Goal: Task Accomplishment & Management: Manage account settings

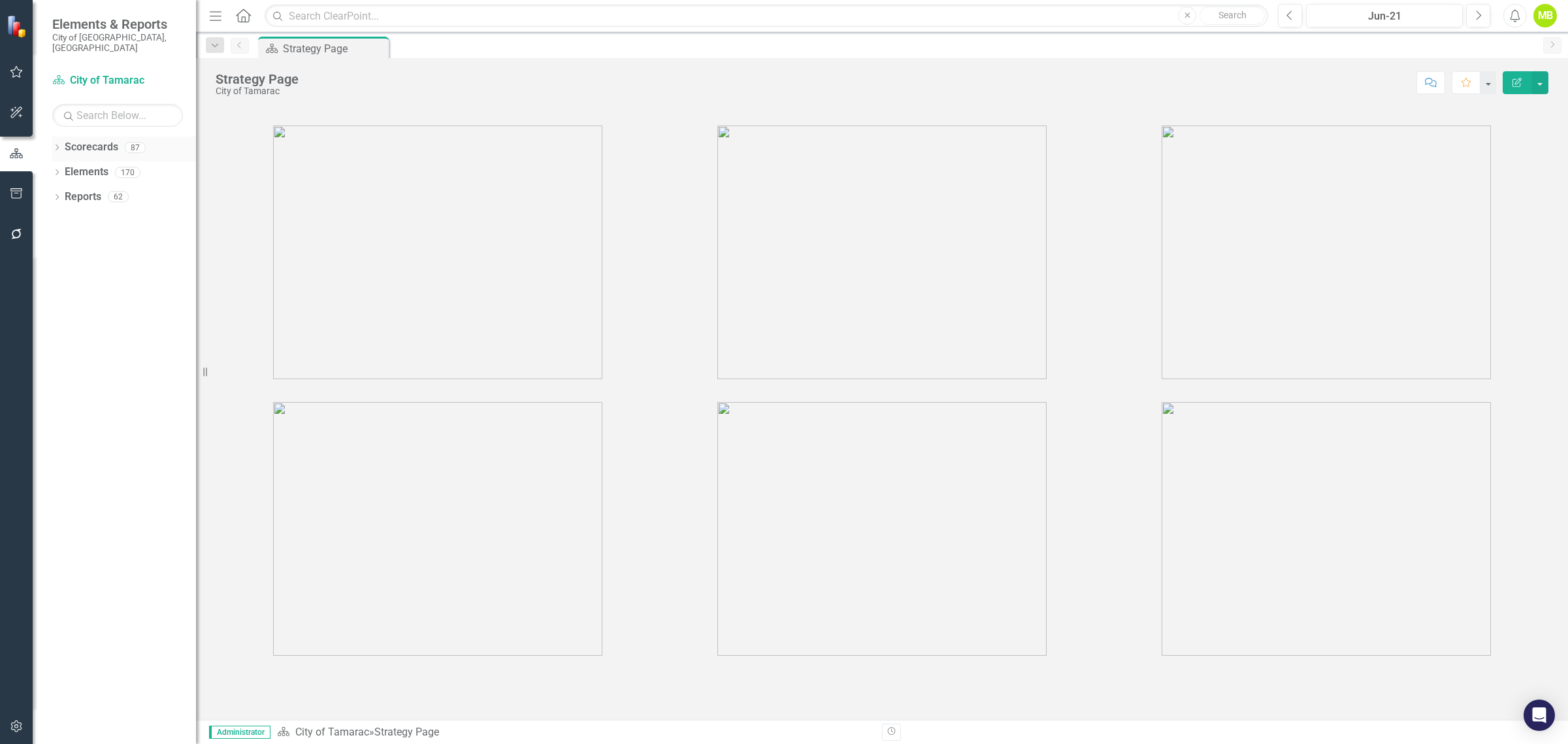
click at [57, 145] on icon "Dropdown" at bounding box center [57, 149] width 9 height 7
click at [63, 168] on icon "Dropdown" at bounding box center [63, 171] width 9 height 8
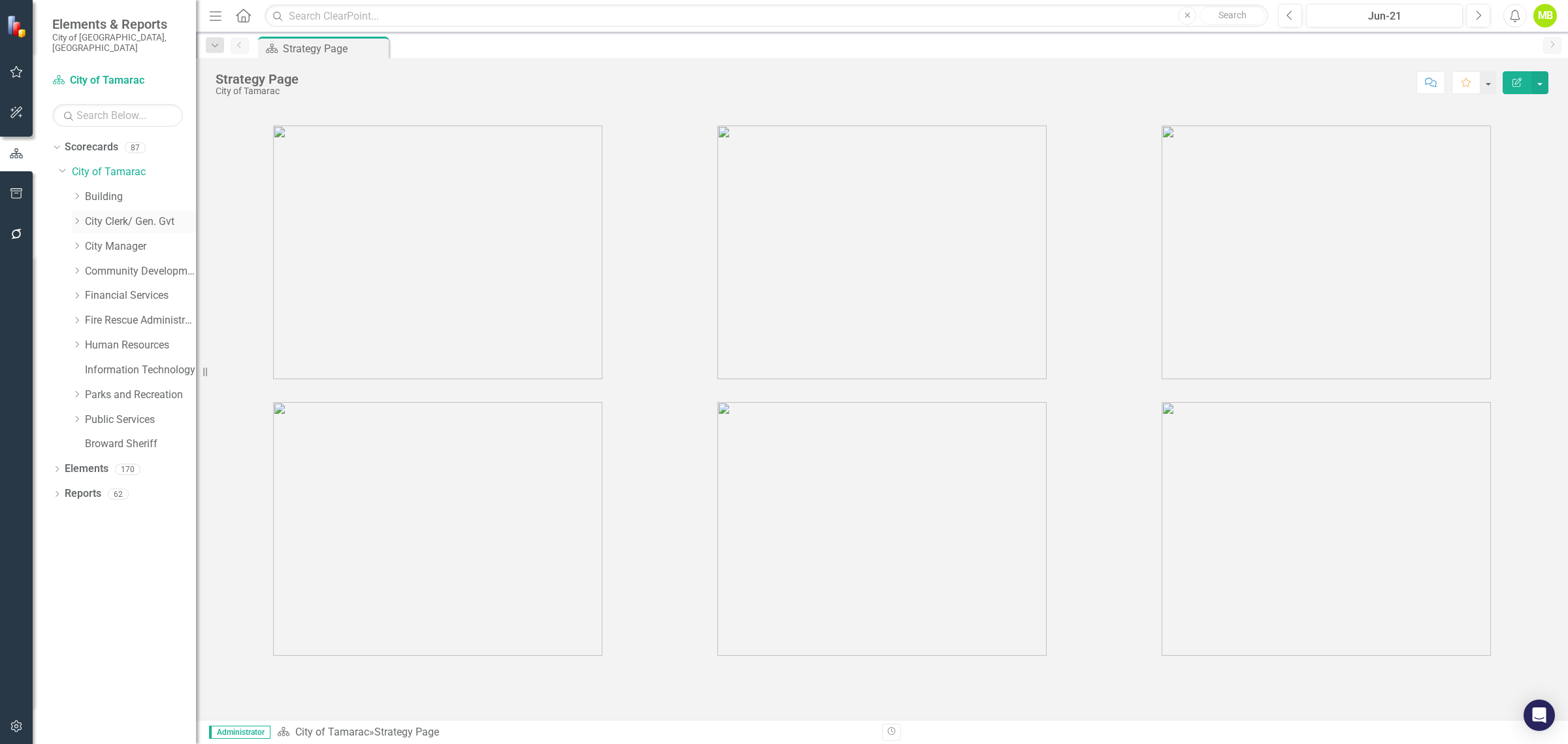
click at [79, 217] on icon "Dropdown" at bounding box center [77, 221] width 9 height 8
click at [154, 214] on link "City Clerk/ Gen. Gvt" at bounding box center [141, 222] width 111 height 15
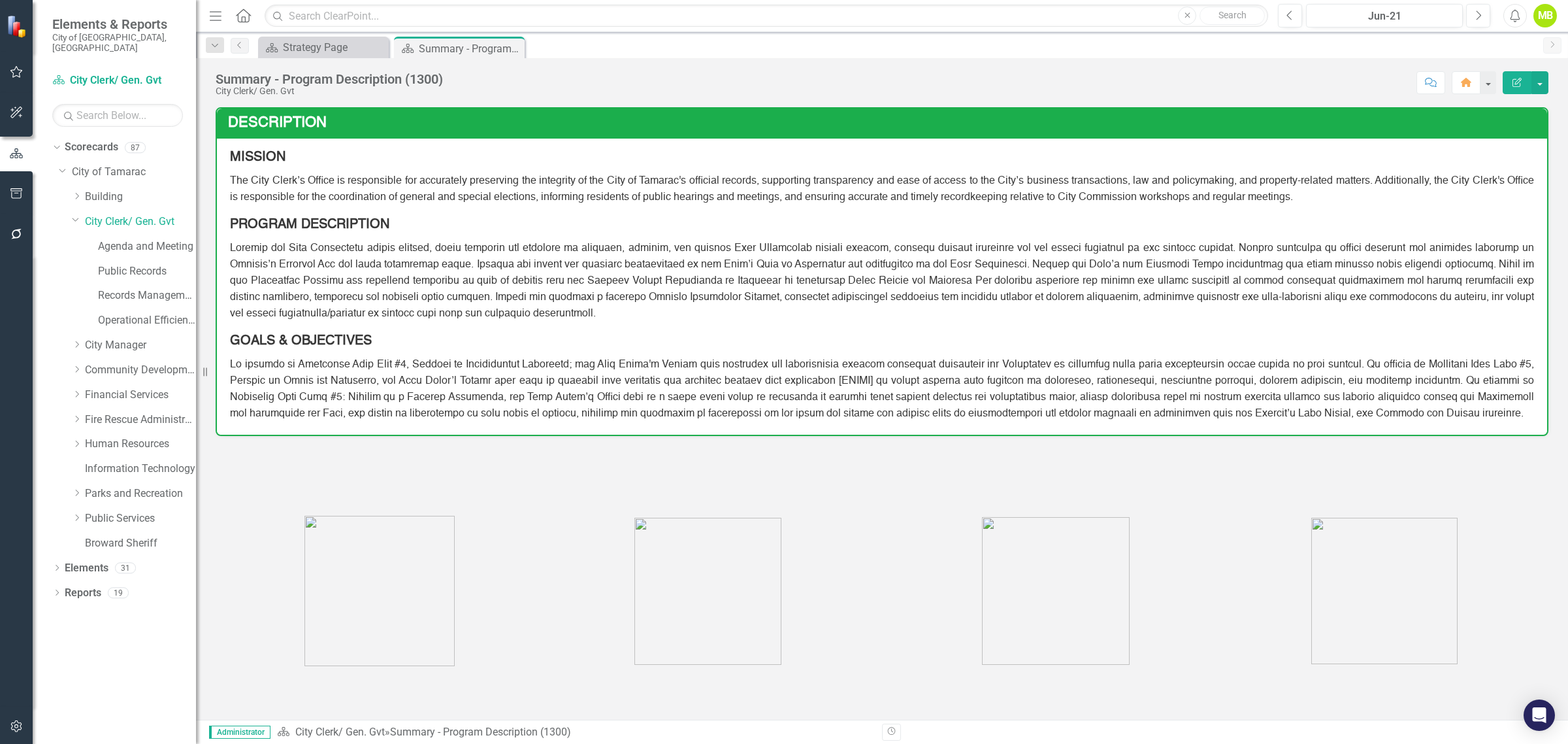
click at [1513, 86] on icon "button" at bounding box center [1517, 82] width 9 height 9
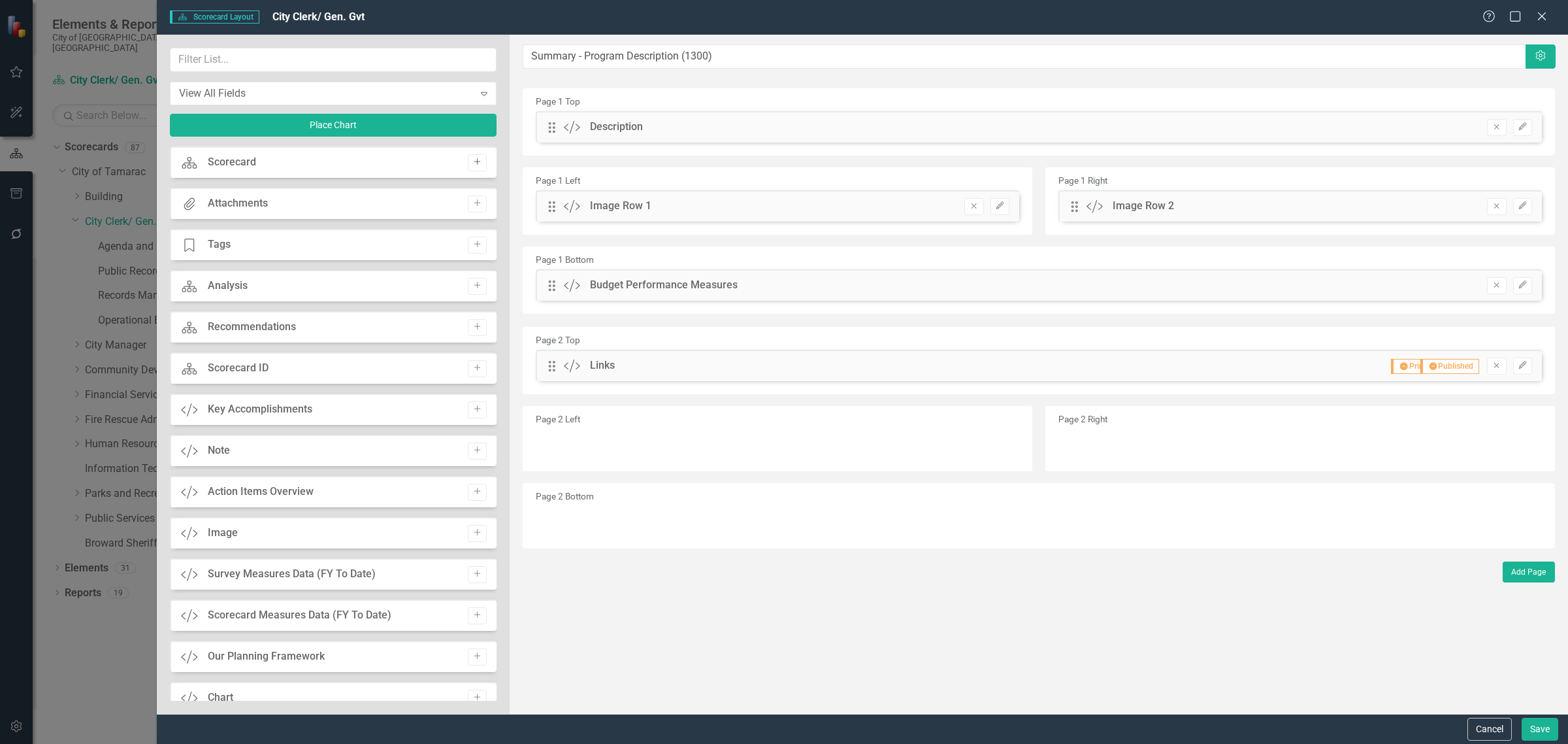
click at [472, 165] on icon "Add" at bounding box center [477, 162] width 9 height 8
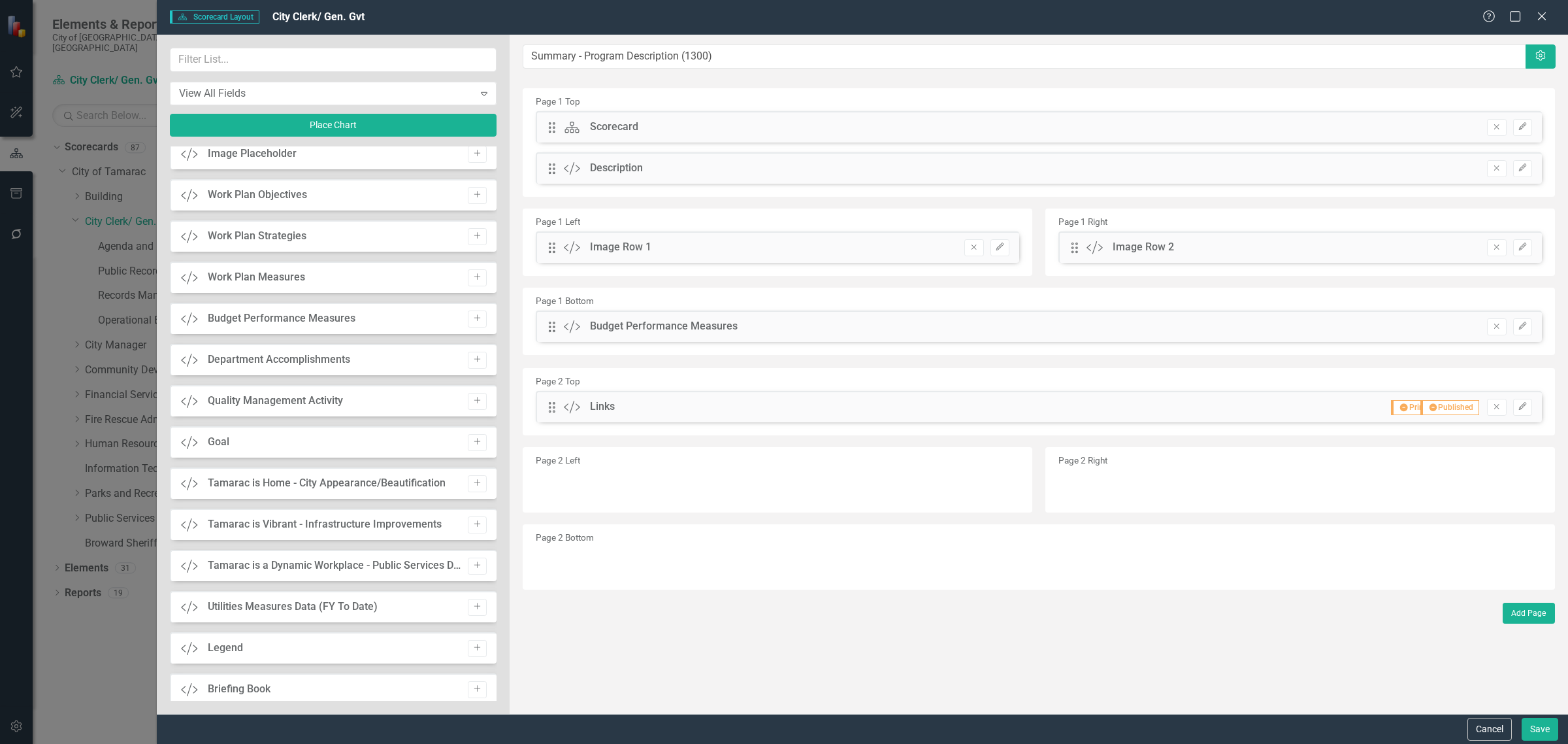
scroll to position [974, 0]
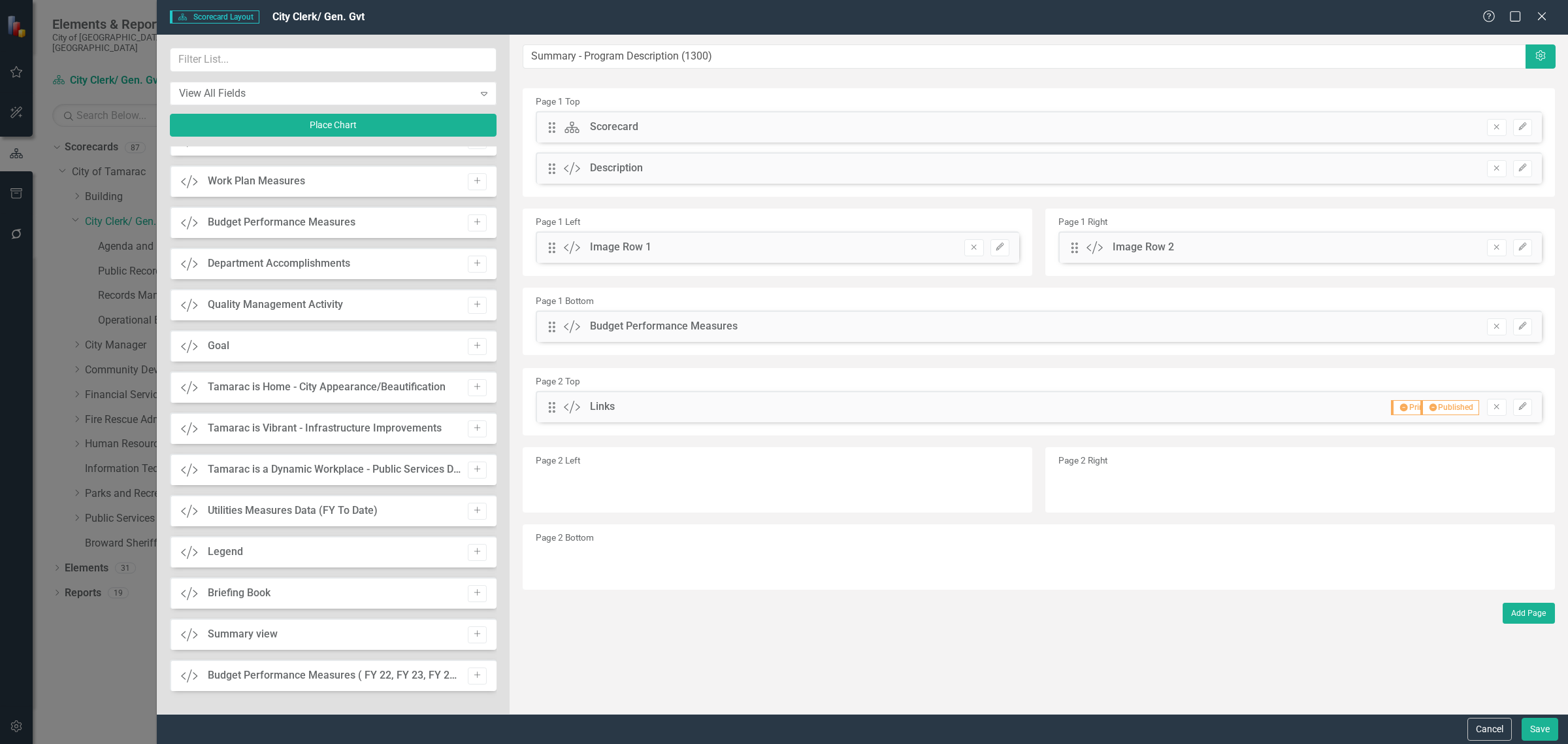
click at [254, 386] on div "Tamarac is Home - City Appearance/Beautification" at bounding box center [326, 387] width 238 height 15
click at [307, 299] on div "Quality Management Activity" at bounding box center [275, 305] width 136 height 15
click at [474, 305] on icon "button" at bounding box center [477, 304] width 7 height 7
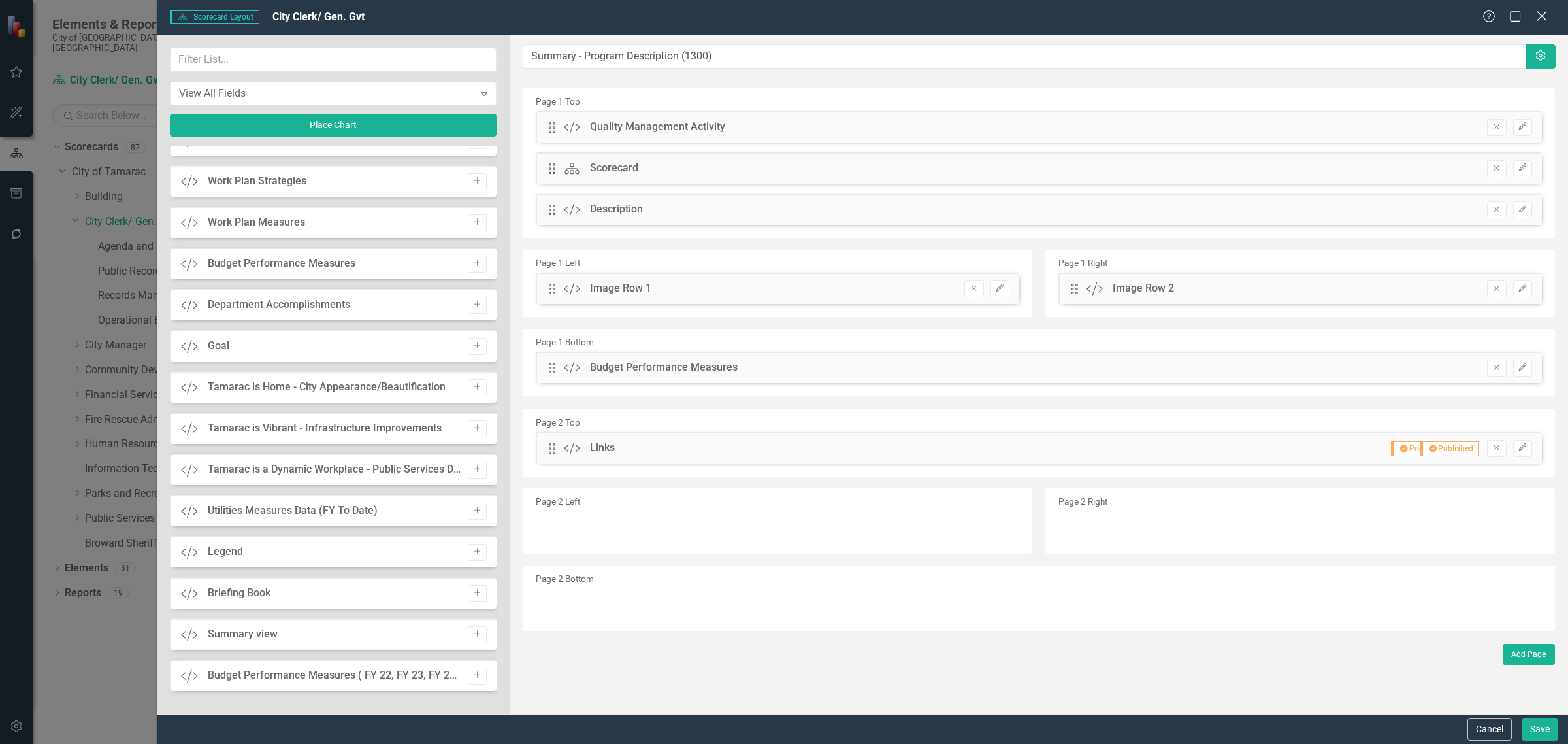
click at [1546, 17] on icon "Close" at bounding box center [1542, 15] width 16 height 12
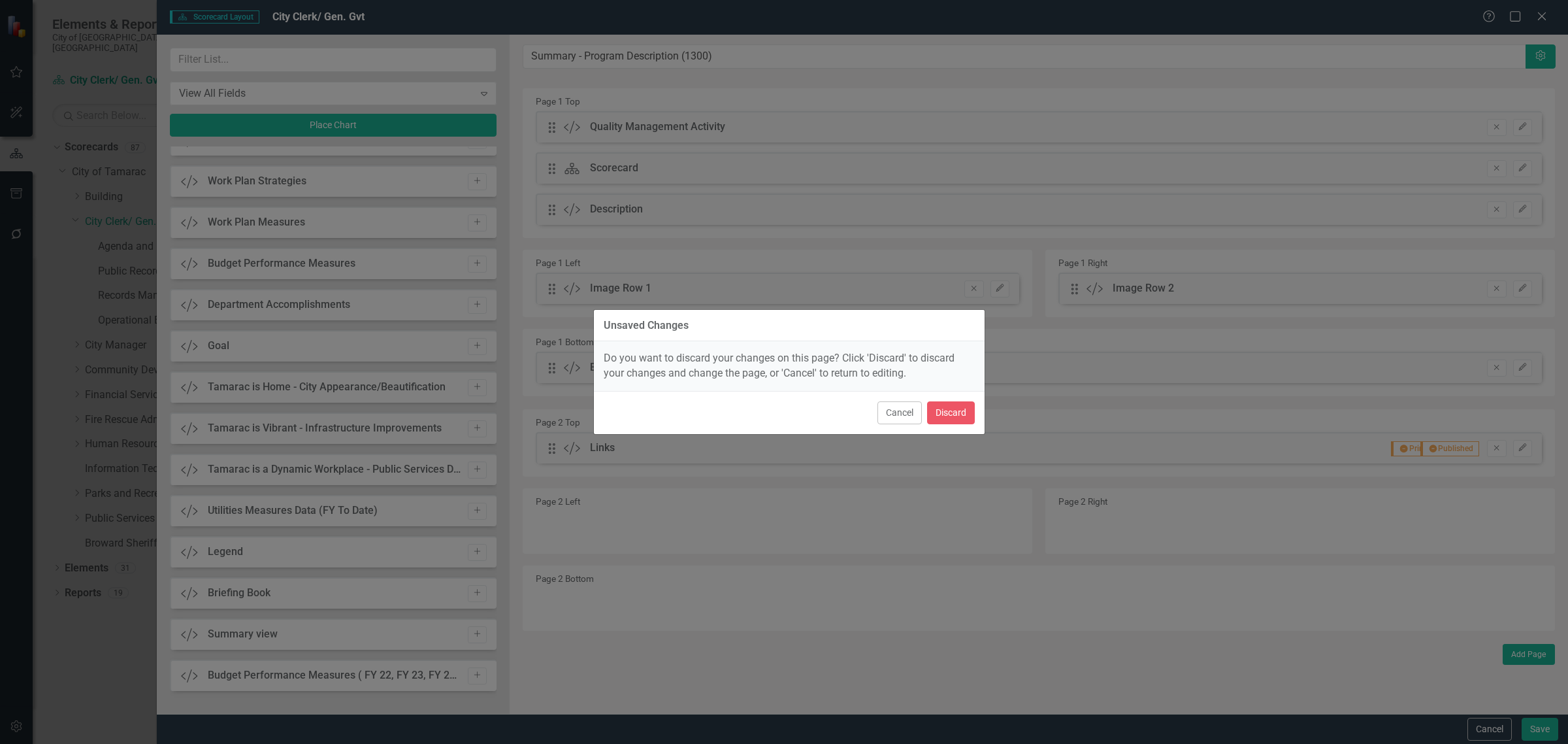
click at [890, 420] on button "Cancel" at bounding box center [899, 412] width 44 height 23
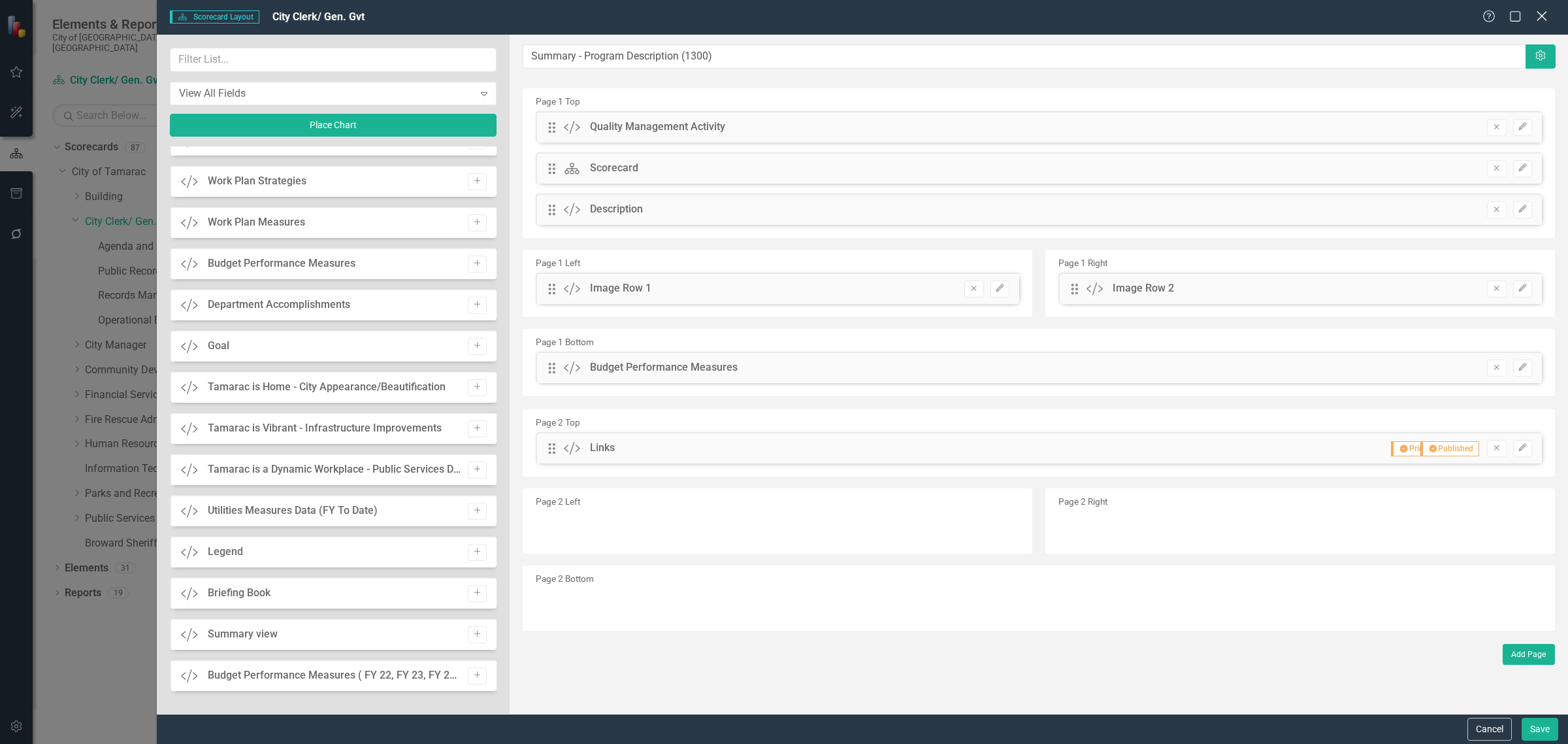
click at [1539, 15] on icon "Close" at bounding box center [1542, 15] width 16 height 12
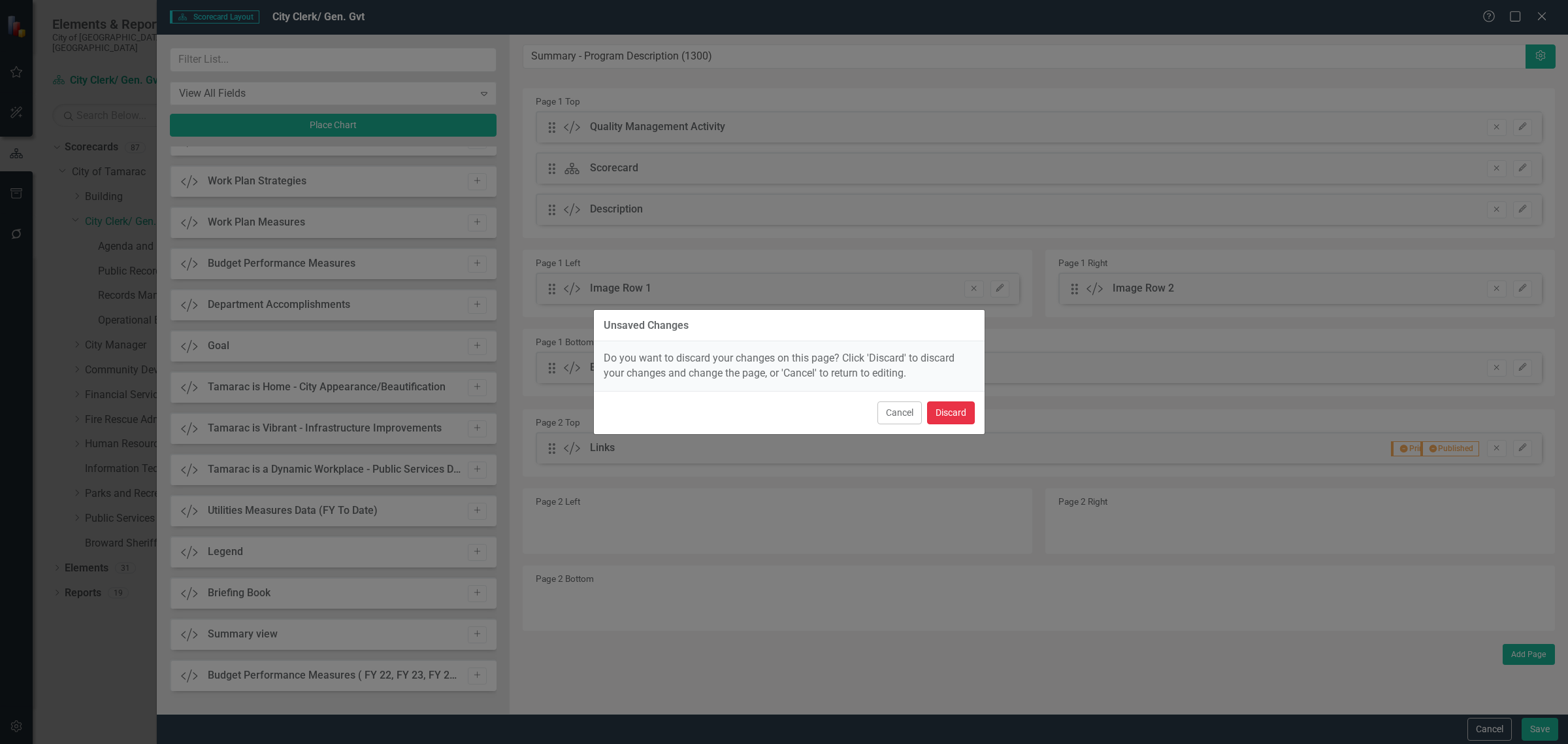
click at [952, 415] on button "Discard" at bounding box center [951, 412] width 47 height 23
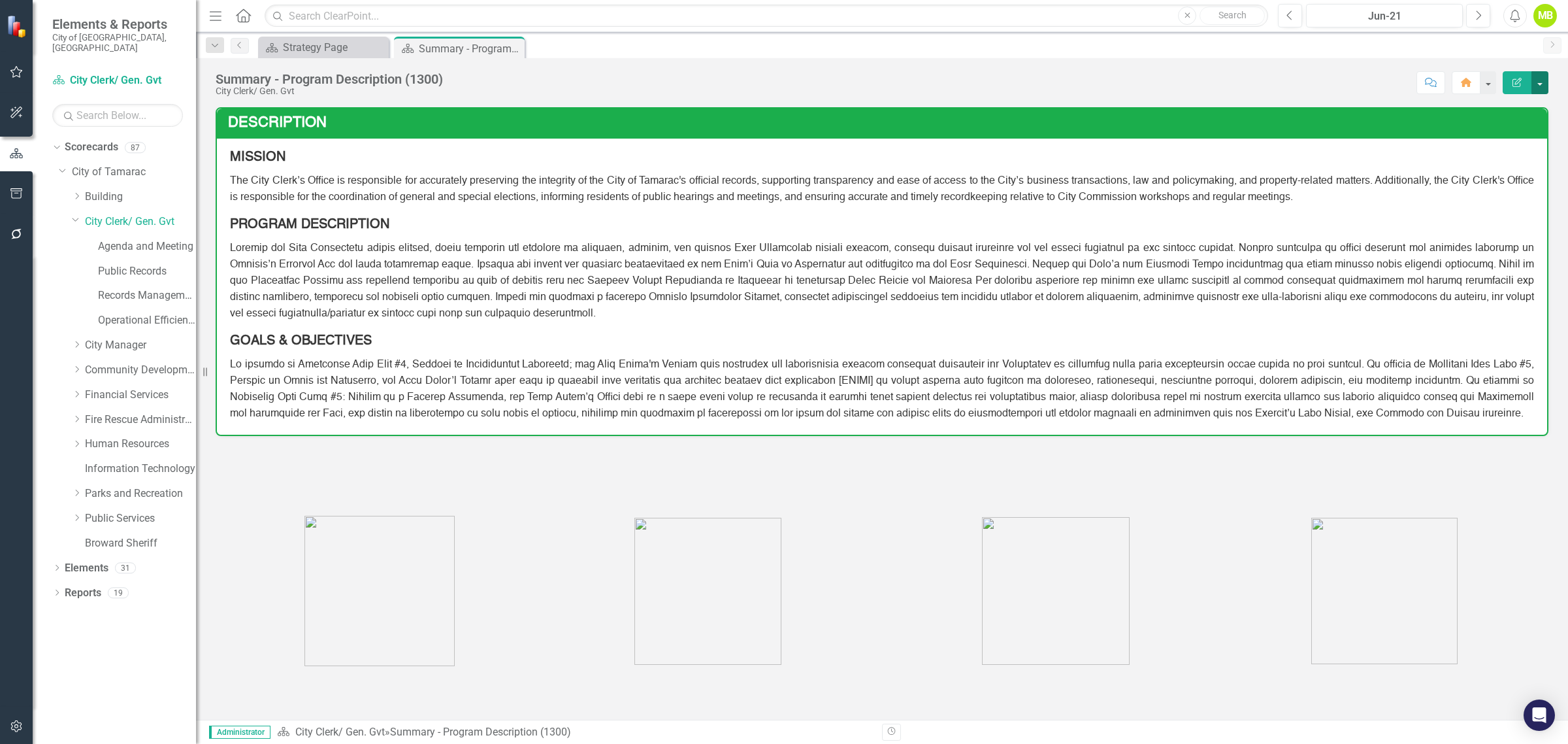
click at [1544, 89] on button "button" at bounding box center [1540, 82] width 17 height 23
click at [1526, 109] on link "Edit Edit Scorecard" at bounding box center [1494, 112] width 106 height 24
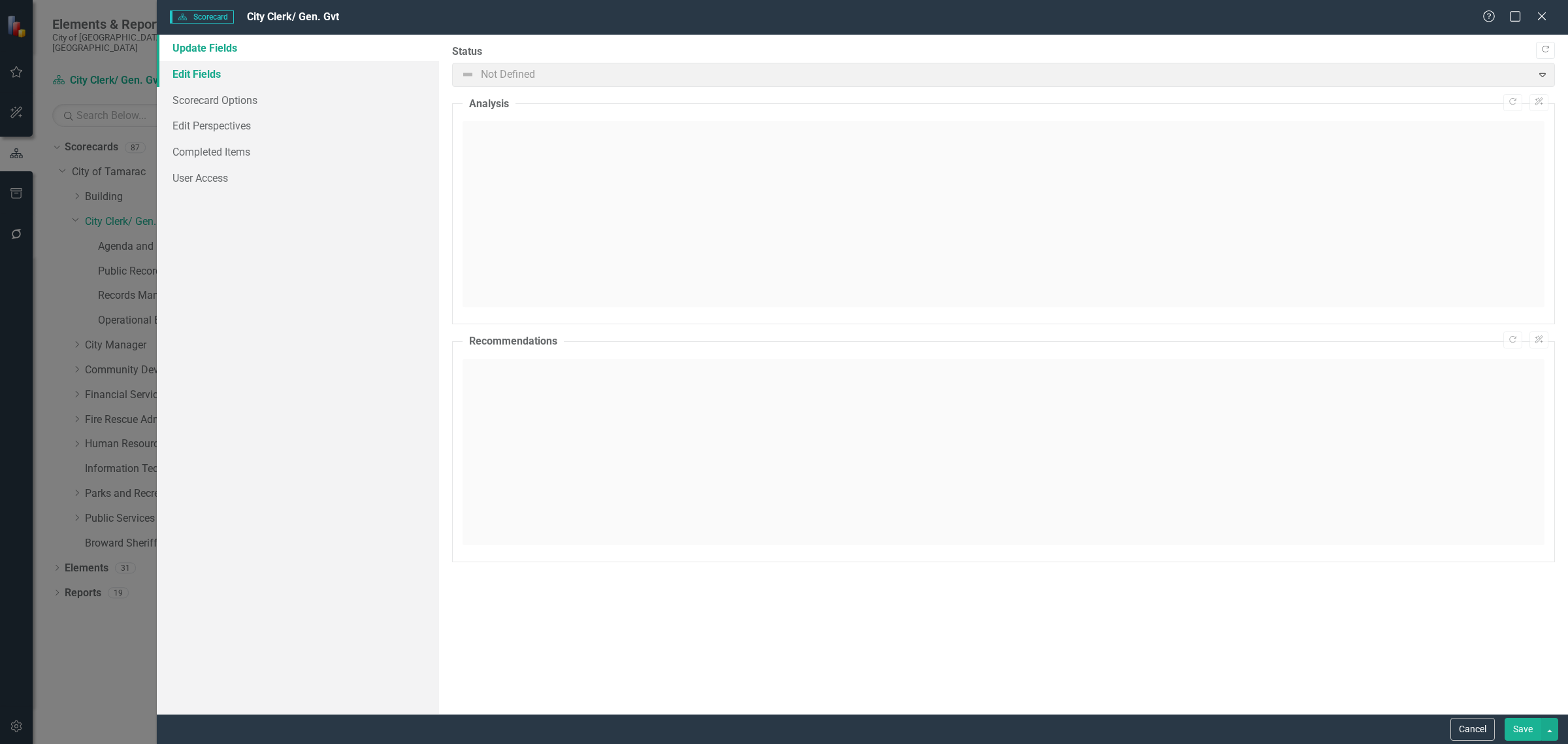
click at [195, 71] on link "Edit Fields" at bounding box center [297, 74] width 282 height 26
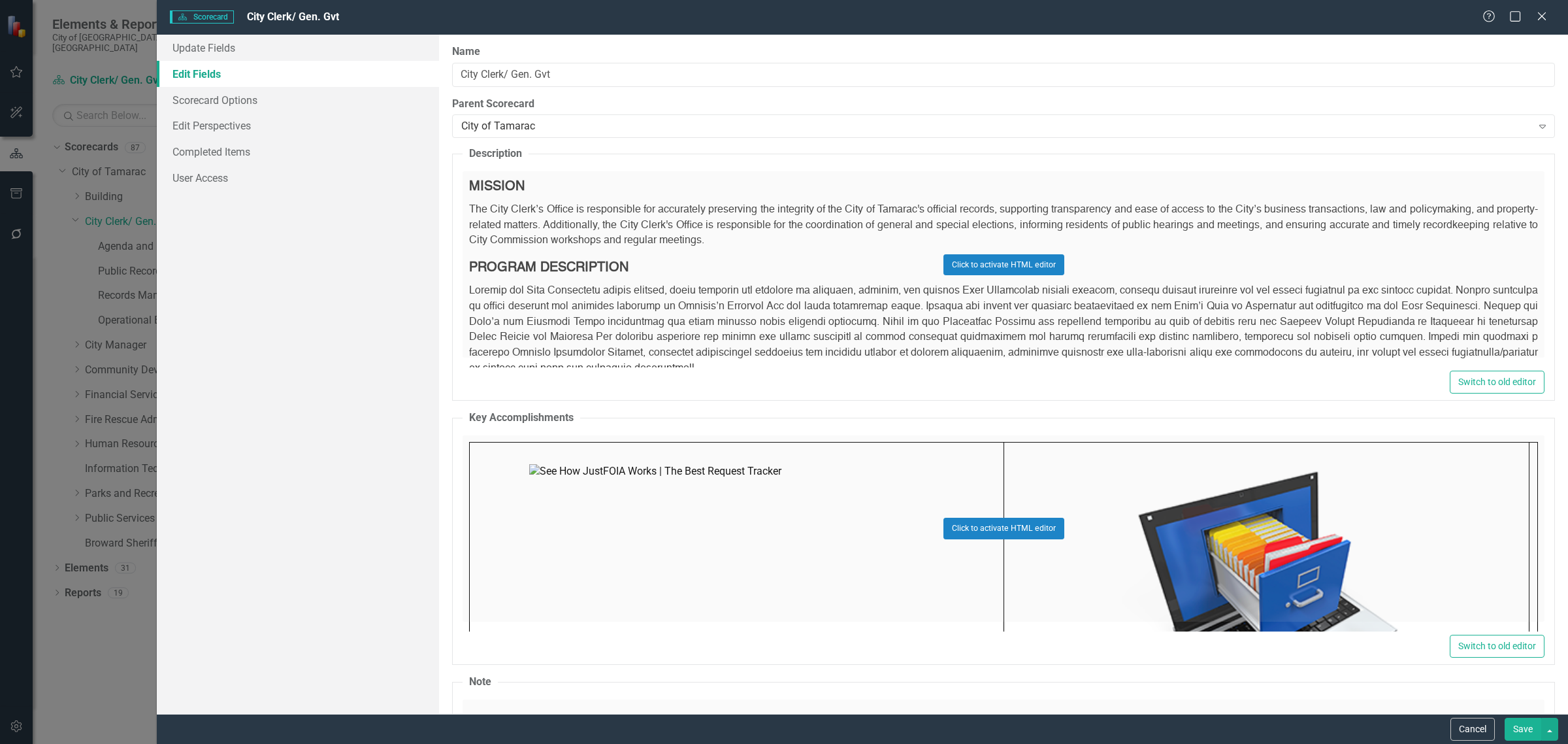
click at [1384, 230] on div "Click to activate HTML editor" at bounding box center [1003, 265] width 1082 height 187
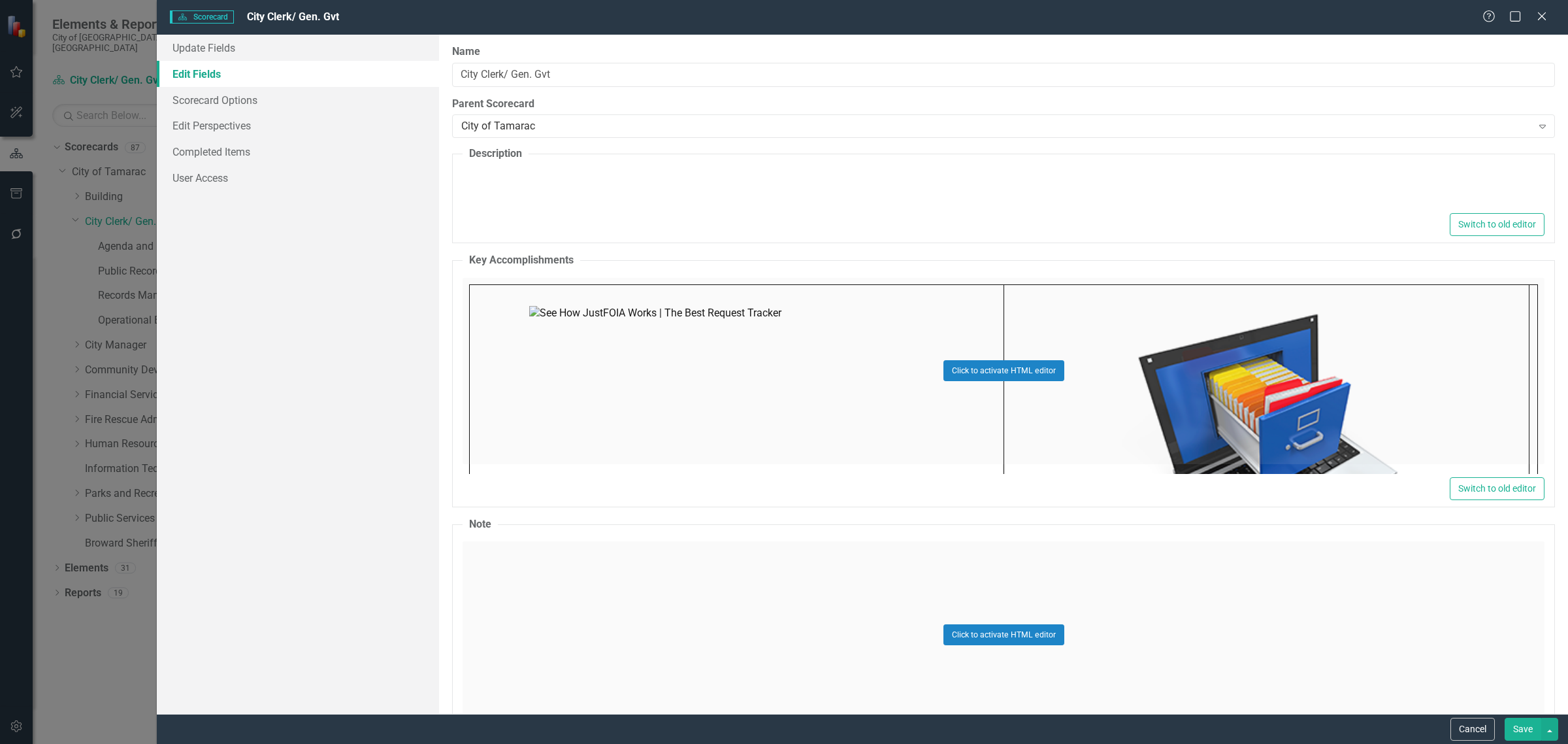
type textarea "<p><span style="font-family: helvetica; font-size: 20px; color: #383838;"><stro…"
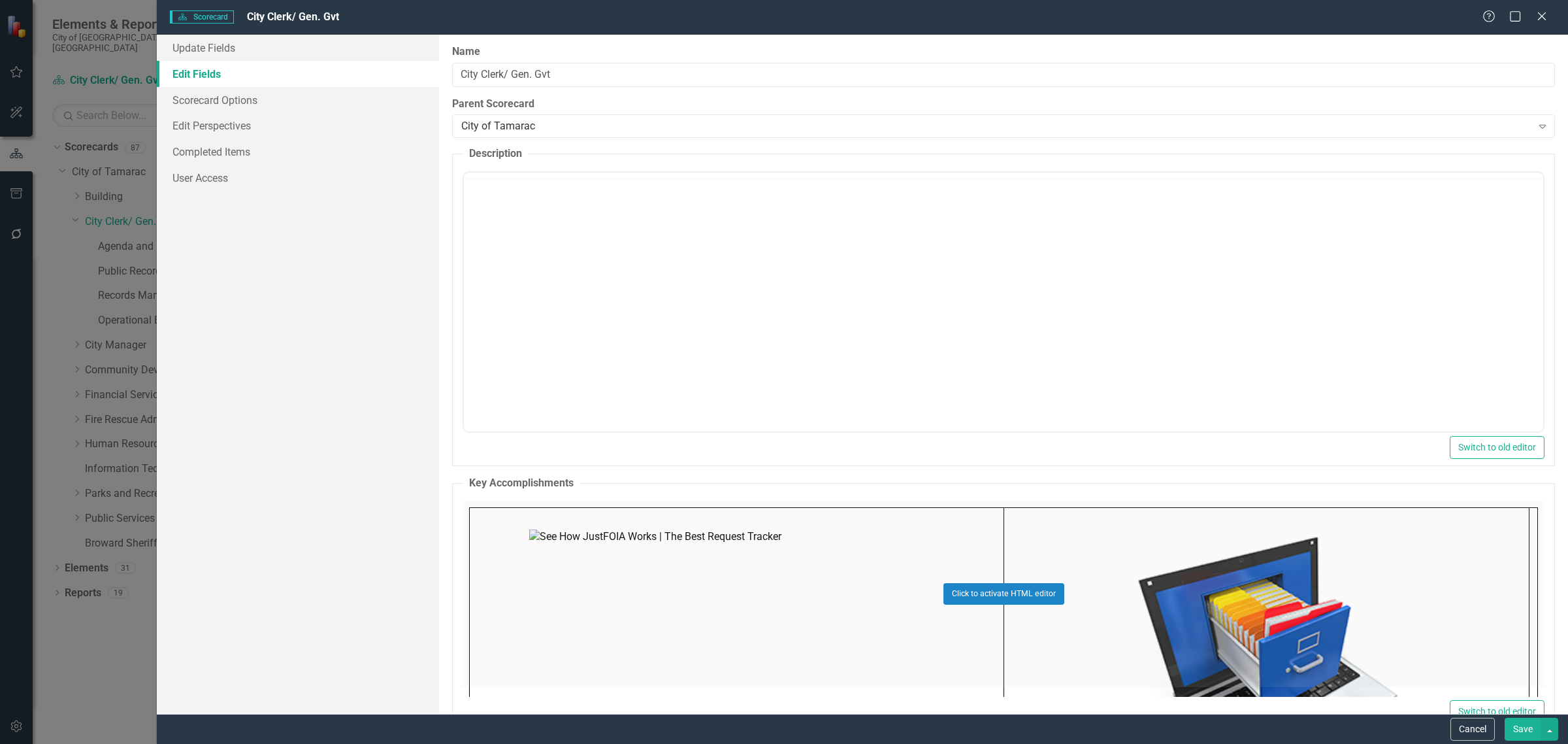
scroll to position [0, 0]
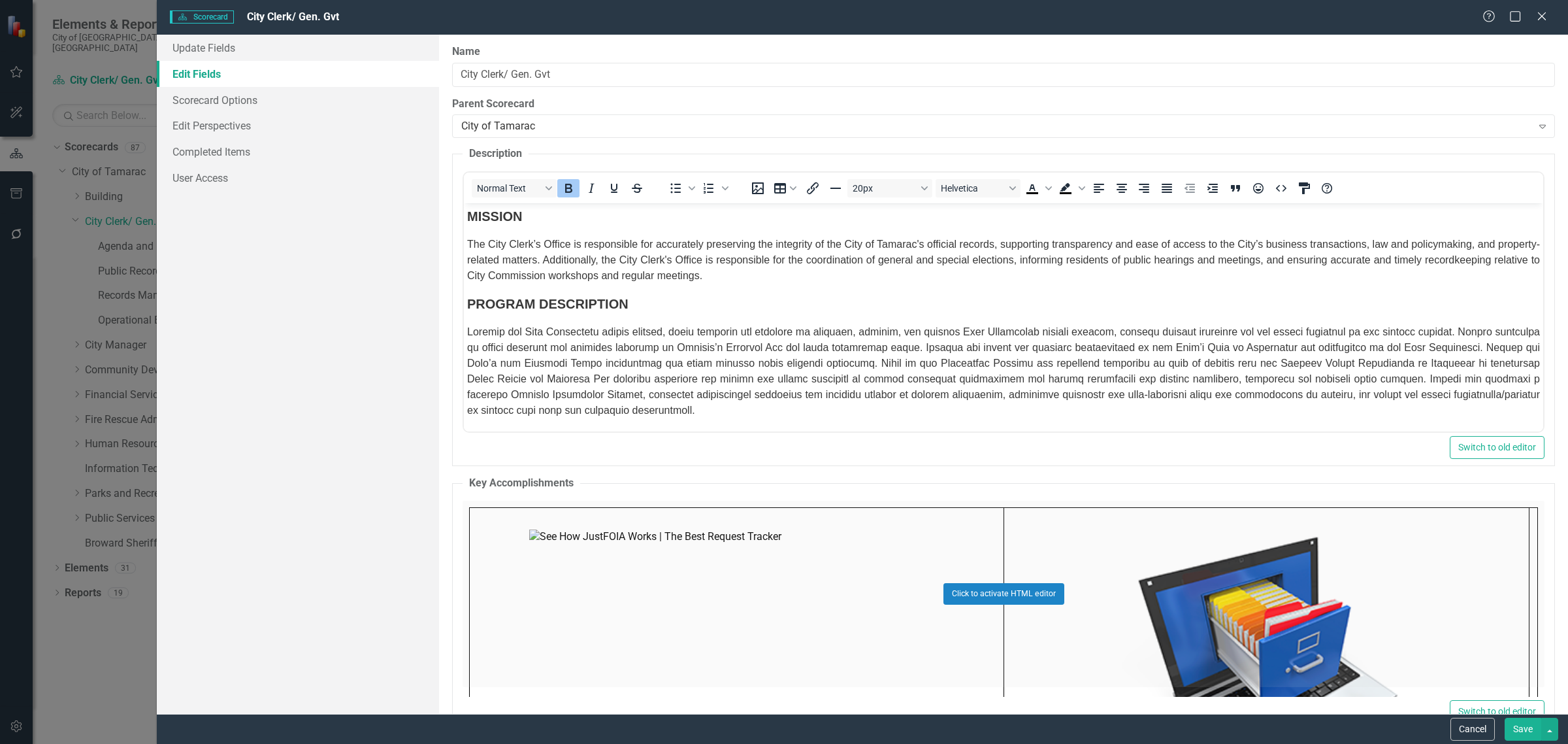
click at [1434, 250] on span "The City Clerk’s Office is responsible for accurately preserving the integrity …" at bounding box center [1003, 259] width 1073 height 42
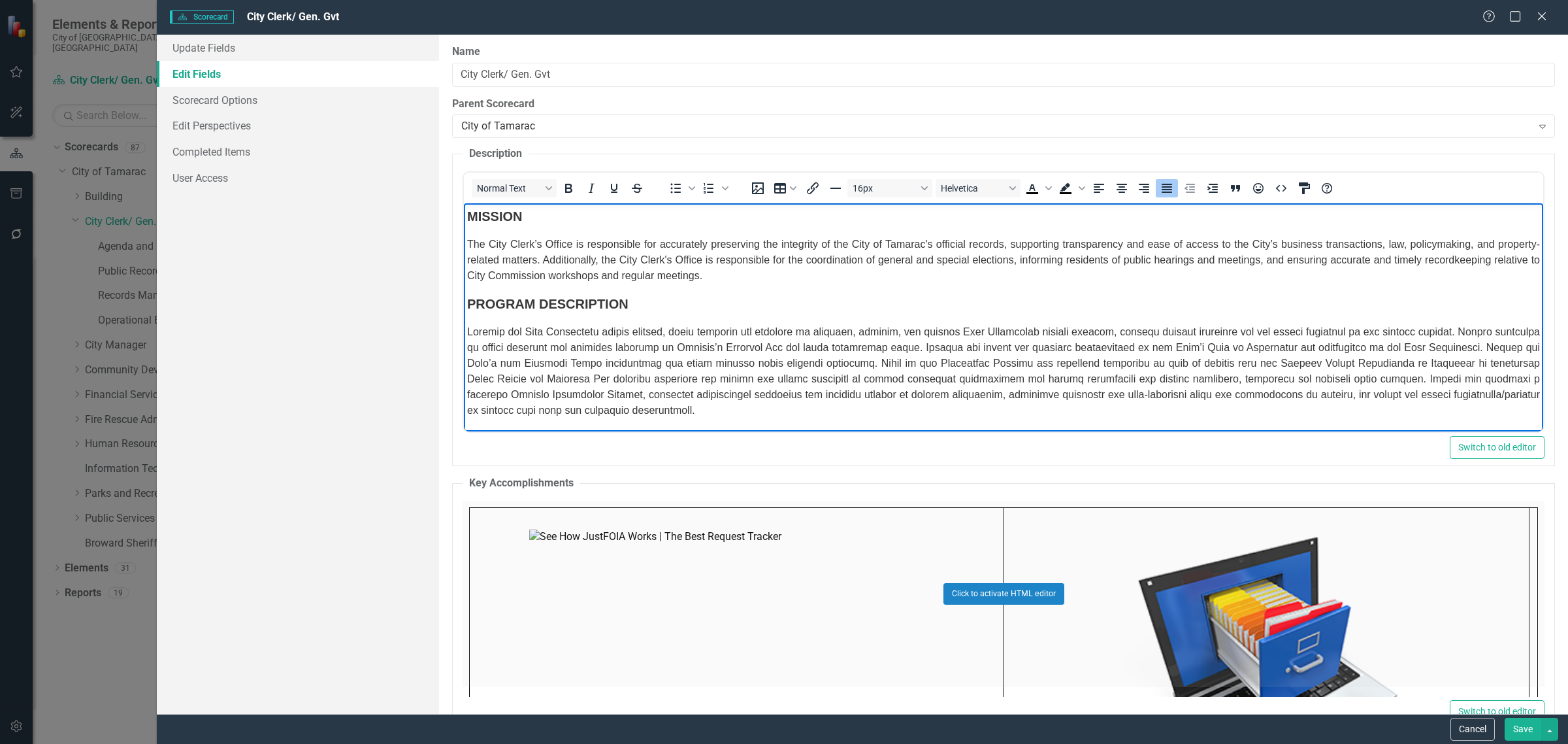
click at [1427, 254] on span "The City Clerk’s Office is responsible for accurately preserving the integrity …" at bounding box center [1003, 259] width 1073 height 42
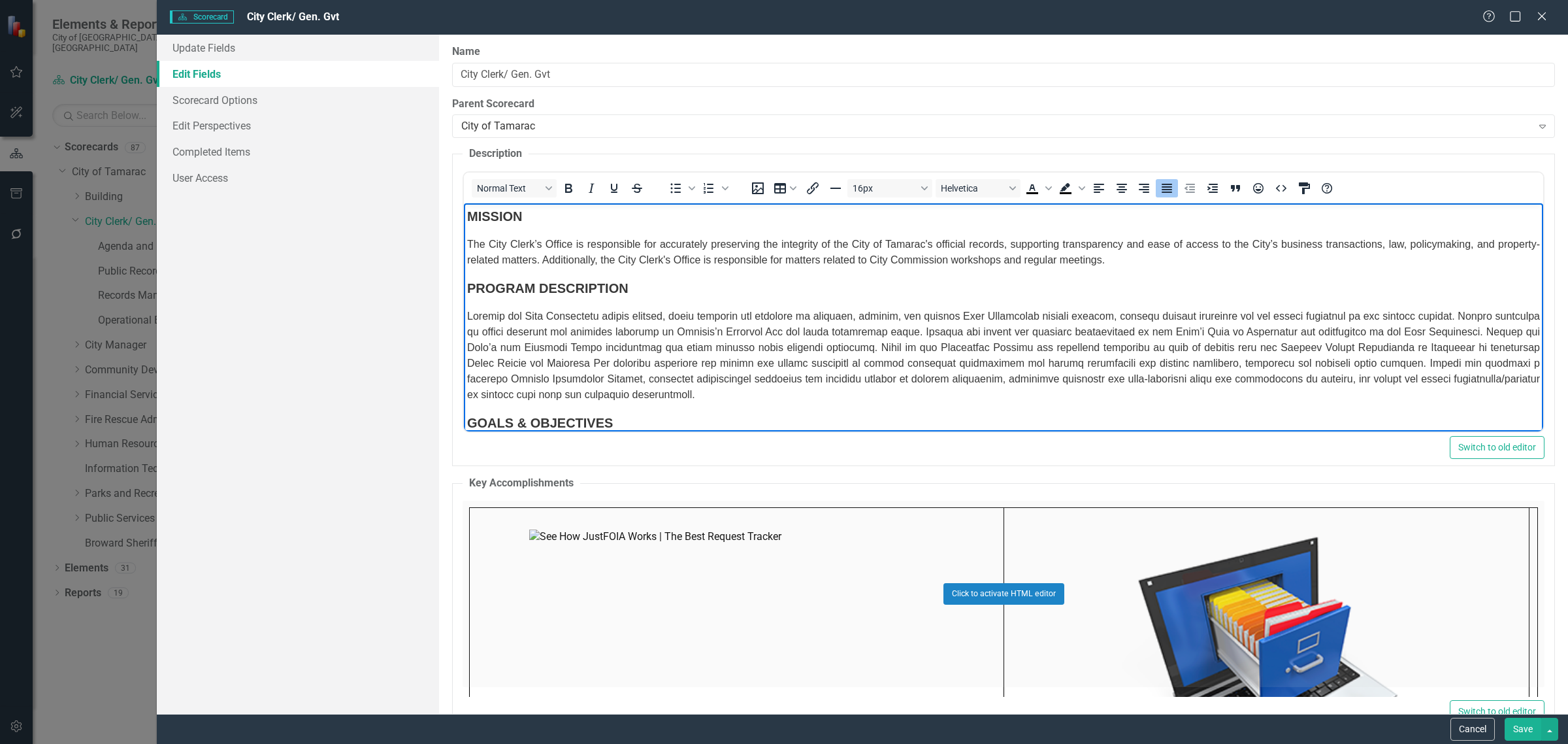
click at [1023, 248] on span "The City Clerk’s Office is responsible for accurately preserving the integrity …" at bounding box center [1003, 251] width 1073 height 27
click at [1043, 321] on body "MISSION The City Clerk’s Office is responsible for accurately preserving the in…" at bounding box center [1003, 369] width 1079 height 332
click at [1430, 250] on span "The City Clerk’s Office is responsible for accurately preserving the integrity …" at bounding box center [1003, 251] width 1073 height 27
click at [467, 250] on span "The City Clerk’s Office is responsible for accurately preserving the integrity …" at bounding box center [1003, 251] width 1073 height 27
click at [648, 250] on span "Historically, the City Clerk’s Office is responsible for accurately preserving …" at bounding box center [1003, 251] width 1073 height 27
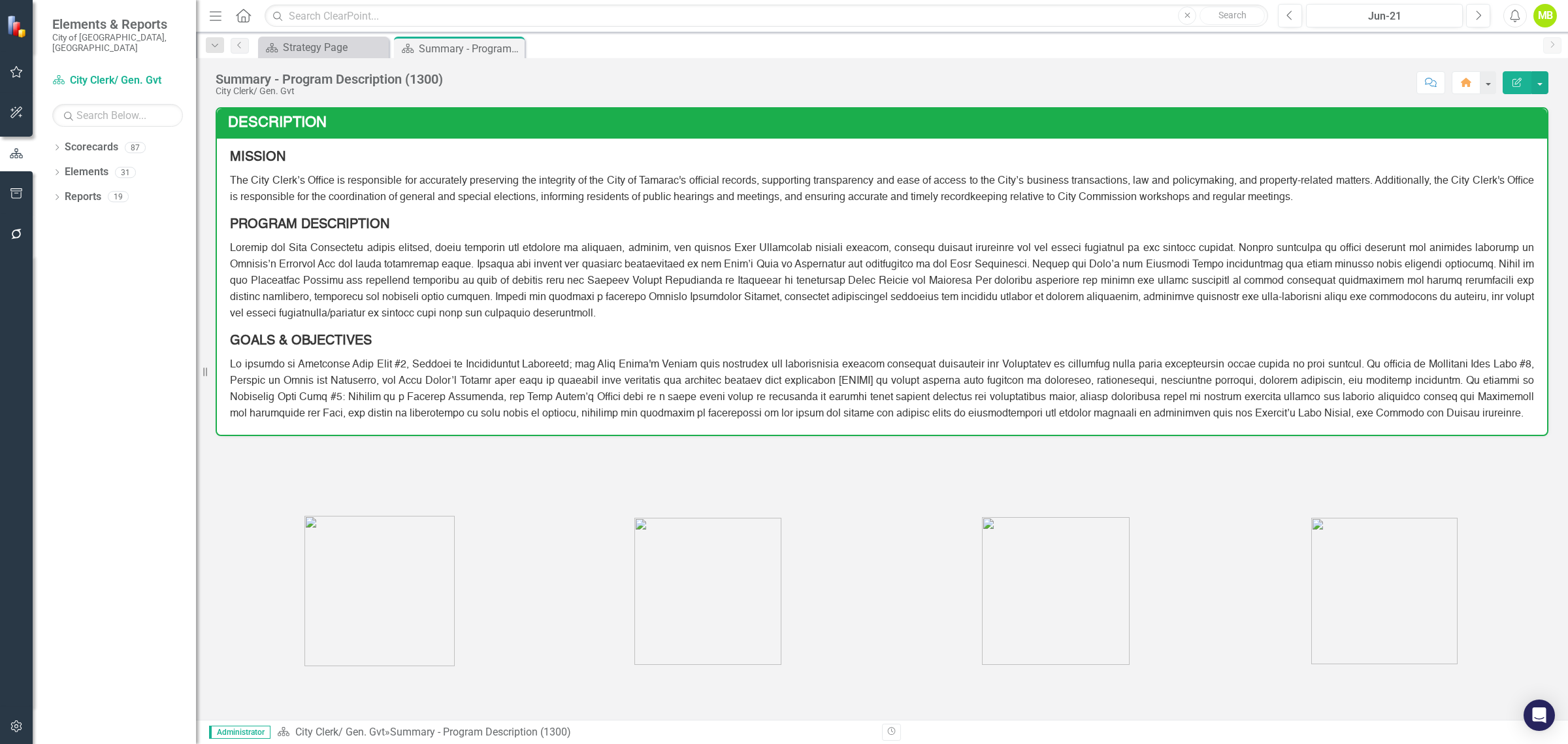
click at [1514, 84] on icon "Edit Report" at bounding box center [1517, 82] width 12 height 9
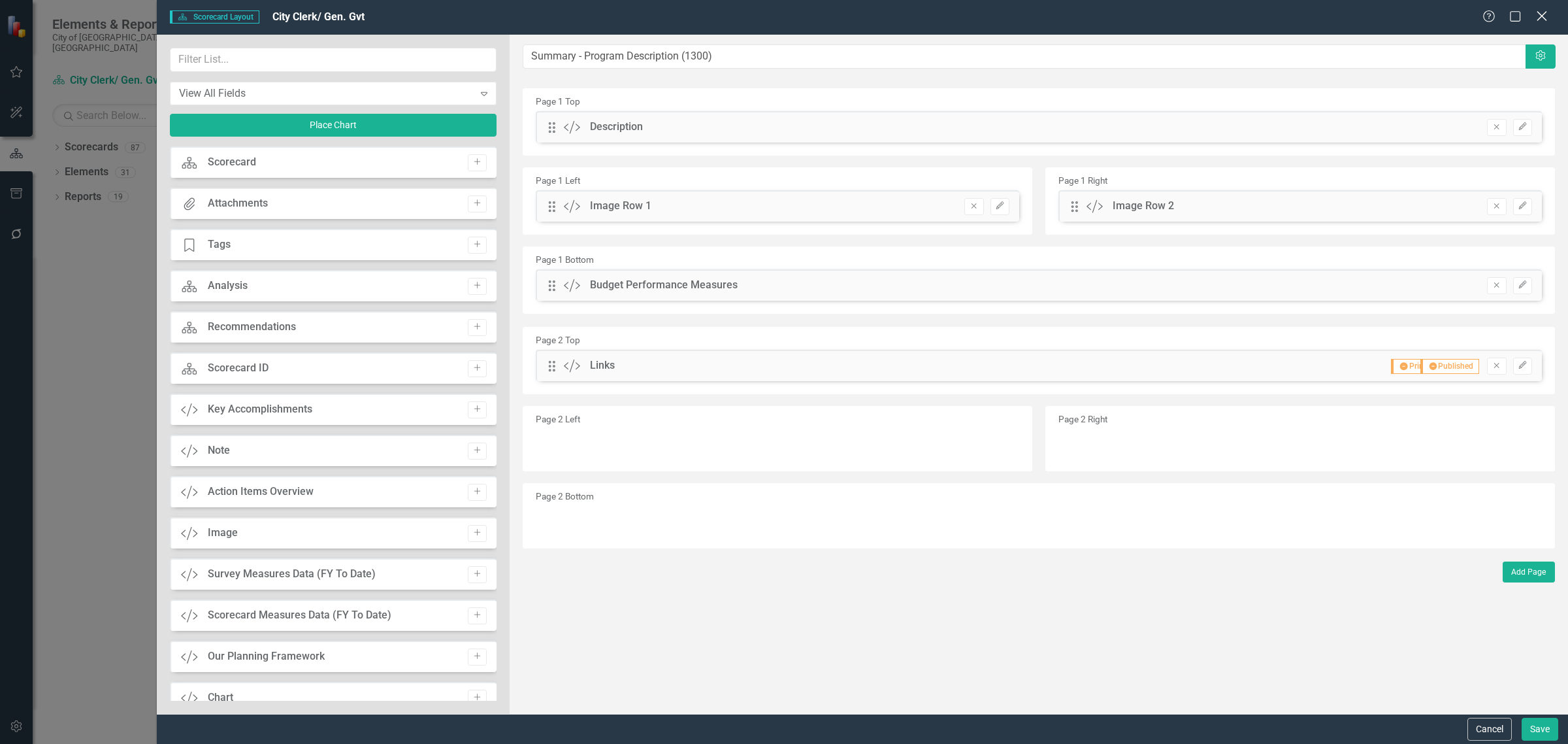
click at [1546, 10] on icon "Close" at bounding box center [1542, 15] width 16 height 12
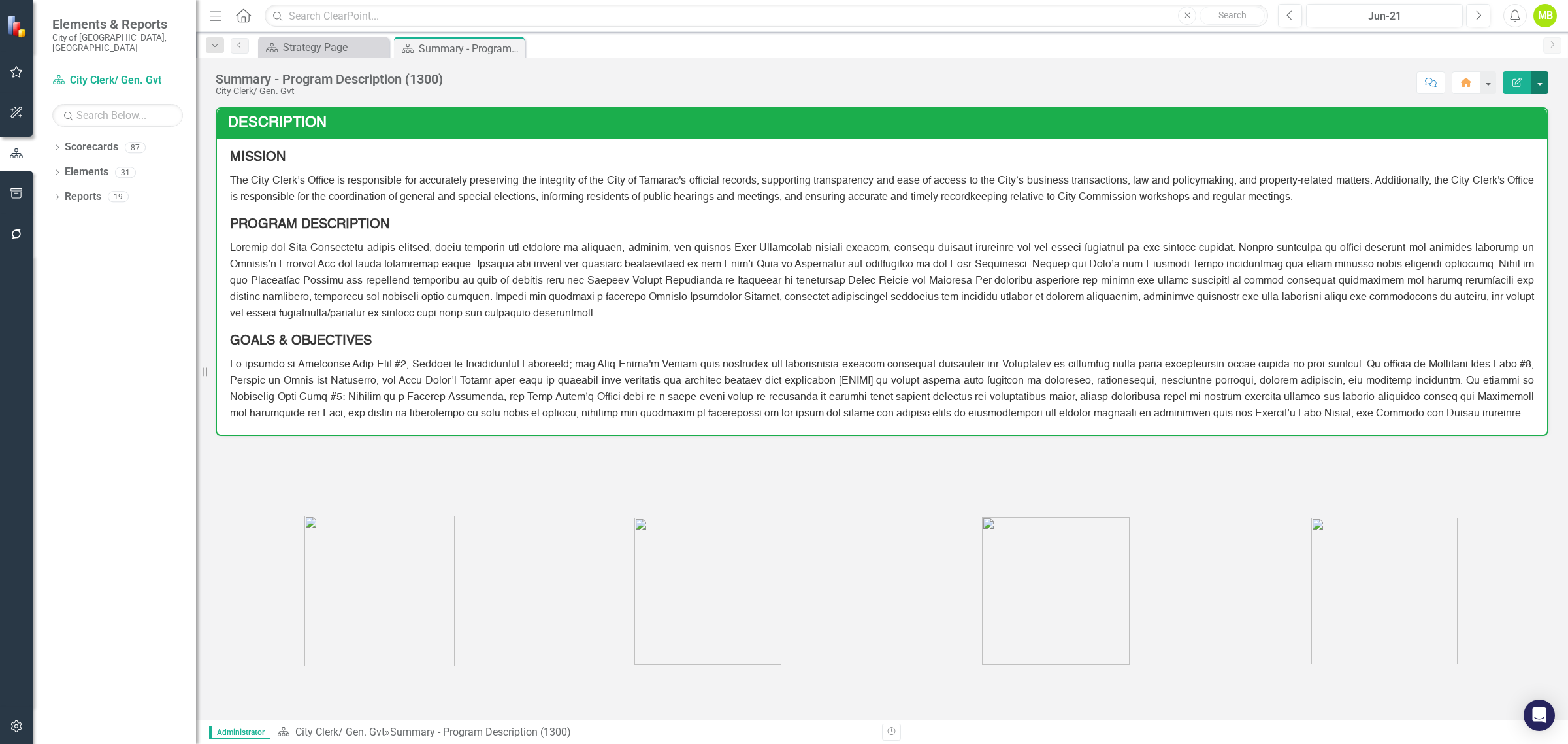
click at [1542, 85] on button "button" at bounding box center [1540, 82] width 17 height 23
click at [1508, 113] on link "Edit Edit Scorecard" at bounding box center [1494, 112] width 106 height 24
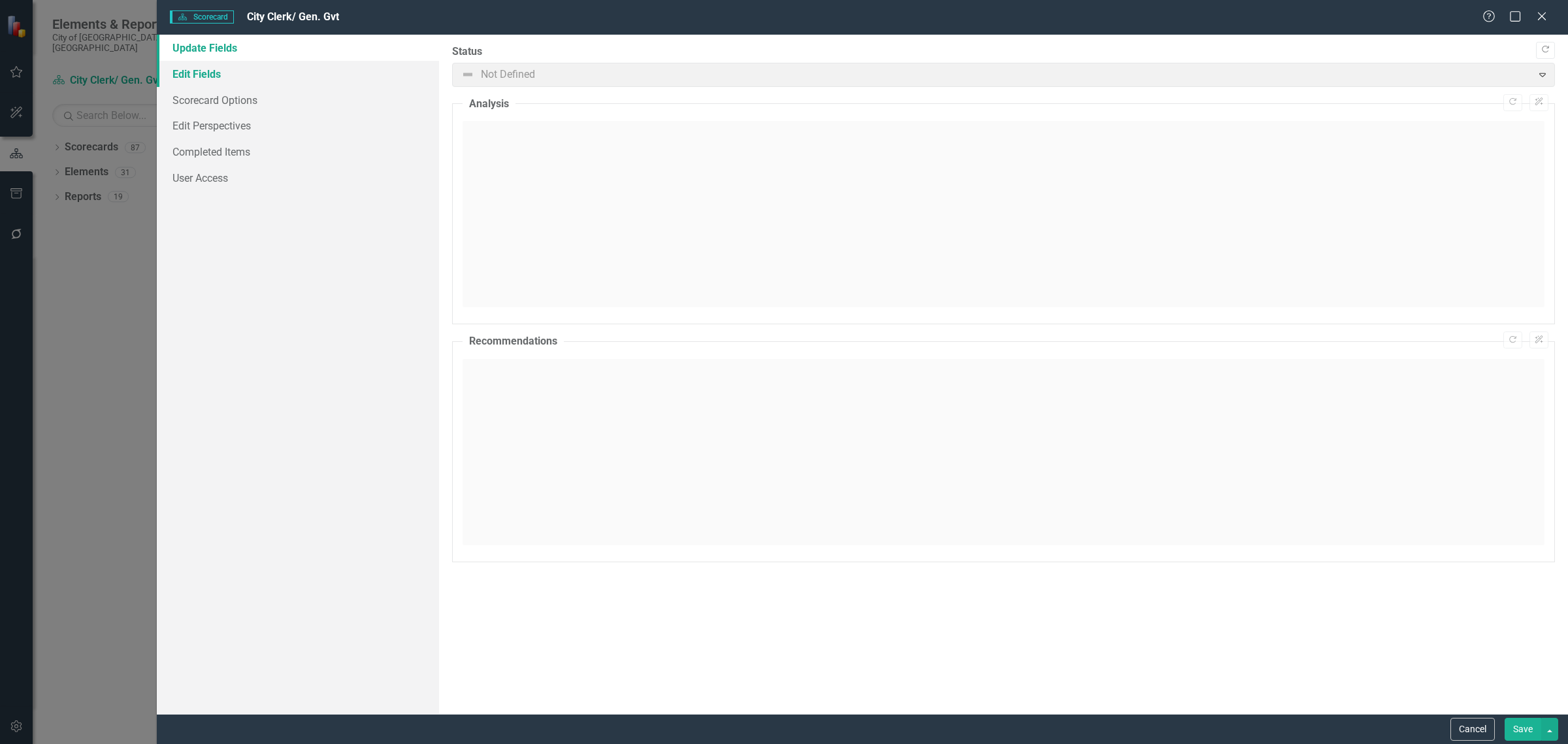
click at [194, 70] on link "Edit Fields" at bounding box center [297, 74] width 282 height 26
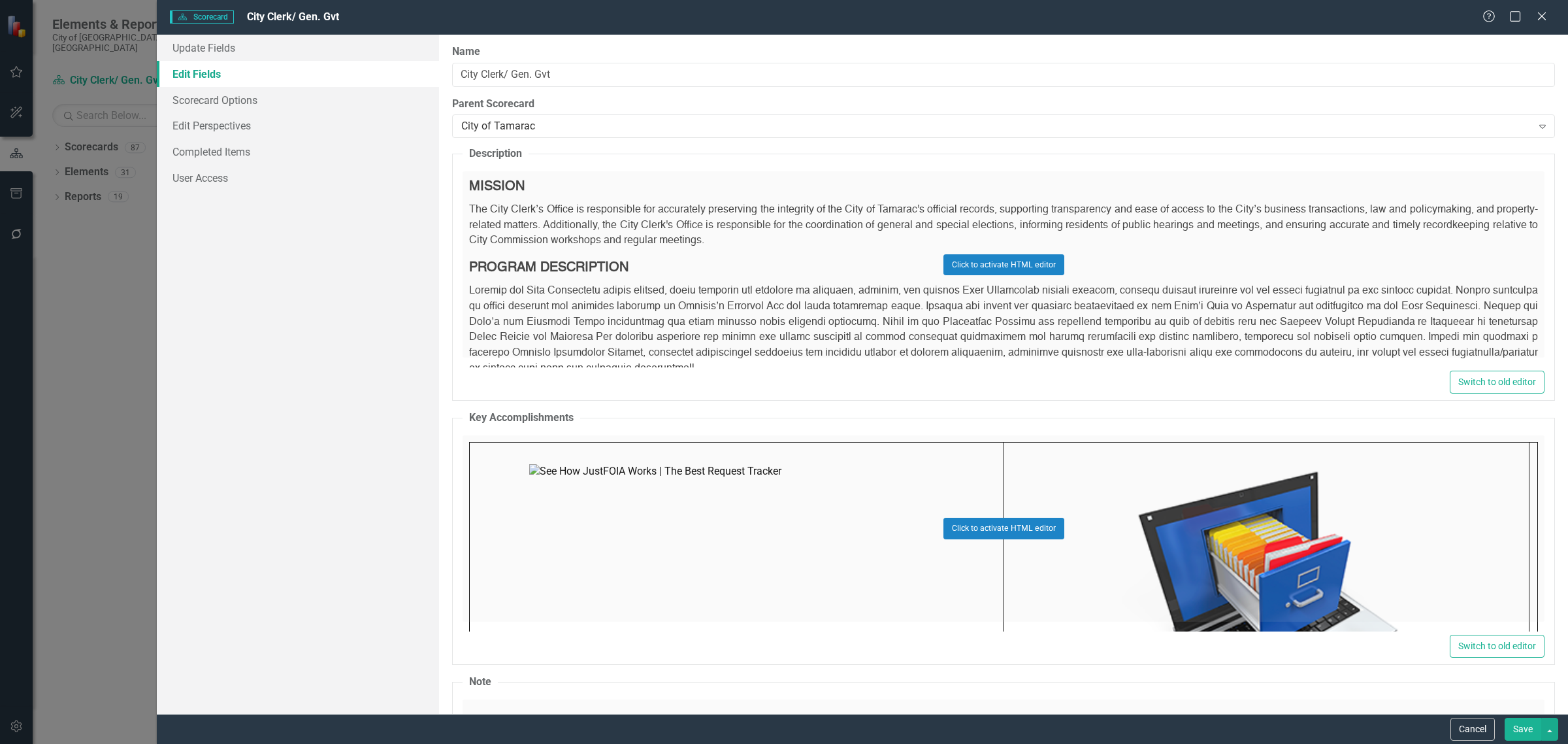
click at [569, 230] on div "Click to activate HTML editor" at bounding box center [1003, 265] width 1082 height 187
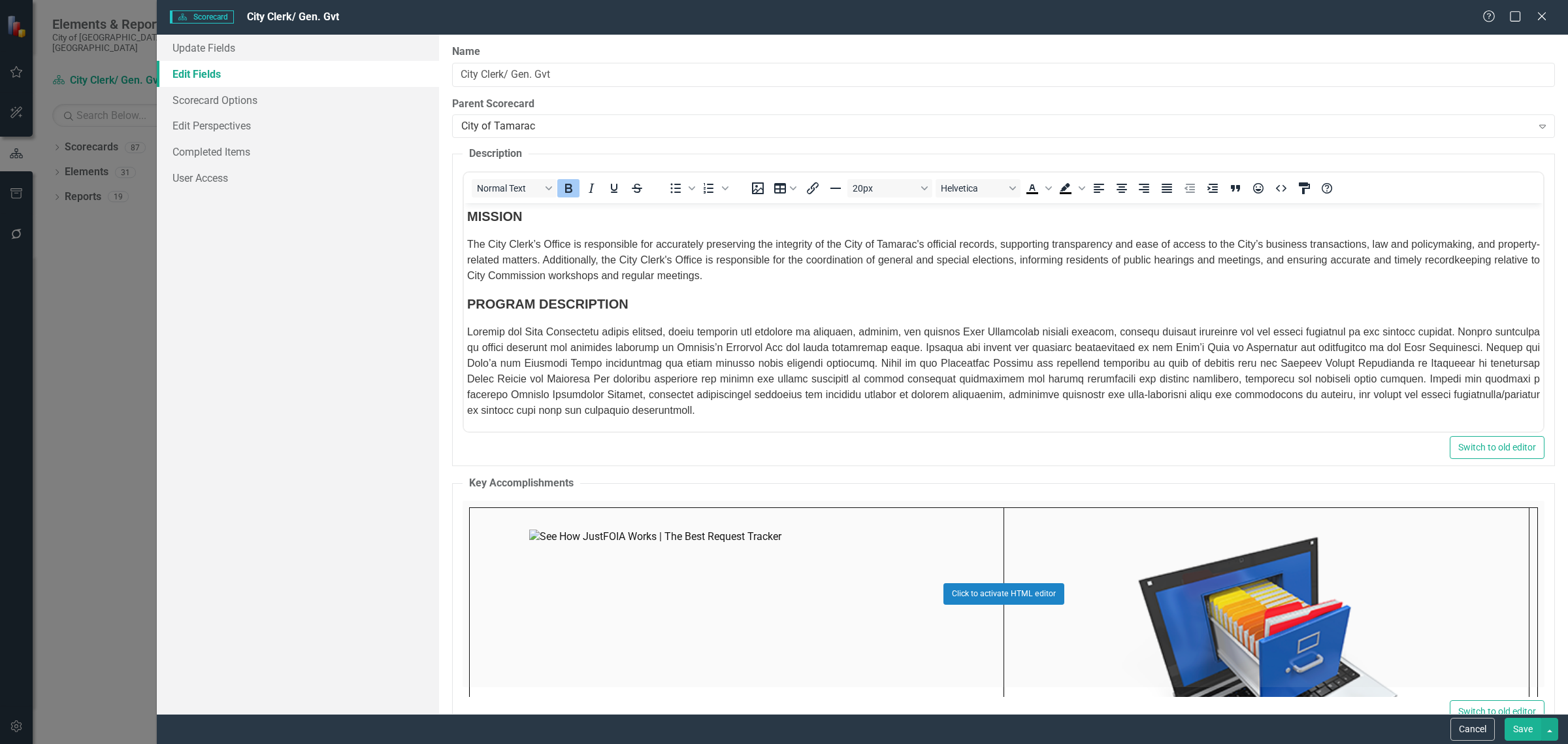
click at [835, 283] on p "The City Clerk’s Office is responsible for accurately preserving the integrity …" at bounding box center [1003, 260] width 1073 height 47
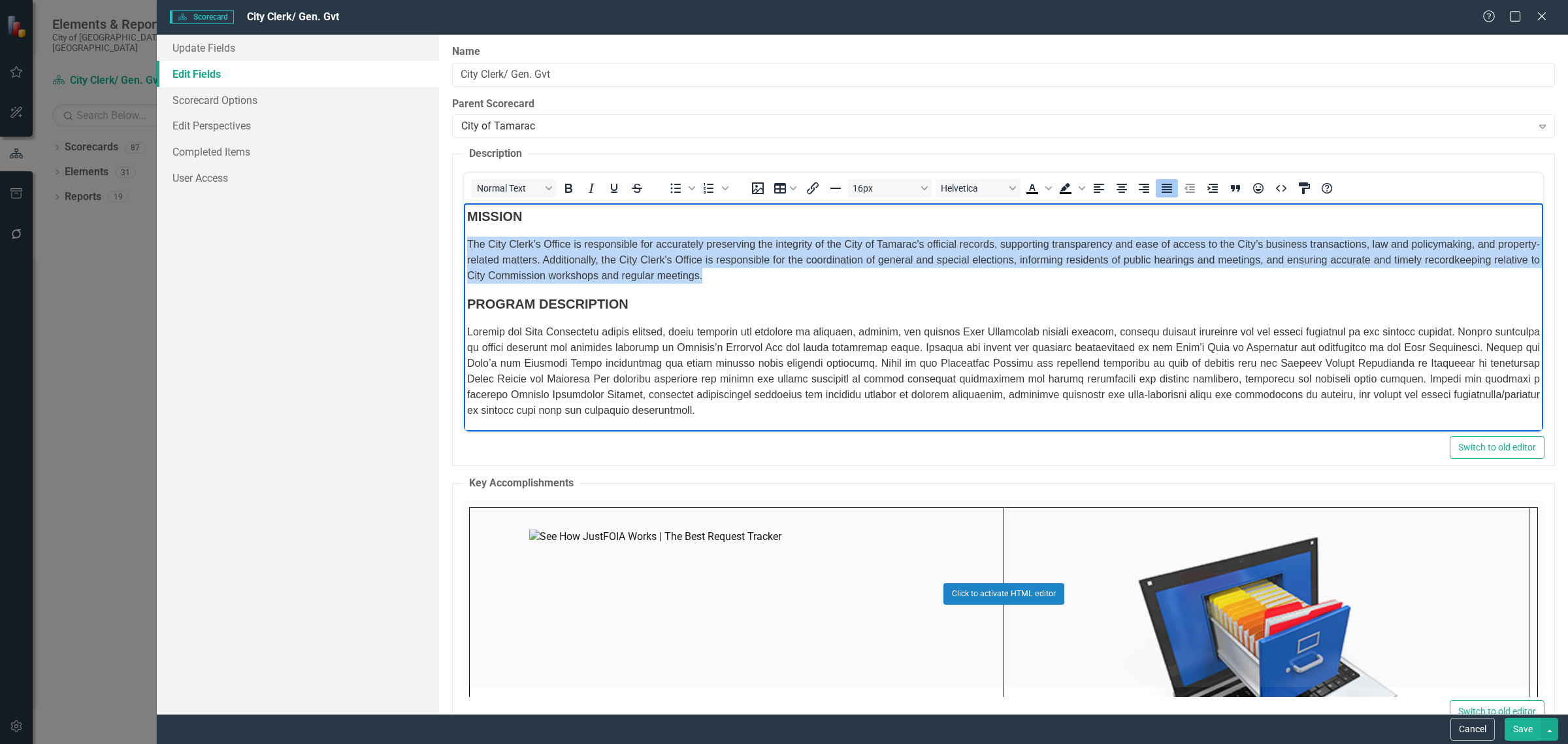
drag, startPoint x: 826, startPoint y: 288, endPoint x: 466, endPoint y: 243, distance: 362.8
click at [467, 243] on p "The City Clerk’s Office is responsible for accurately preserving the integrity …" at bounding box center [1003, 260] width 1073 height 47
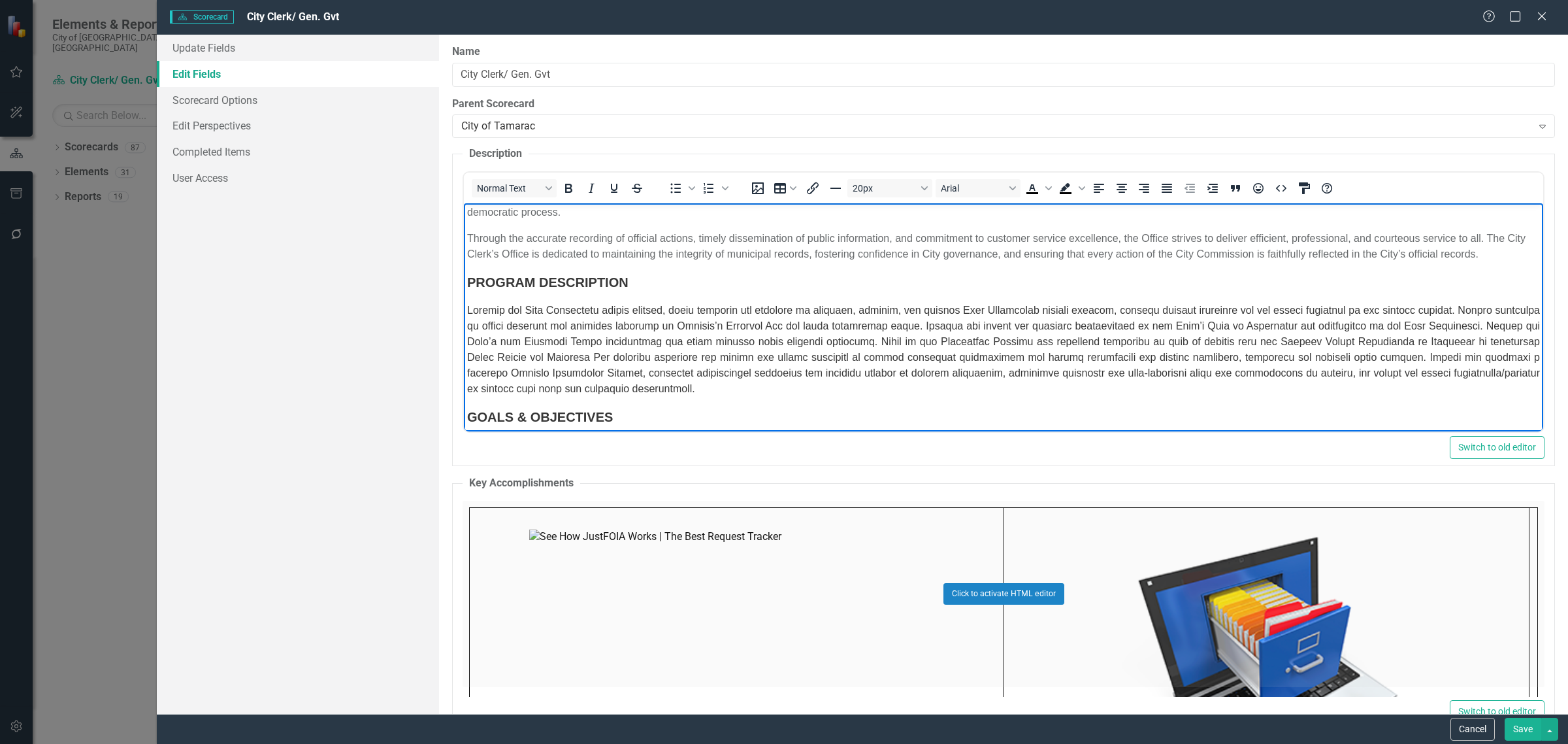
scroll to position [163, 0]
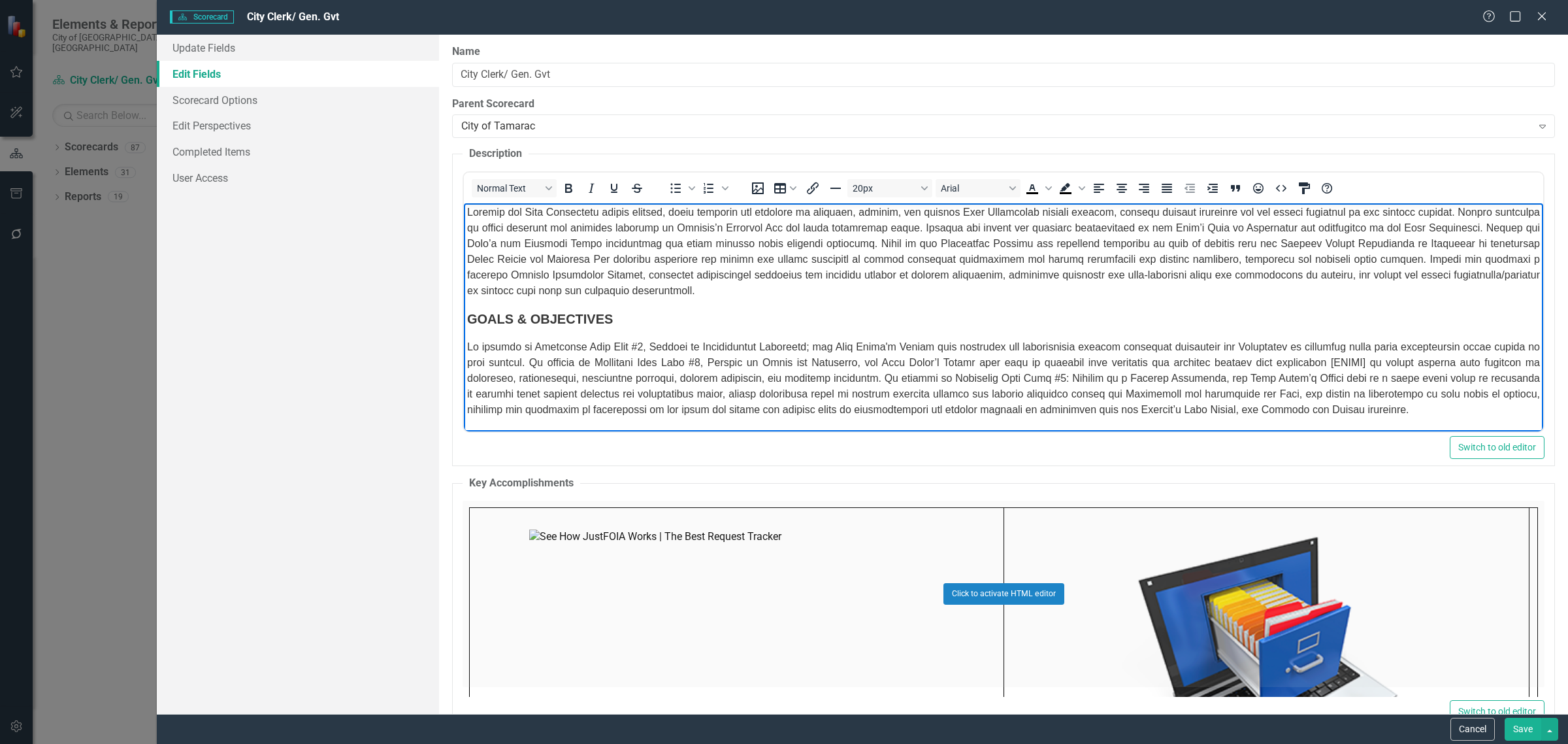
click at [758, 263] on span "Rich Text Area. Press ALT-0 for help." at bounding box center [1003, 251] width 1073 height 90
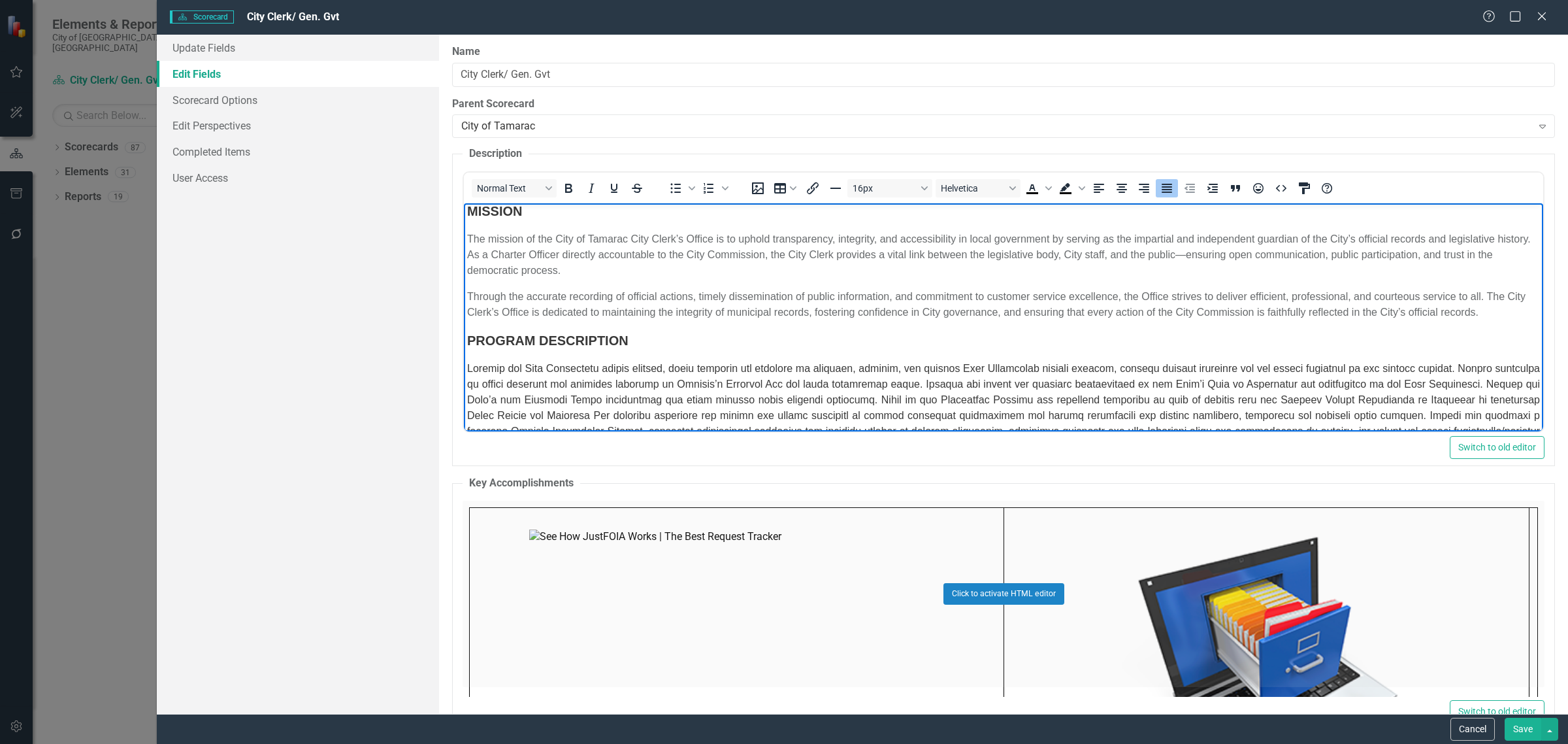
scroll to position [0, 0]
click at [758, 263] on p "The mission of the City of Tamarac City Clerk’s Office is to uphold transparenc…" at bounding box center [1003, 260] width 1073 height 47
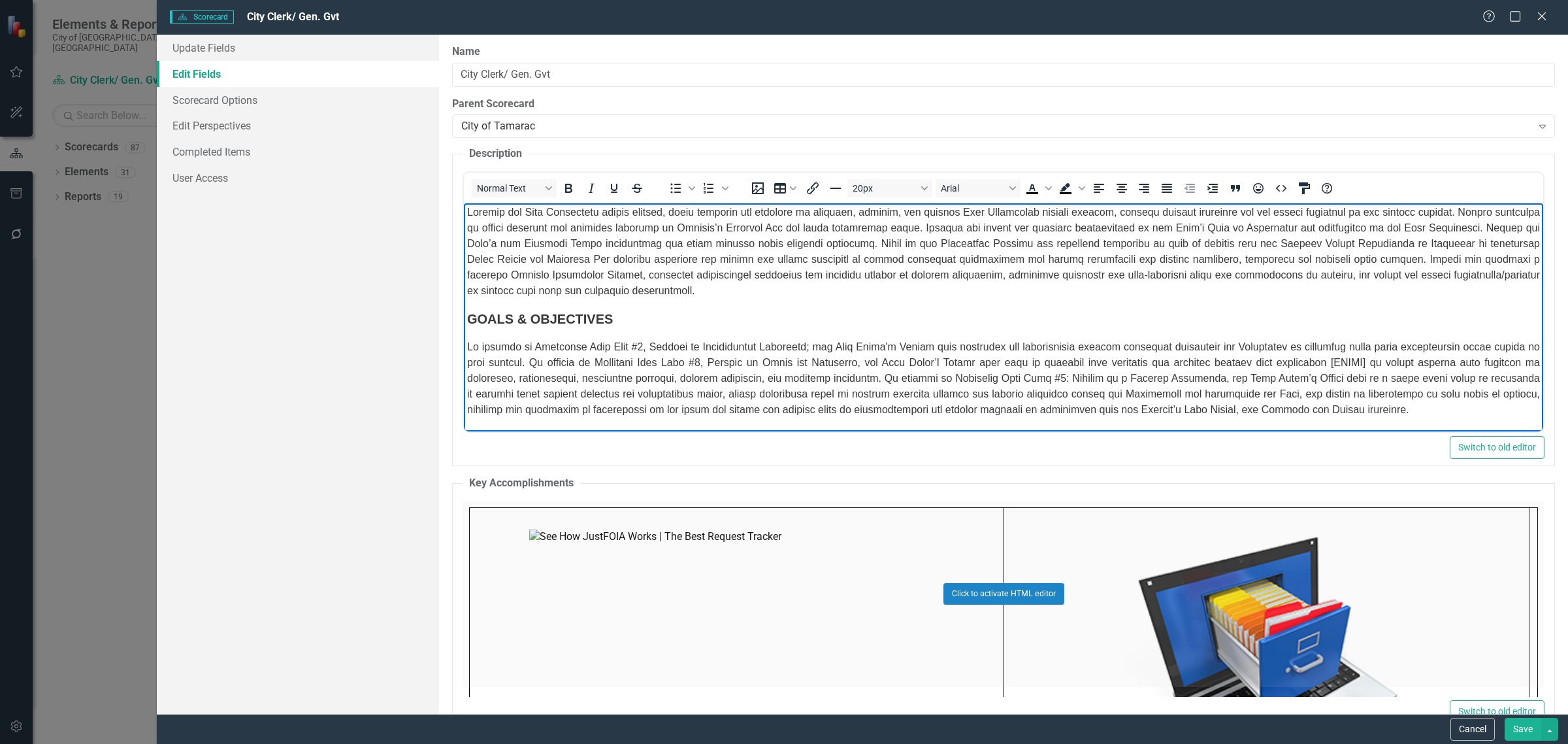
scroll to position [163, 0]
click at [758, 263] on span "Rich Text Area. Press ALT-0 for help." at bounding box center [1003, 251] width 1073 height 90
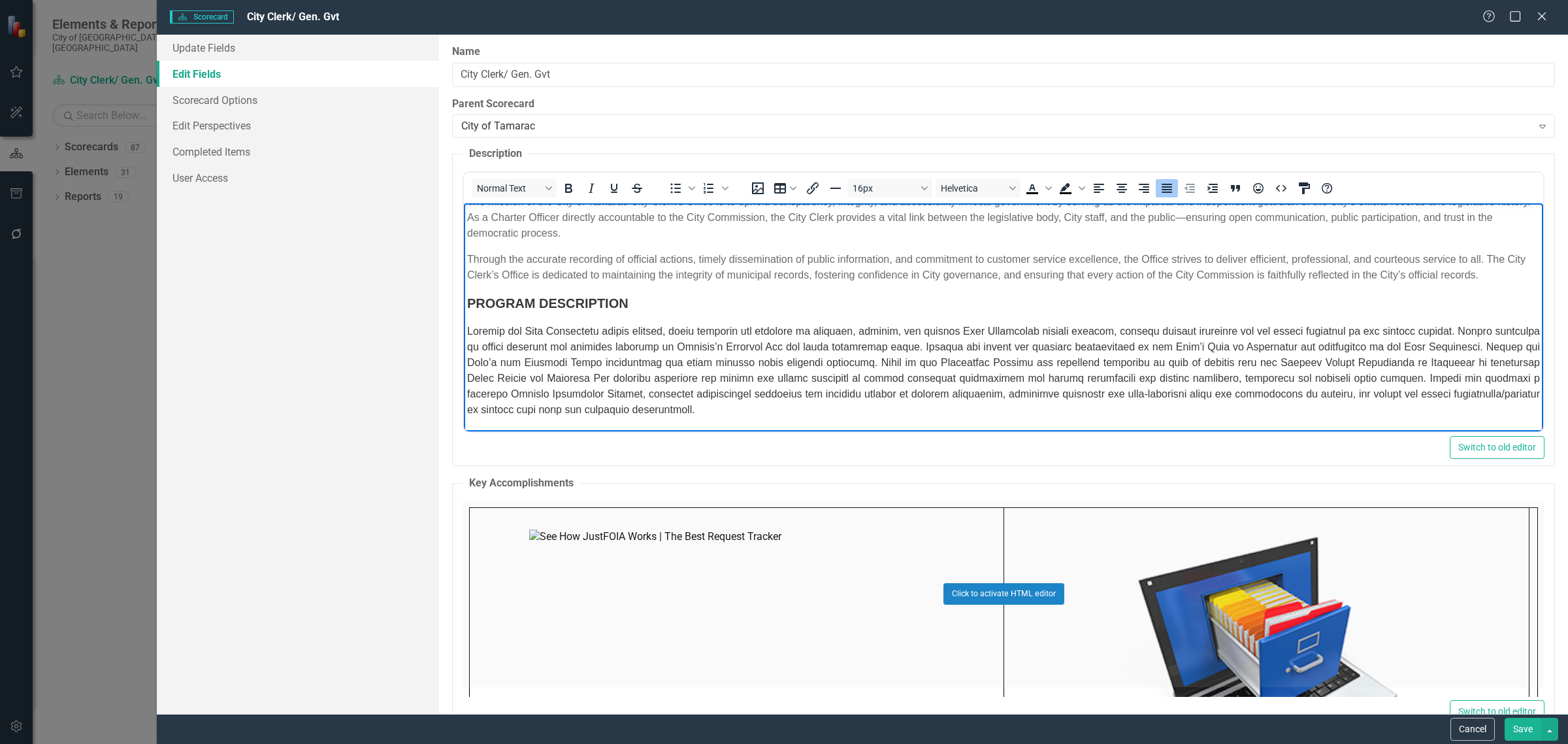
scroll to position [0, 0]
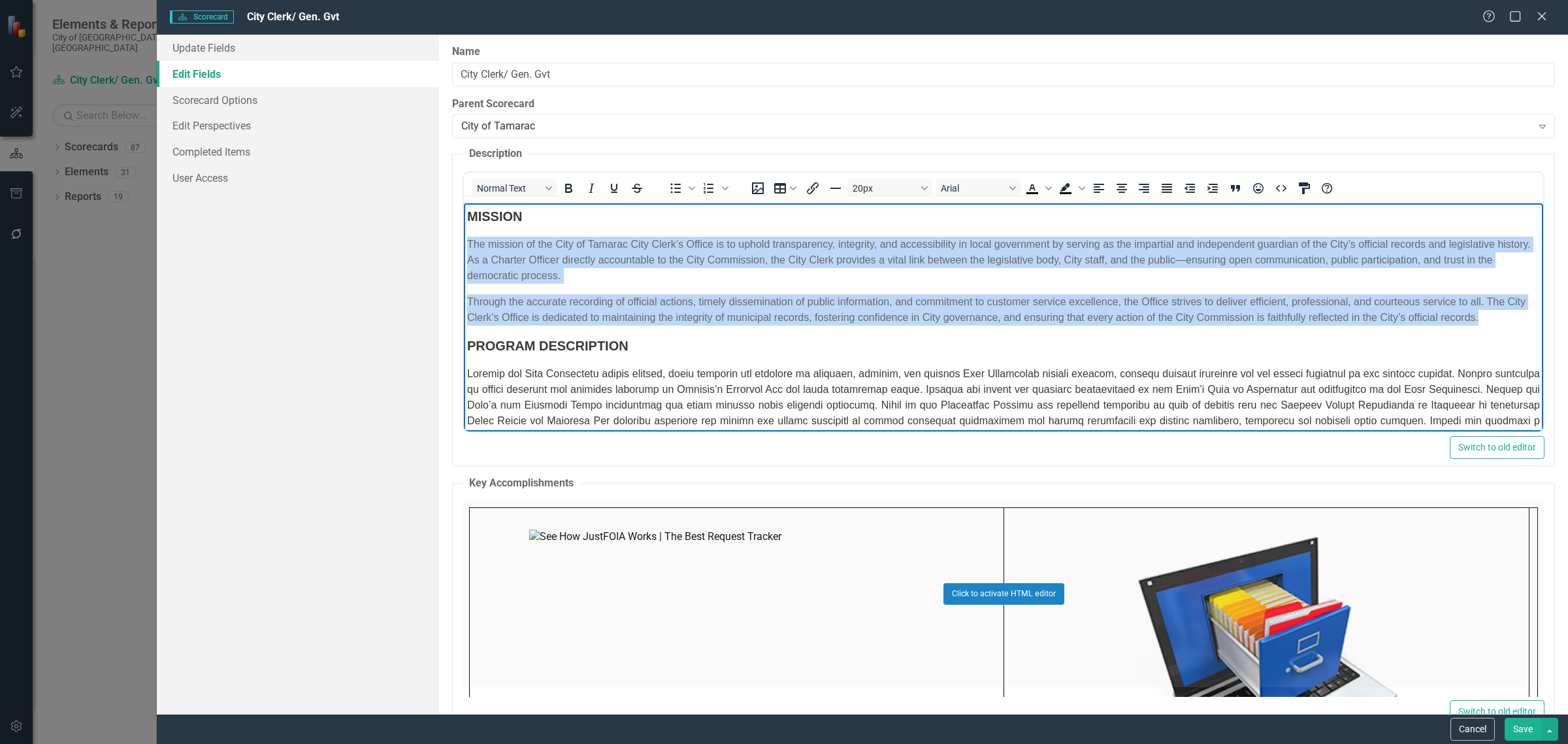
drag, startPoint x: 997, startPoint y: 363, endPoint x: 469, endPoint y: 246, distance: 540.8
click at [469, 246] on body "MISSION The mission of the City of Tamarac City Clerk’s Office is to uphold tra…" at bounding box center [1003, 398] width 1079 height 389
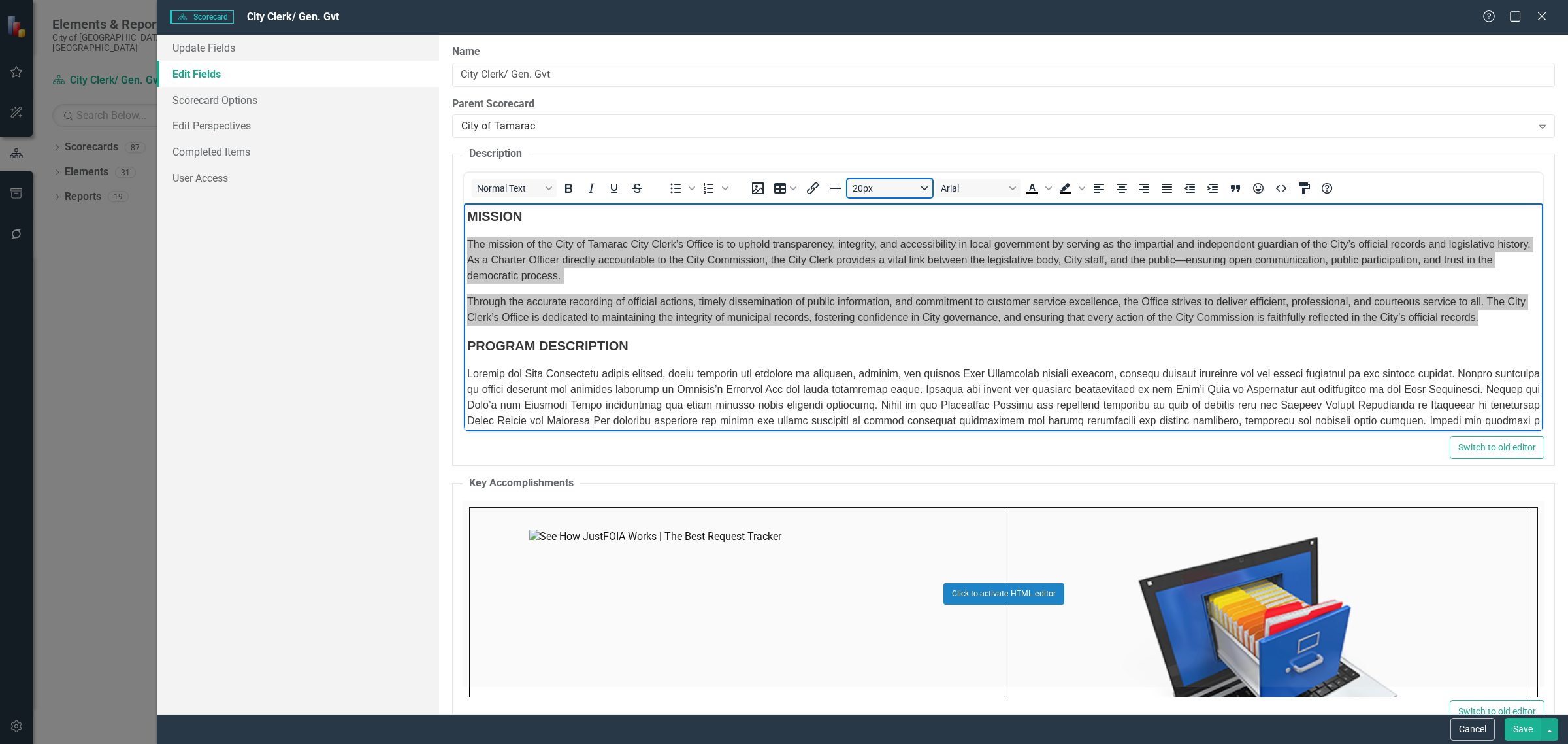
click at [920, 195] on button "20px" at bounding box center [890, 188] width 85 height 18
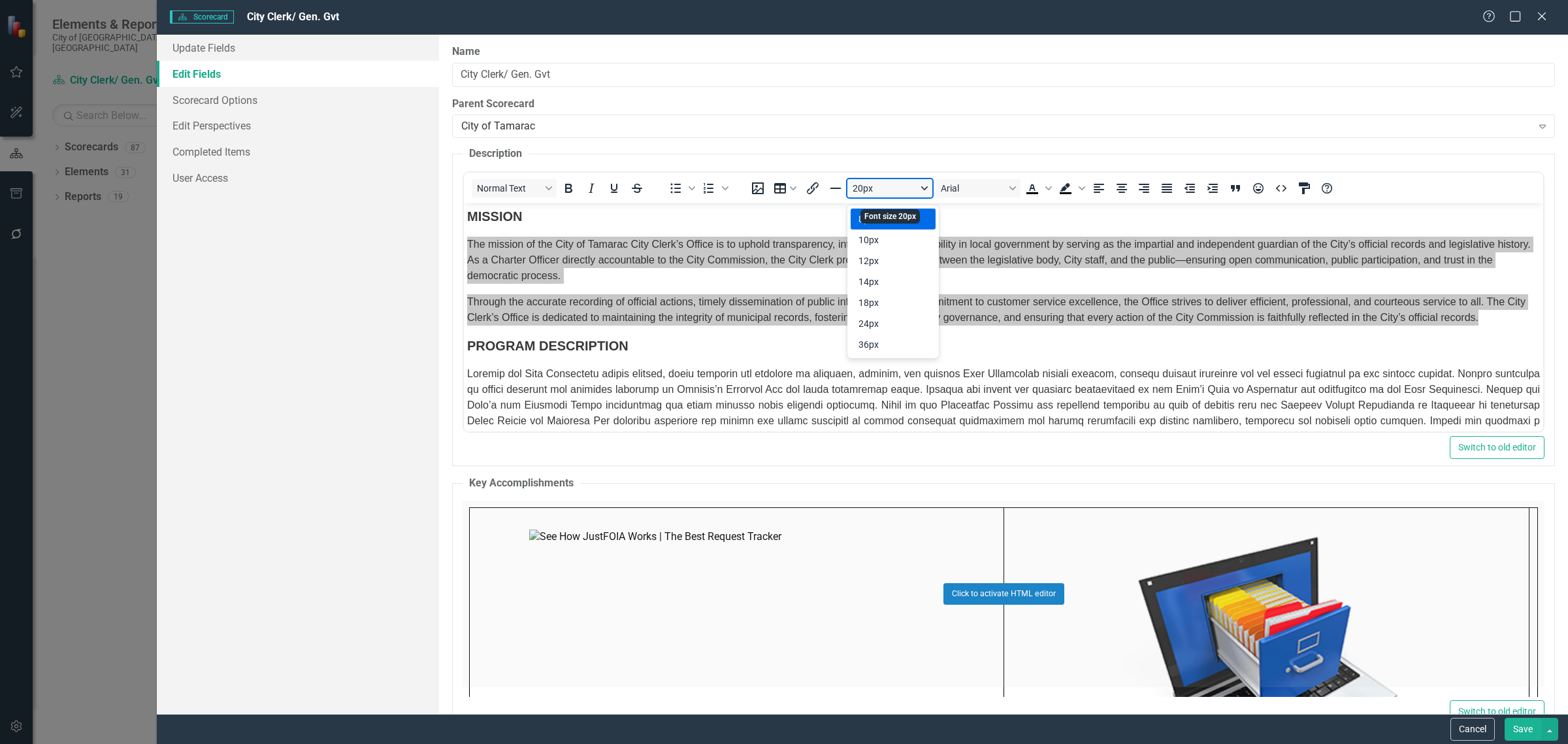
click at [909, 197] on button "20px" at bounding box center [890, 188] width 85 height 18
click at [909, 197] on button "20px" at bounding box center [890, 188] width 85 height 18
click at [906, 299] on div "18px" at bounding box center [884, 302] width 51 height 16
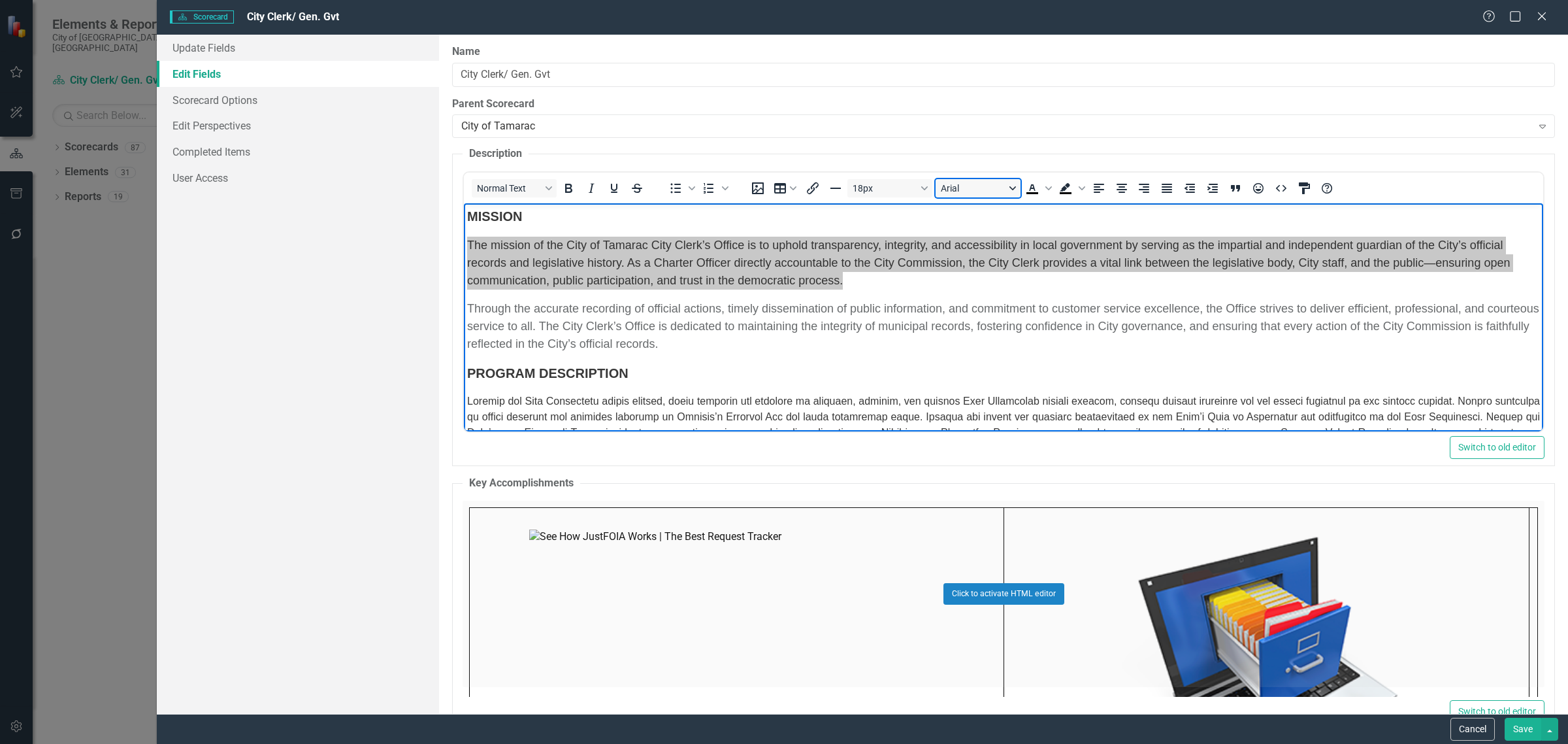
click at [1011, 196] on button "Arial" at bounding box center [978, 188] width 85 height 18
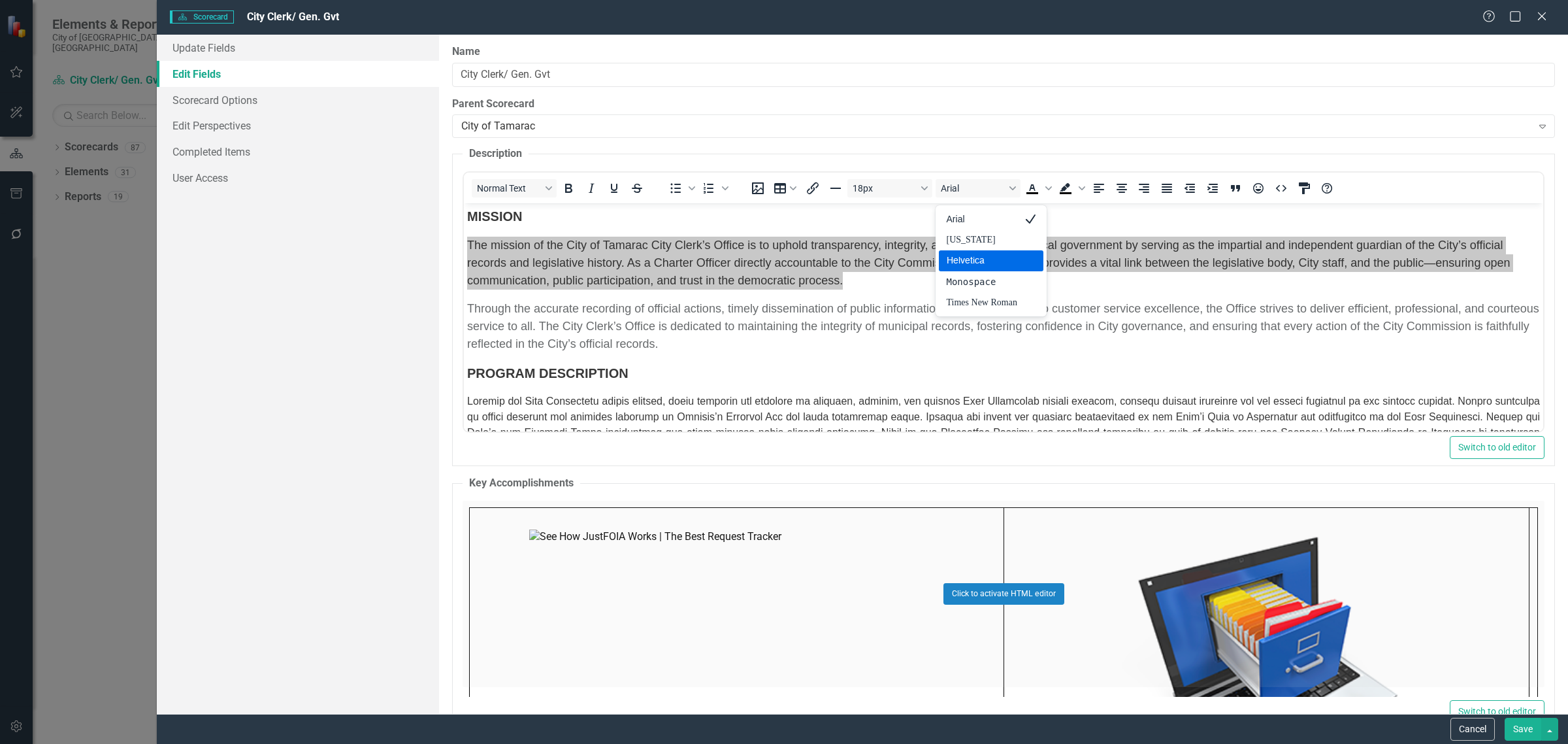
click at [990, 262] on div "Helvetica" at bounding box center [981, 261] width 71 height 16
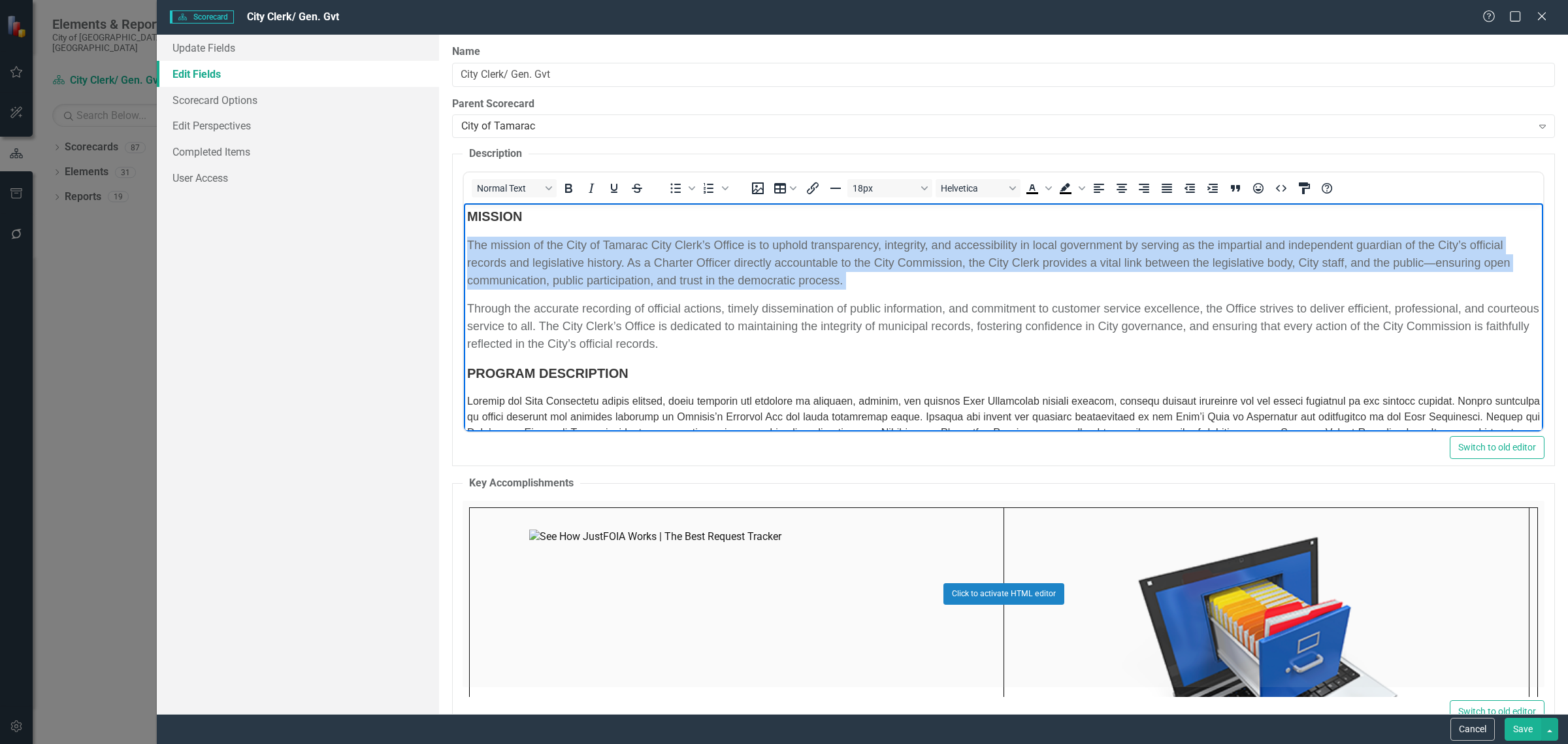
click at [1035, 289] on p "The mission of the City of Tamarac City Clerk’s Office is to uphold transparenc…" at bounding box center [1003, 263] width 1073 height 53
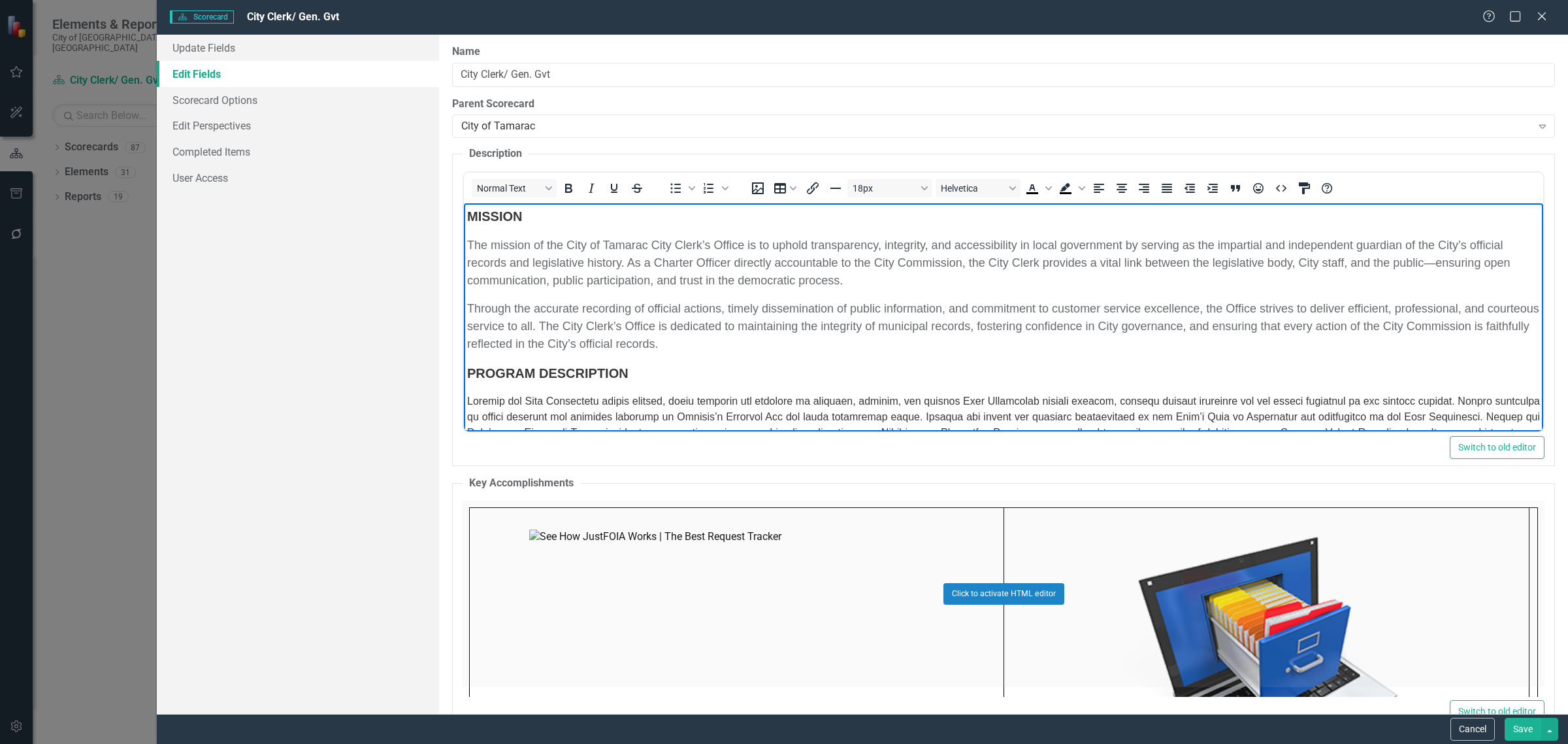
click at [734, 269] on span "The mission of the City of Tamarac City Clerk’s Office is to uphold transparenc…" at bounding box center [988, 262] width 1043 height 48
click at [833, 268] on span "The mission of the City of Tamarac City Clerk’s Office is to uphold transparenc…" at bounding box center [998, 262] width 1062 height 48
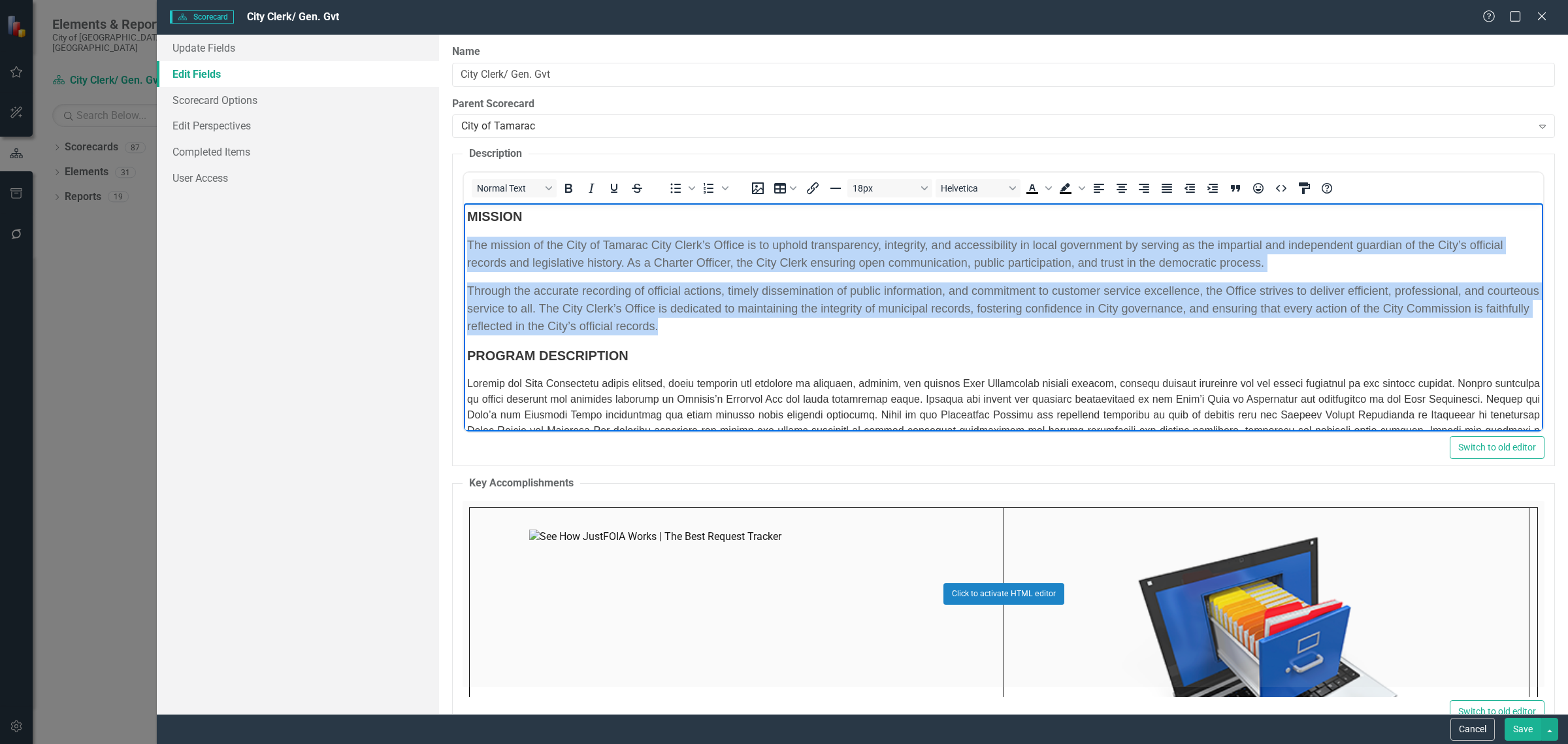
drag, startPoint x: 801, startPoint y: 348, endPoint x: 467, endPoint y: 241, distance: 350.7
click at [467, 241] on body "MISSION The mission of the City of Tamarac City Clerk’s Office is to uphold tra…" at bounding box center [1003, 403] width 1079 height 399
drag, startPoint x: 723, startPoint y: 307, endPoint x: 752, endPoint y: 342, distance: 45.5
click at [723, 307] on span "Through the accurate recording of official actions, timely dissemination of pub…" at bounding box center [1003, 308] width 1073 height 48
drag, startPoint x: 796, startPoint y: 343, endPoint x: 468, endPoint y: 242, distance: 343.2
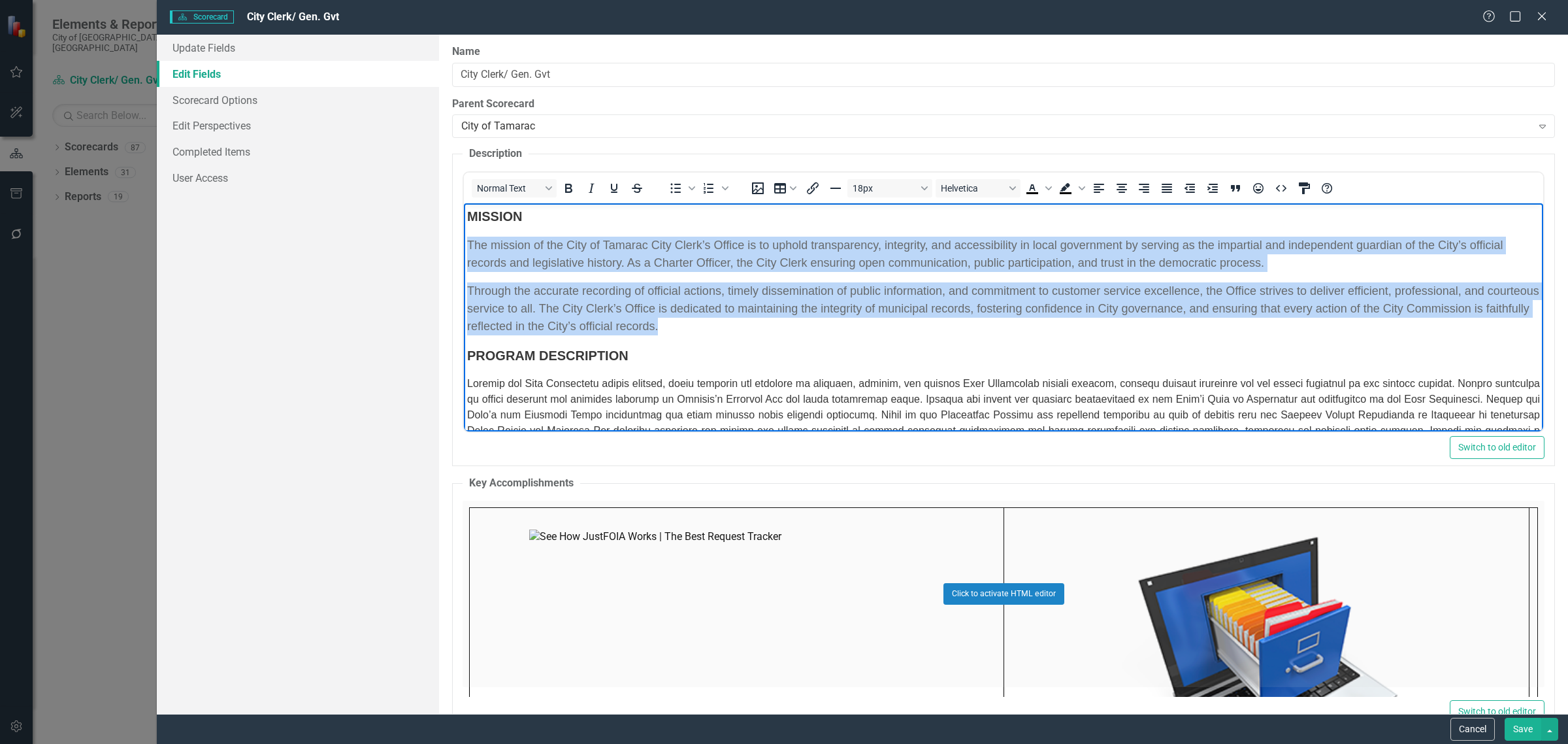
click at [468, 242] on body "MISSION The mission of the City of Tamarac City Clerk’s Office is to uphold tra…" at bounding box center [1003, 403] width 1079 height 399
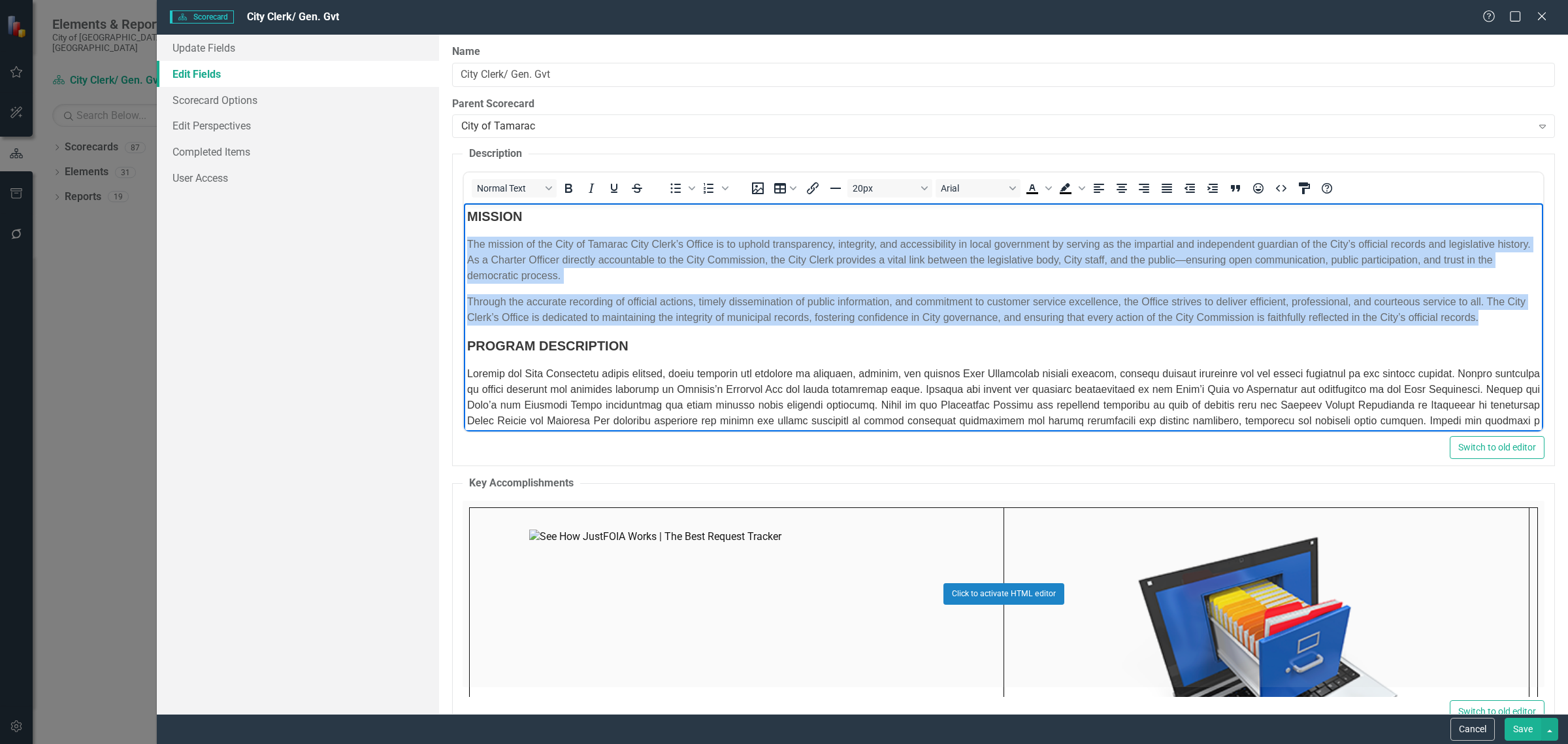
drag, startPoint x: 990, startPoint y: 361, endPoint x: 465, endPoint y: 245, distance: 537.7
click at [465, 245] on body "MISSION The mission of the City of Tamarac City Clerk’s Office is to uphold tra…" at bounding box center [1003, 398] width 1079 height 389
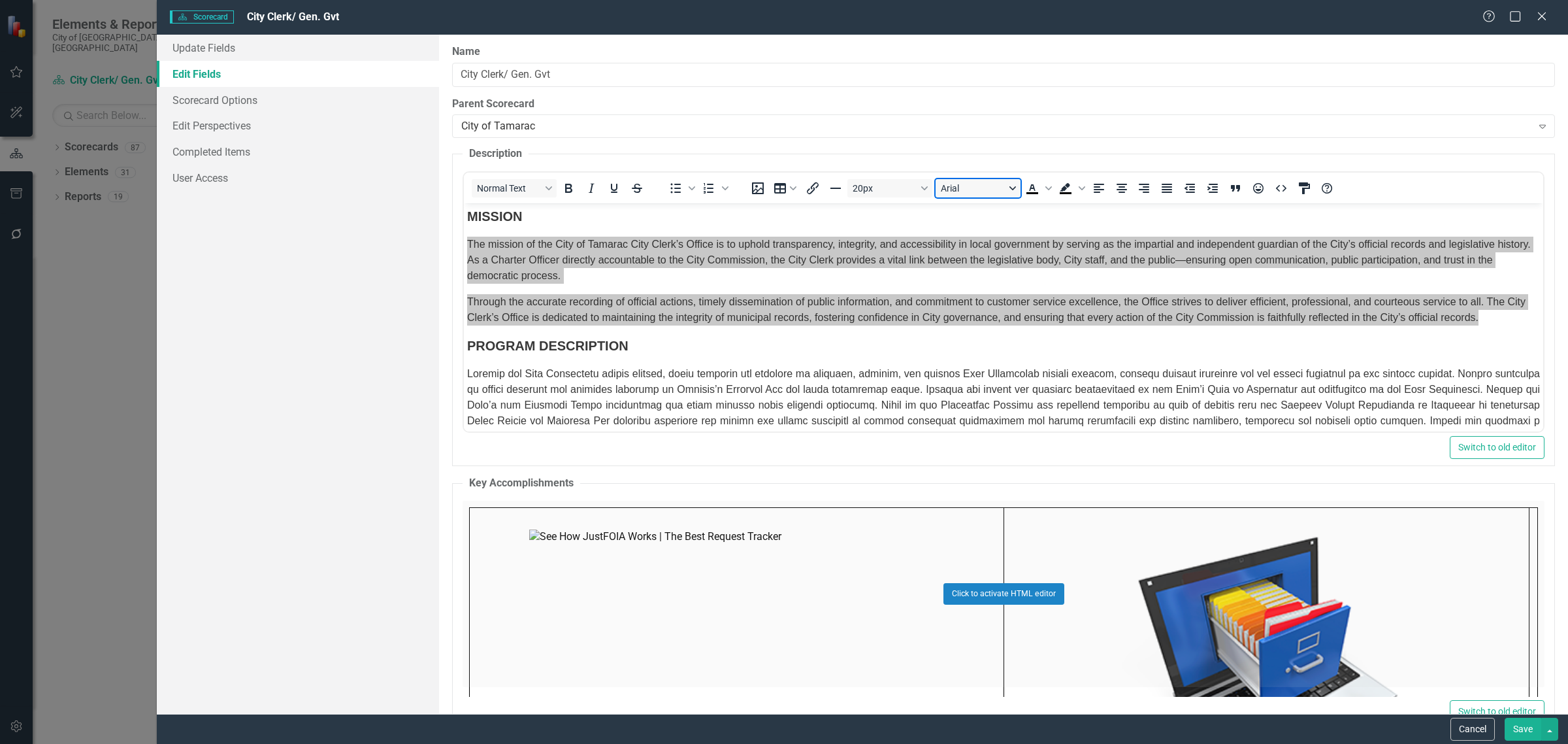
click at [984, 197] on button "Arial" at bounding box center [978, 188] width 85 height 18
click at [971, 262] on div "Helvetica" at bounding box center [981, 261] width 71 height 16
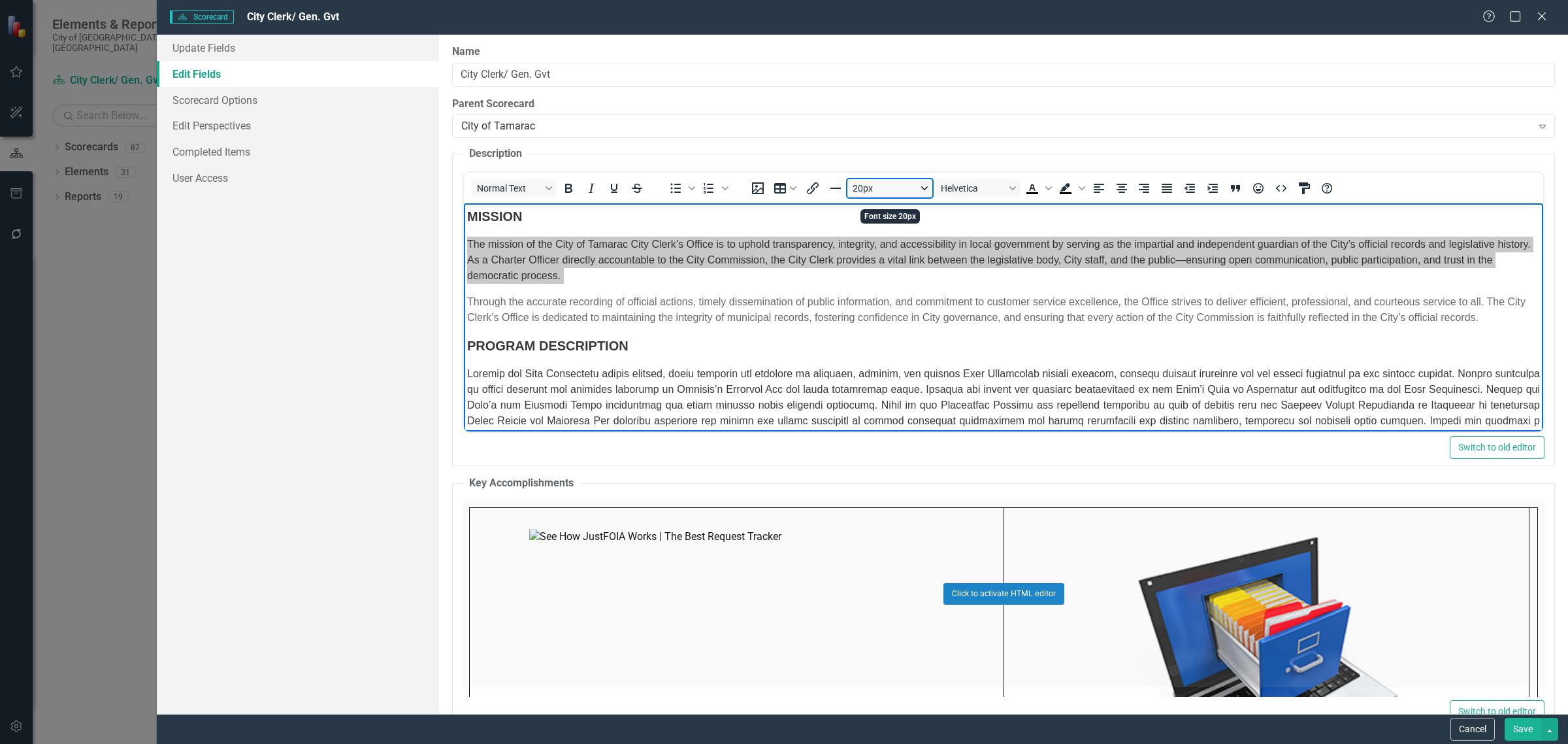
click at [926, 194] on button "20px" at bounding box center [890, 188] width 85 height 18
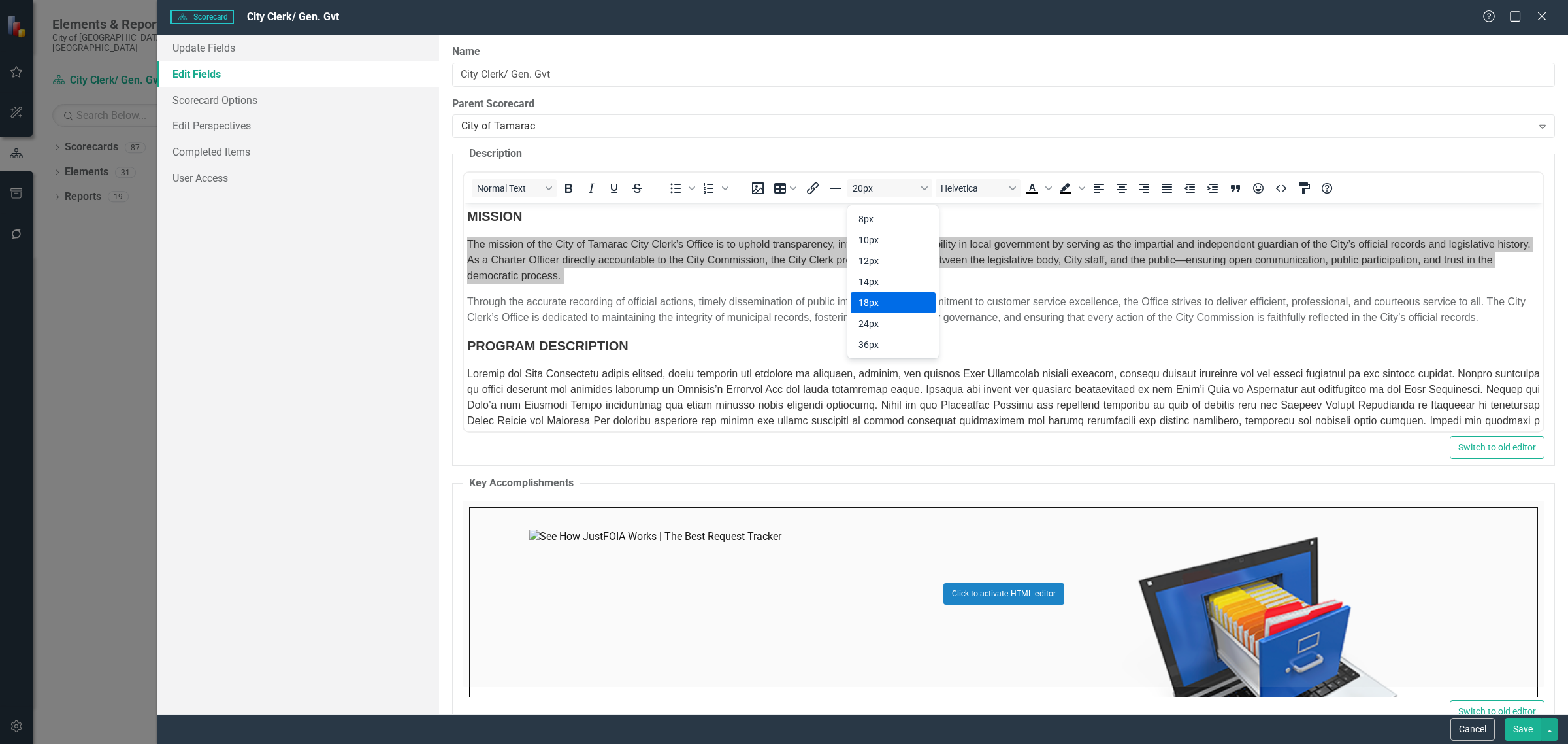
click at [892, 304] on div "18px" at bounding box center [884, 302] width 51 height 16
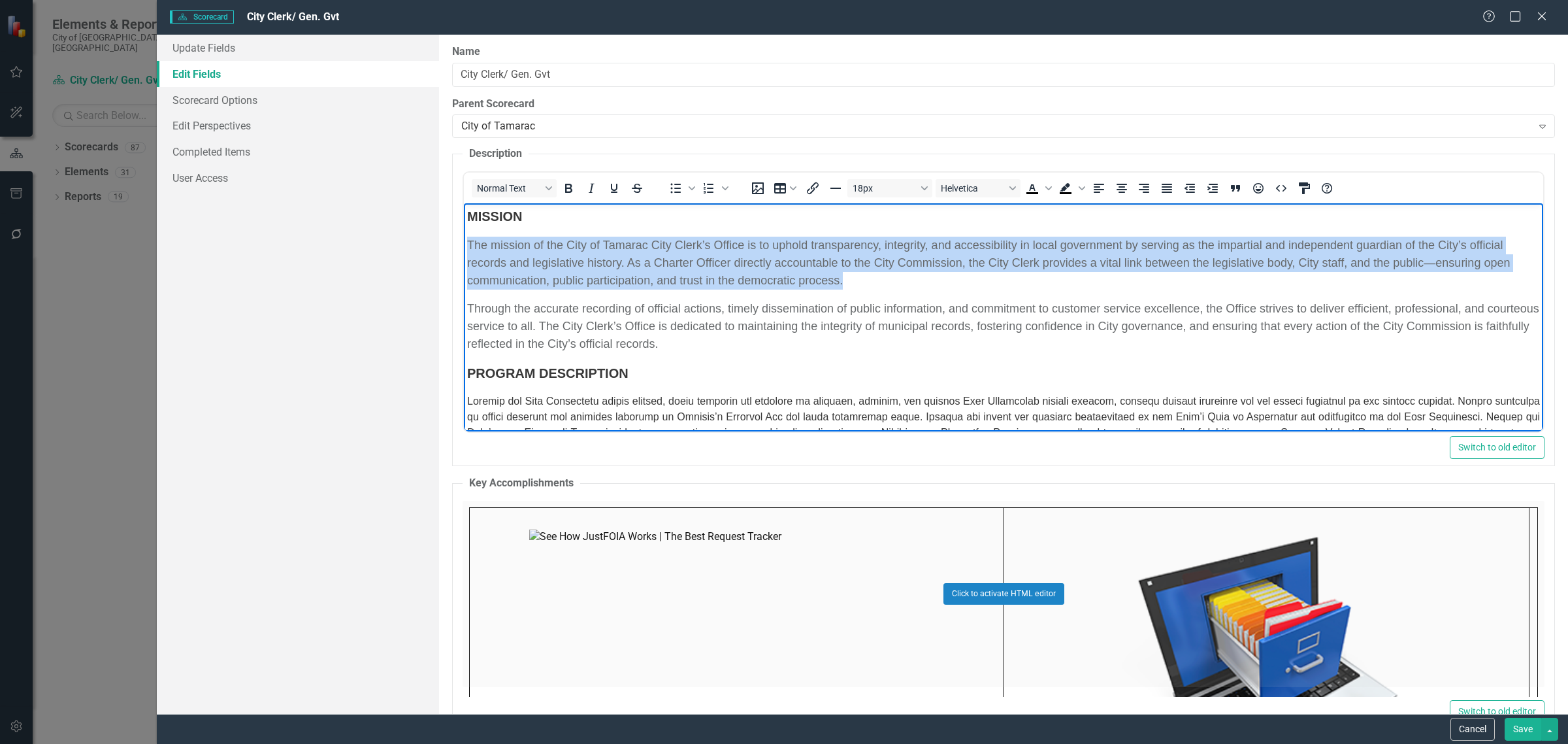
click at [892, 289] on p "The mission of the City of Tamarac City Clerk’s Office is to uphold transparenc…" at bounding box center [1003, 263] width 1073 height 53
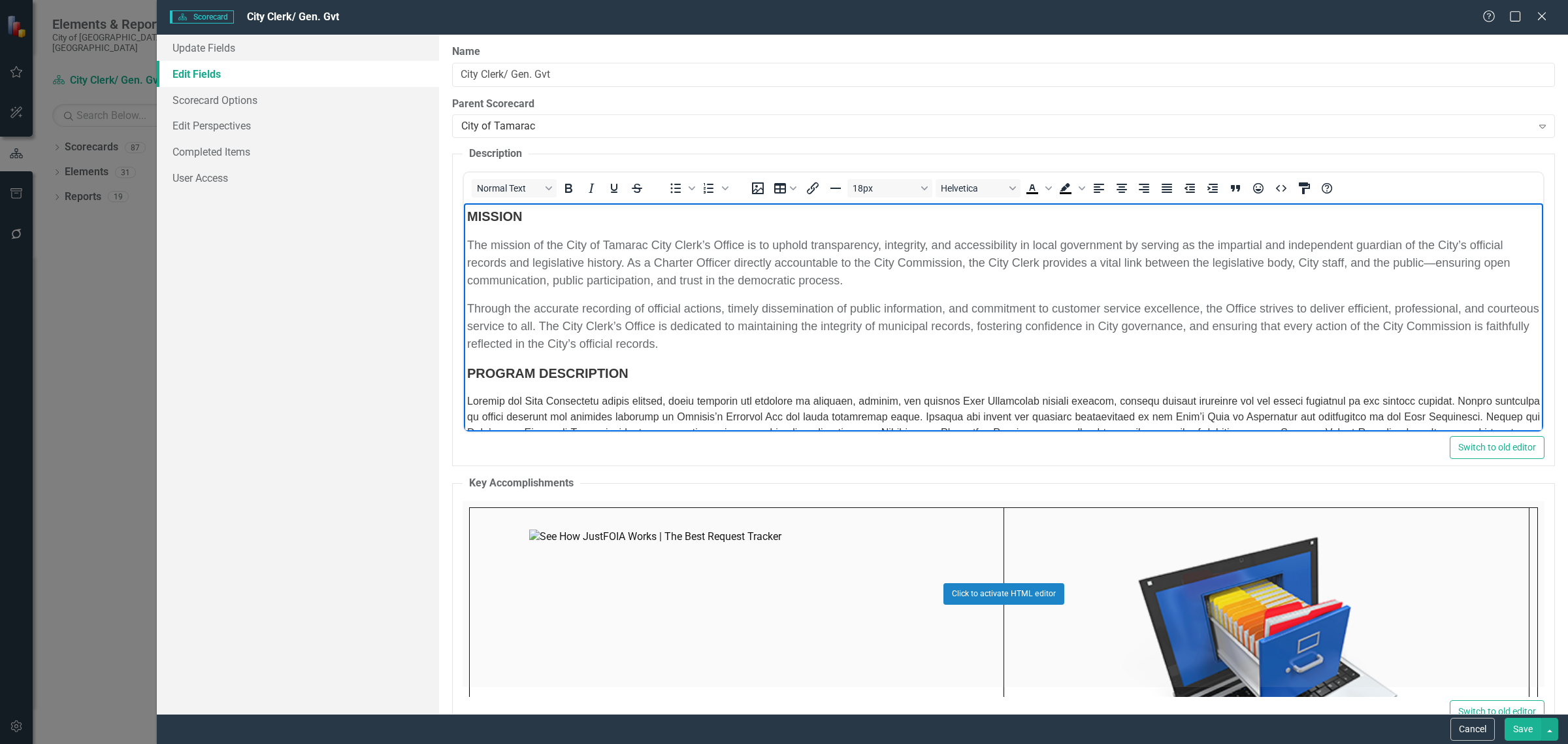
click at [734, 270] on span "The mission of the City of Tamarac City Clerk’s Office is to uphold transparenc…" at bounding box center [988, 262] width 1043 height 48
click at [853, 268] on span "The mission of the City of Tamarac City Clerk’s Office is to uphold transparenc…" at bounding box center [998, 262] width 1062 height 48
click at [1194, 268] on span "The mission of the City of Tamarac City Clerk’s Office is to uphold transparenc…" at bounding box center [1003, 262] width 1073 height 48
click at [848, 270] on span "The mission of the City of Tamarac City Clerk’s Office is to uphold transparenc…" at bounding box center [1000, 262] width 1067 height 48
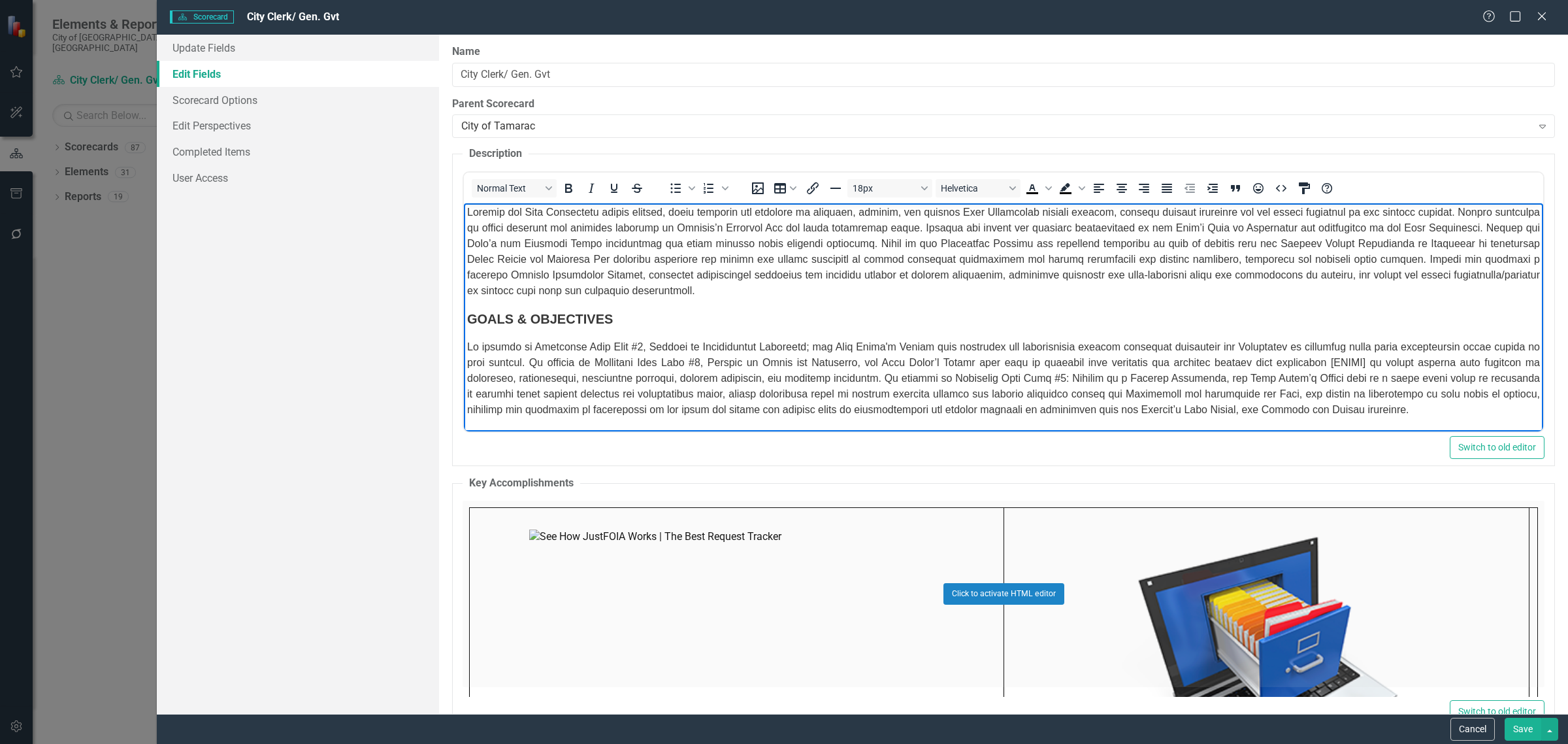
scroll to position [163, 0]
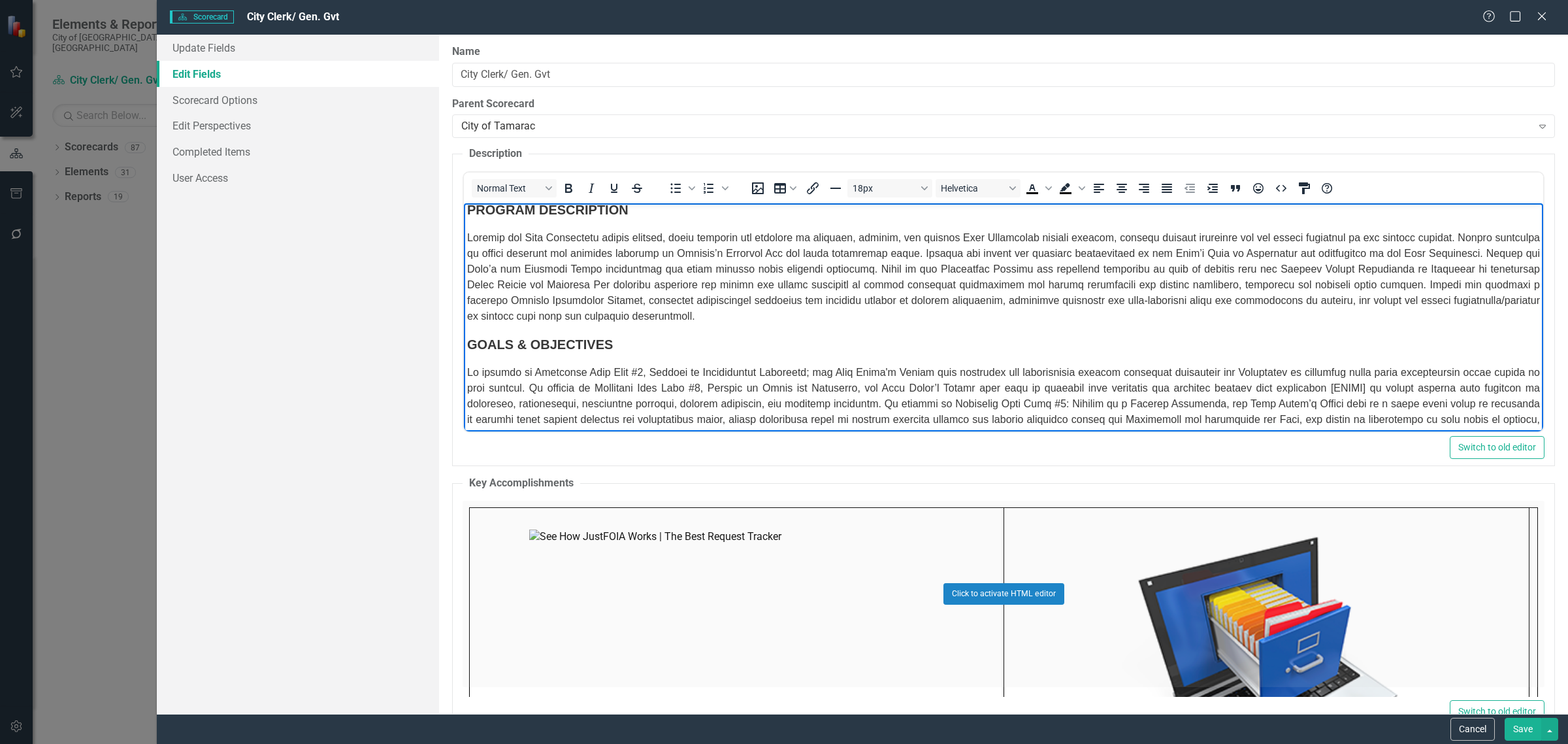
drag, startPoint x: 600, startPoint y: 286, endPoint x: 611, endPoint y: 294, distance: 13.6
click at [600, 286] on span "Rich Text Area. Press ALT-0 for help." at bounding box center [1003, 276] width 1073 height 90
click at [842, 324] on p "Rich Text Area. Press ALT-0 for help." at bounding box center [1003, 277] width 1073 height 94
click at [510, 281] on span "Rich Text Area. Press ALT-0 for help." at bounding box center [1003, 276] width 1073 height 90
click at [468, 262] on span "Rich Text Area. Press ALT-0 for help." at bounding box center [1003, 276] width 1073 height 90
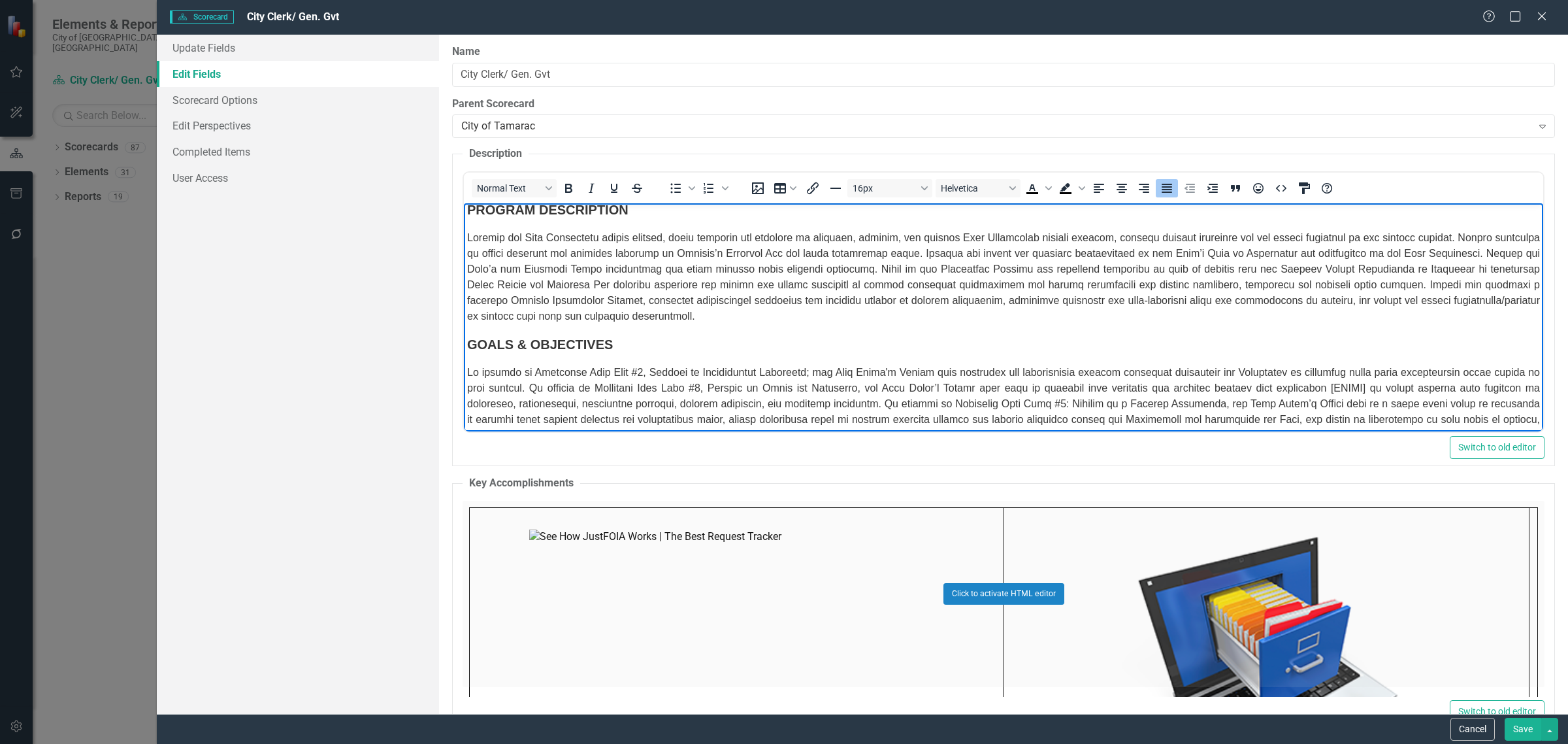
click at [788, 321] on span "Rich Text Area. Press ALT-0 for help." at bounding box center [1003, 276] width 1073 height 90
click at [914, 321] on span "Rich Text Area. Press ALT-0 for help." at bounding box center [1003, 276] width 1073 height 90
click at [1007, 282] on span "Rich Text Area. Press ALT-0 for help." at bounding box center [1003, 276] width 1073 height 90
click at [1070, 313] on p "Rich Text Area. Press ALT-0 for help." at bounding box center [1003, 277] width 1073 height 94
click at [832, 324] on p "Rich Text Area. Press ALT-0 for help." at bounding box center [1003, 277] width 1073 height 94
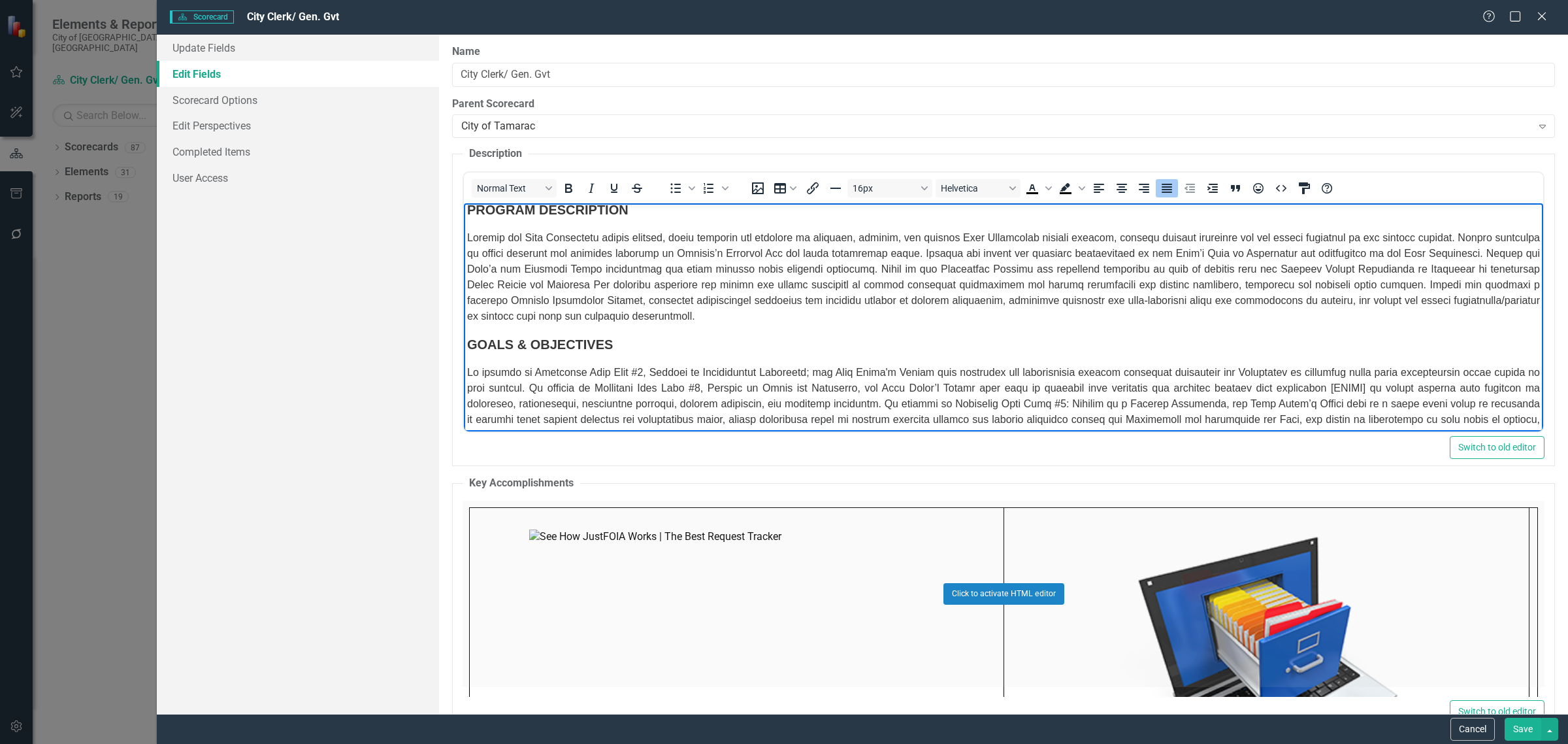
click at [682, 312] on p "Rich Text Area. Press ALT-0 for help." at bounding box center [1003, 277] width 1073 height 94
drag, startPoint x: 822, startPoint y: 359, endPoint x: 464, endPoint y: 257, distance: 372.2
click at [464, 257] on body "MISSION The mission of the City of Tamarac City Clerk’s Office is to uphold tra…" at bounding box center [1003, 248] width 1079 height 417
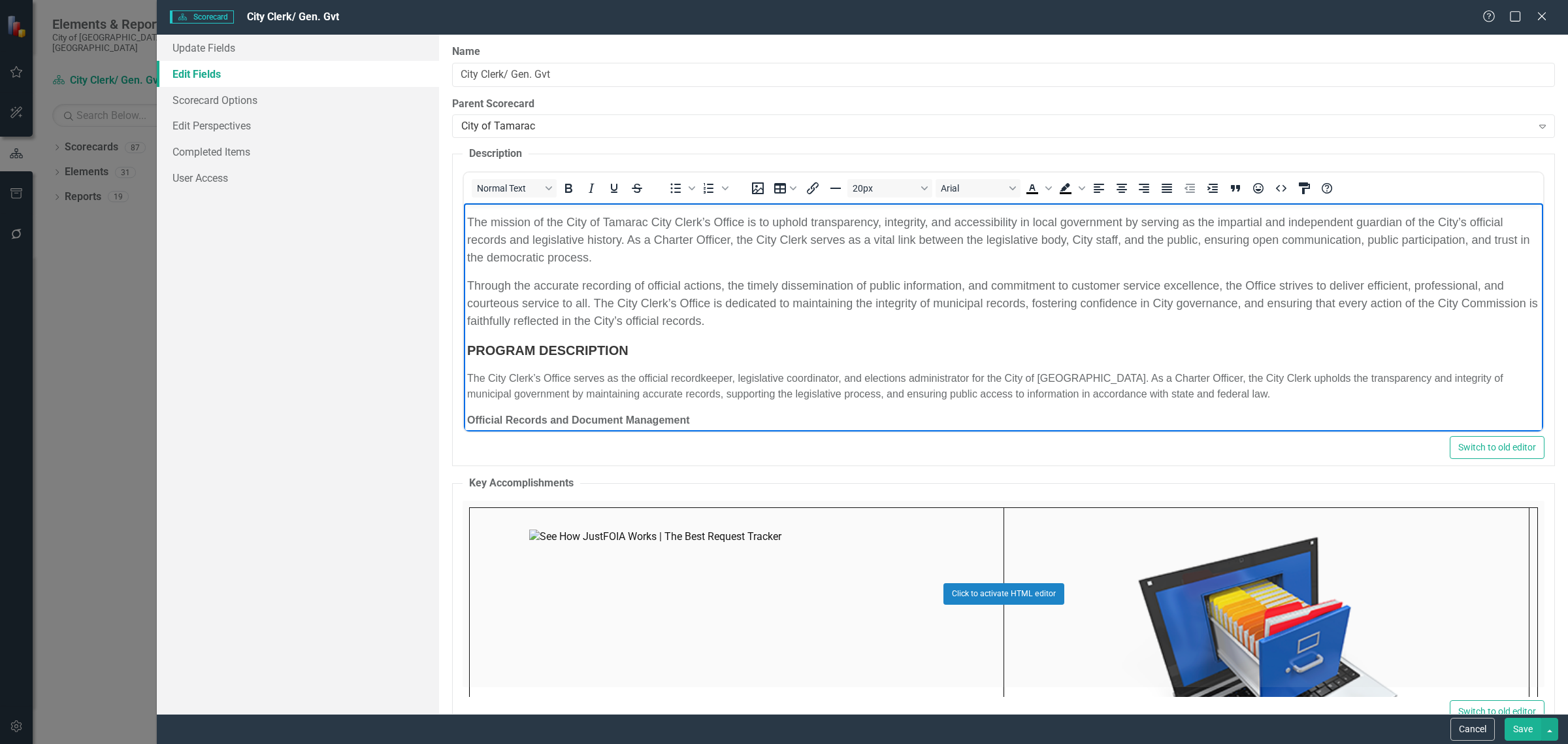
scroll to position [0, 0]
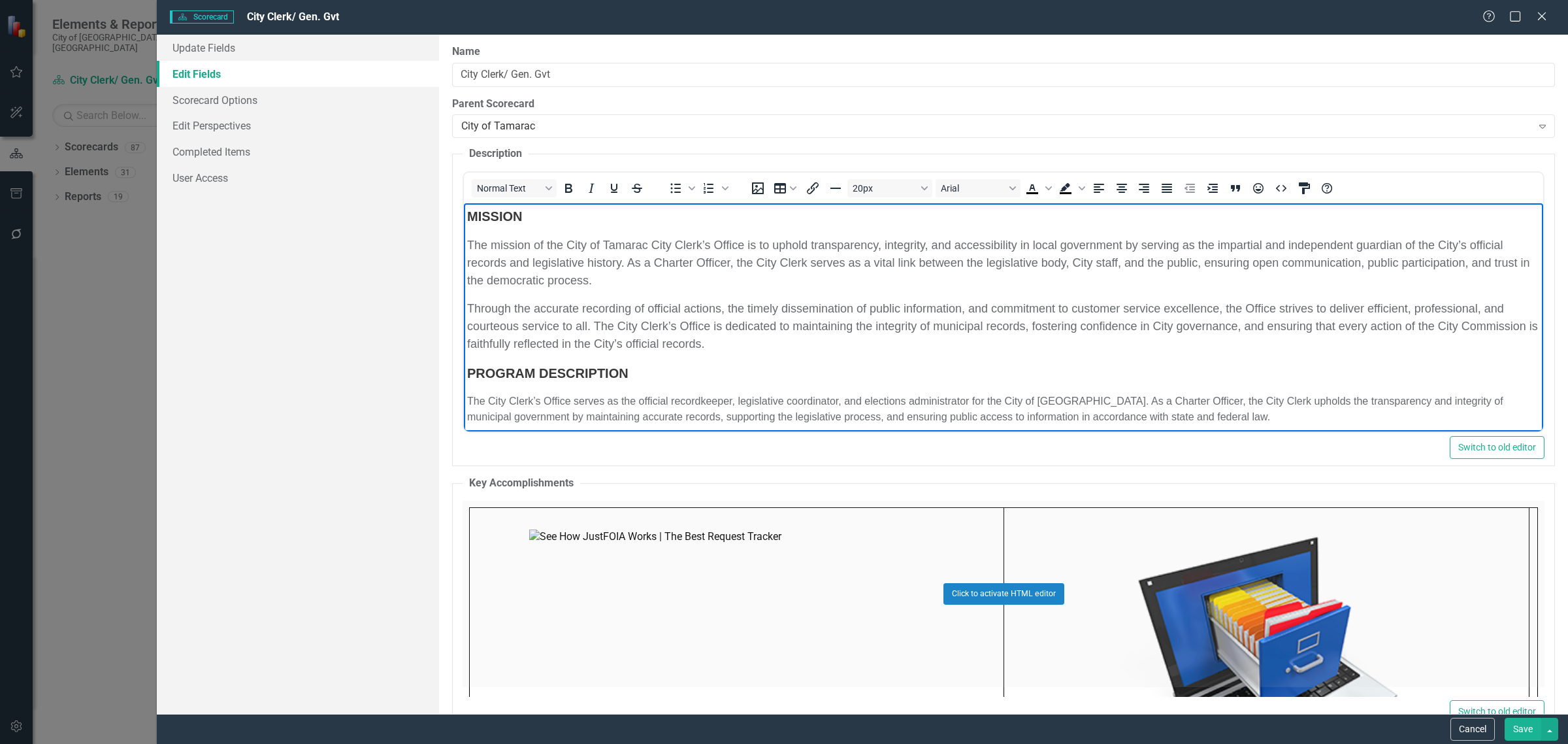
click at [636, 326] on span "Through the accurate recording of official actions, the timely dissemination of…" at bounding box center [1003, 326] width 1071 height 48
click at [478, 212] on strong "MISSION" at bounding box center [494, 216] width 55 height 15
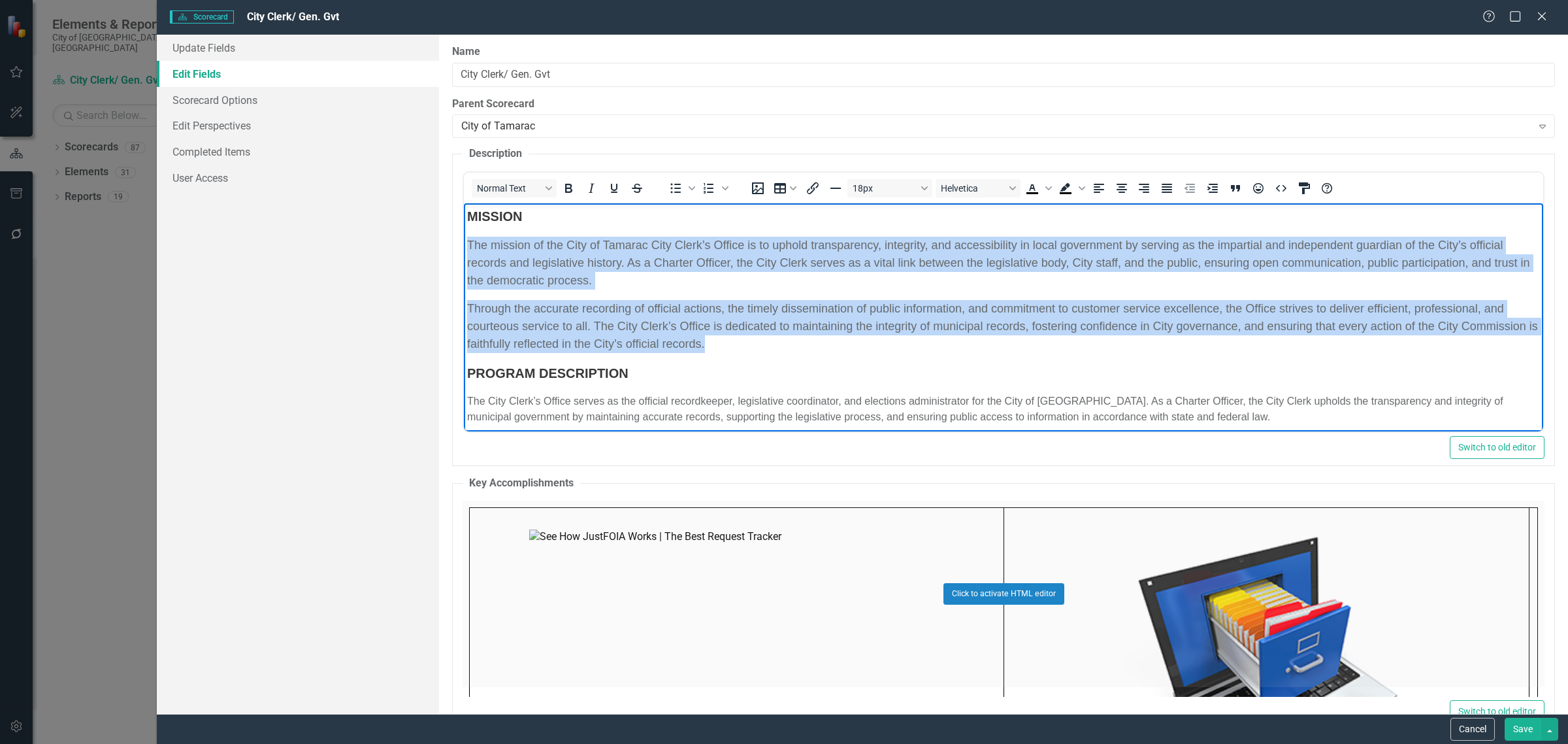
drag, startPoint x: 466, startPoint y: 248, endPoint x: 817, endPoint y: 369, distance: 371.3
click at [817, 369] on body "MISSION The mission of the City of Tamarac City Clerk’s Office is to uphold tra…" at bounding box center [1003, 613] width 1079 height 820
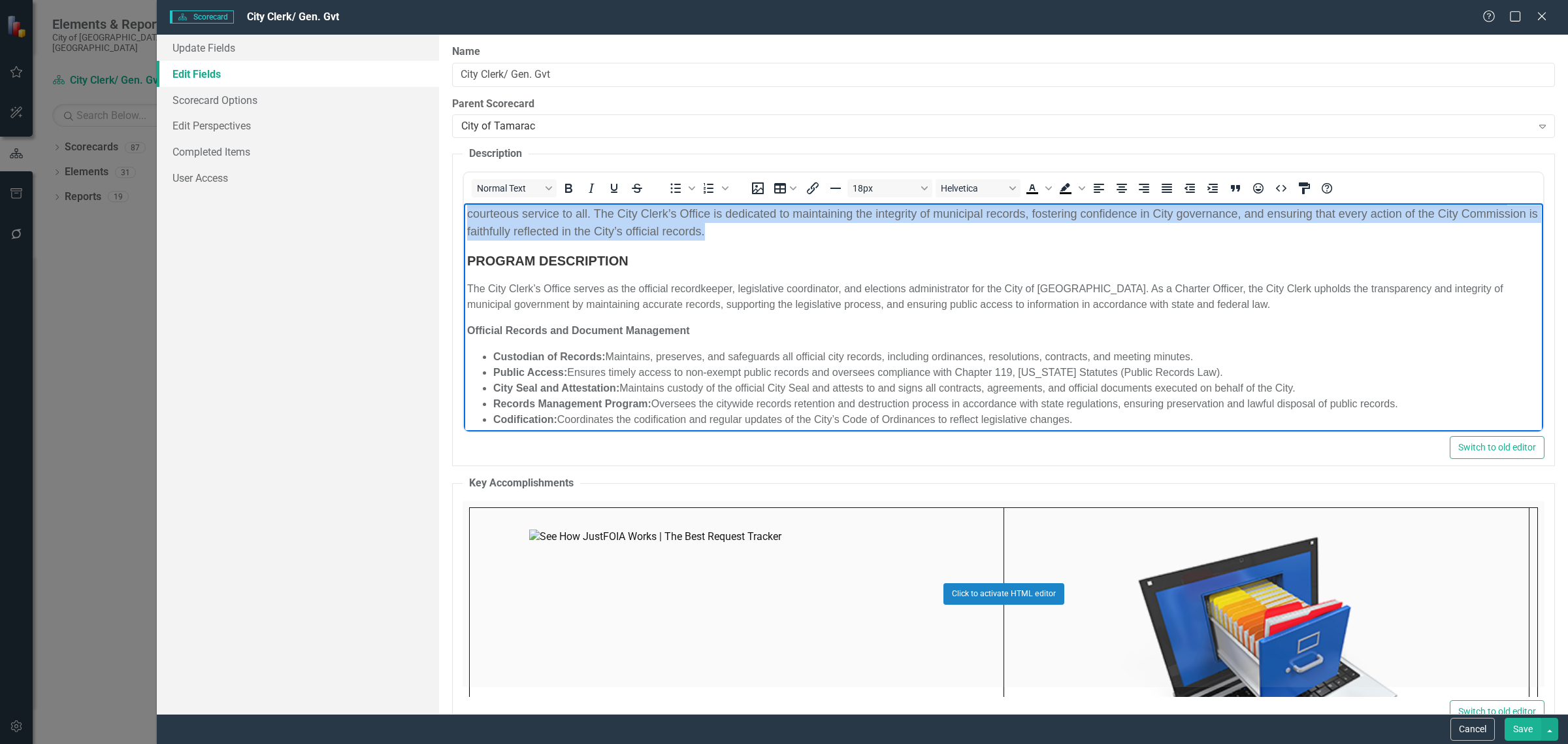
scroll to position [163, 0]
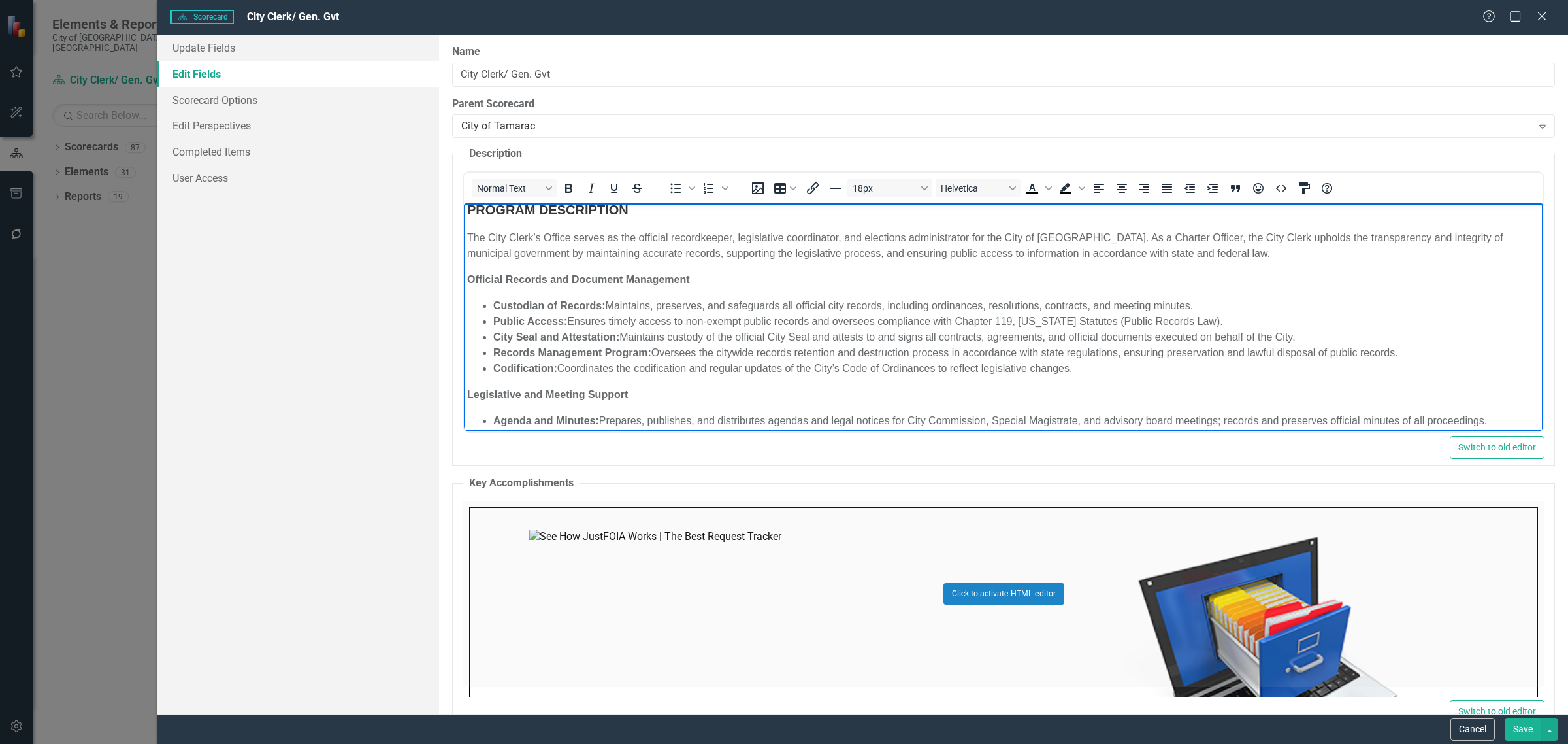
click at [549, 262] on p "The City Clerk’s Office serves as the official recordkeeper, legislative coordi…" at bounding box center [1003, 246] width 1073 height 31
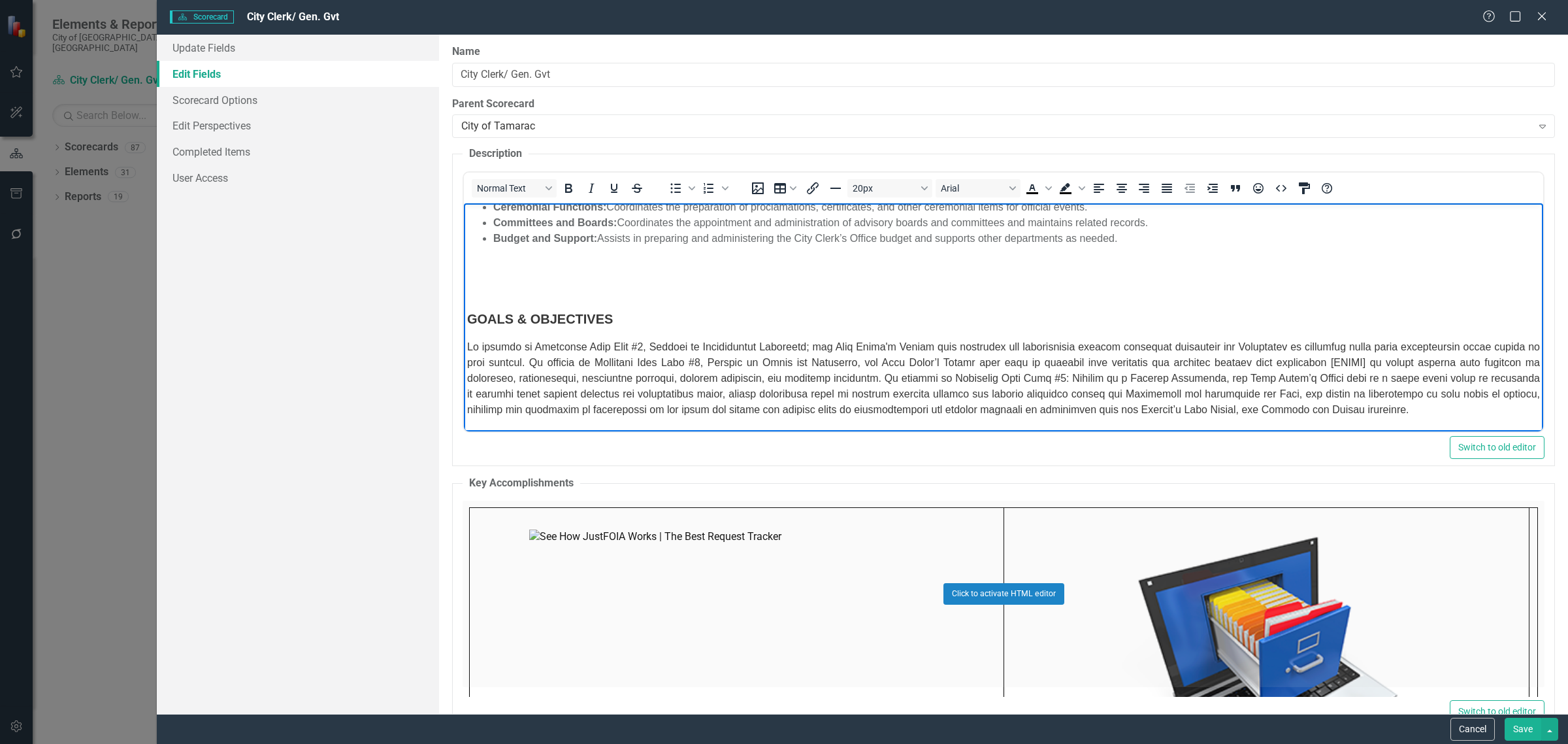
scroll to position [650, 0]
drag, startPoint x: 466, startPoint y: 254, endPoint x: 1291, endPoint y: 412, distance: 840.0
click at [1291, 412] on body "MISSION The mission of the City of Tamarac City Clerk’s Office is to uphold tra…" at bounding box center [1003, 21] width 1079 height 820
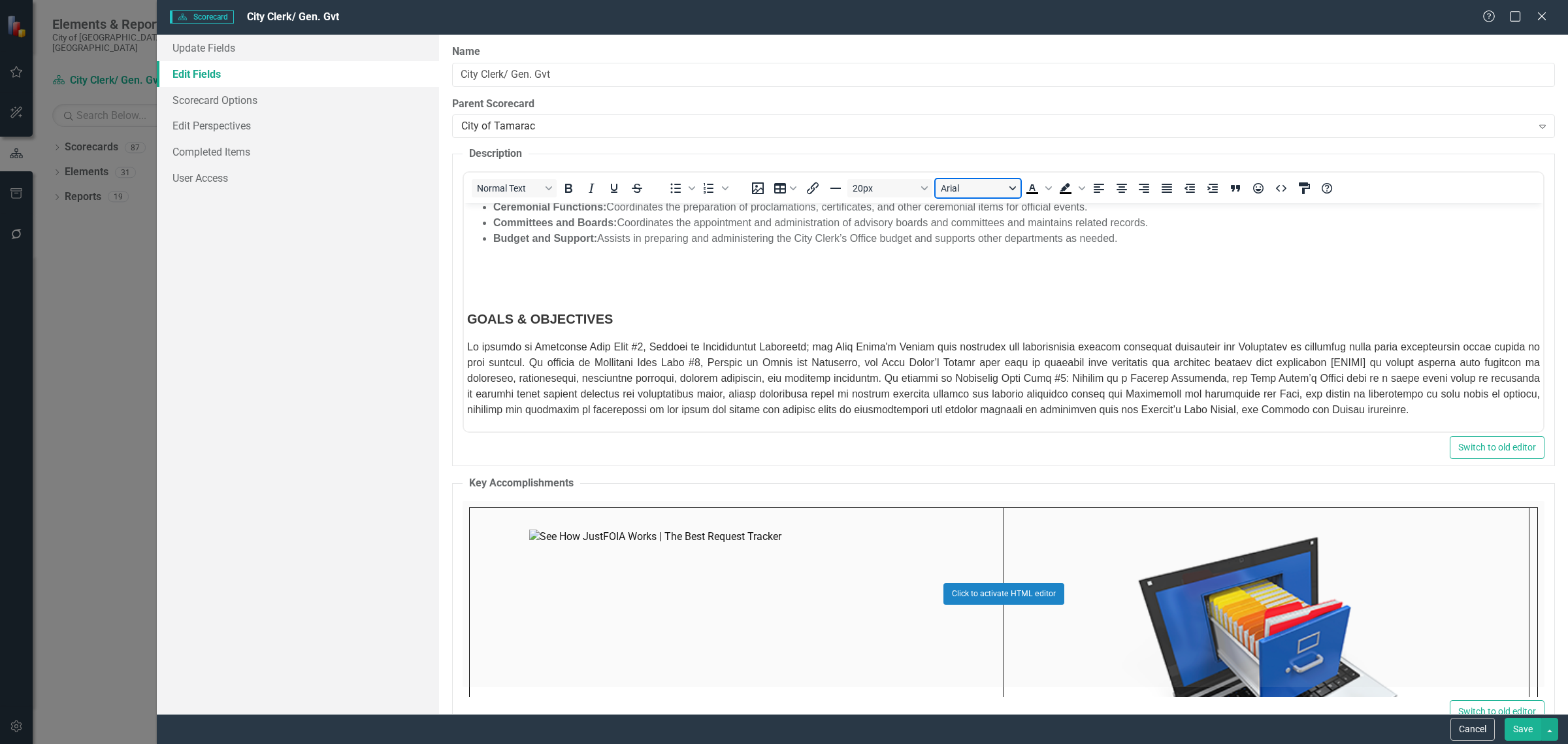
click at [1008, 197] on button "Arial" at bounding box center [978, 188] width 85 height 18
click at [980, 263] on div "Helvetica" at bounding box center [981, 261] width 71 height 16
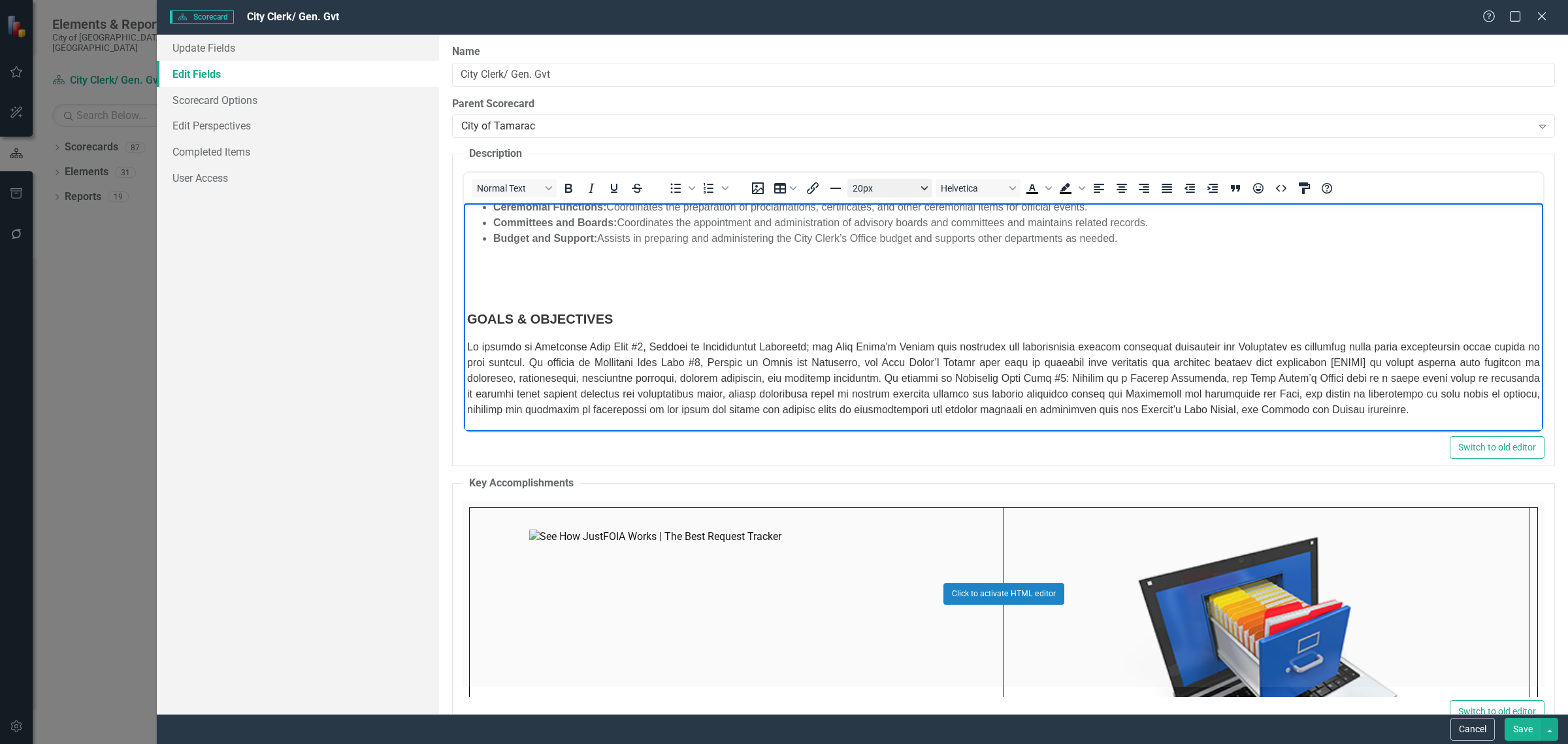
scroll to position [637, 0]
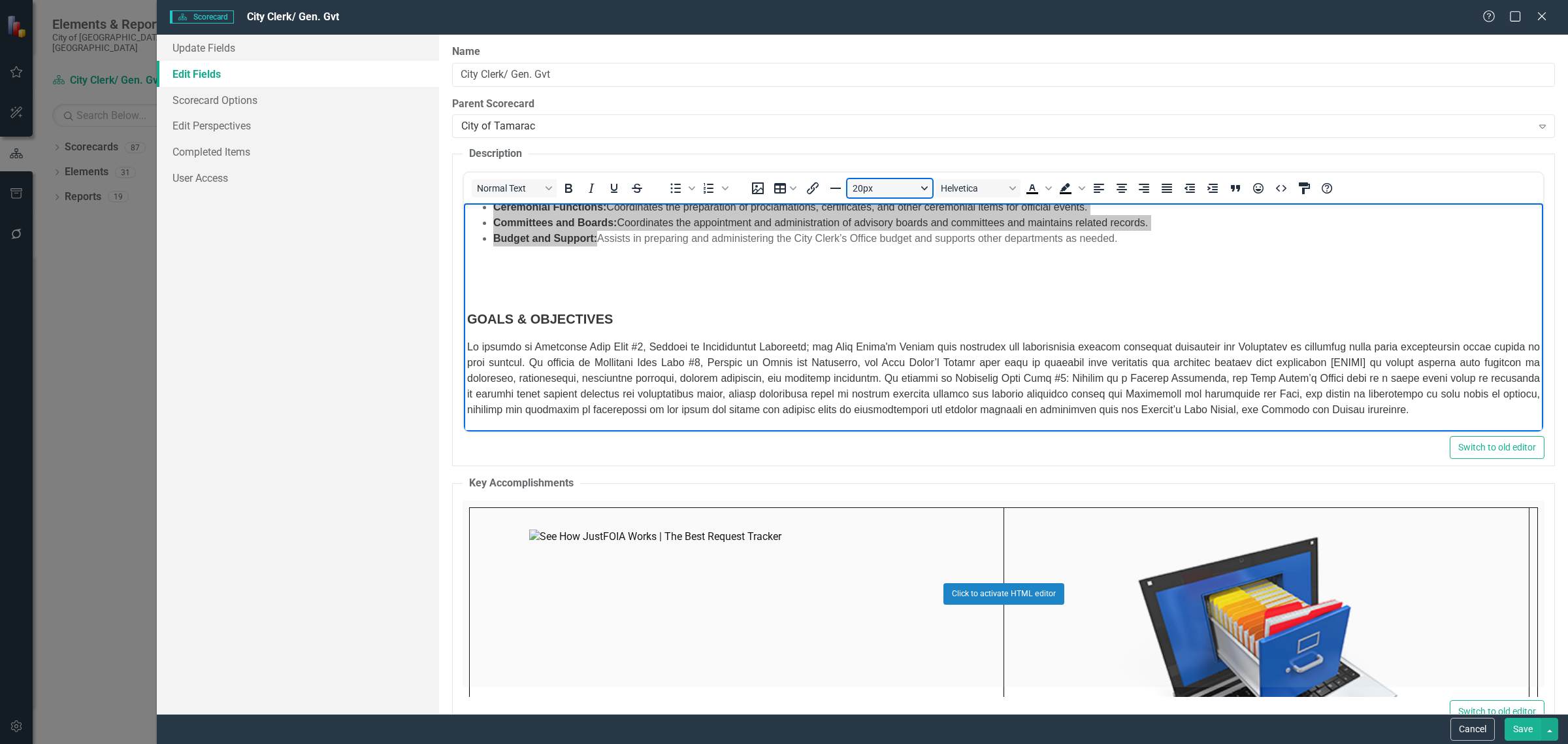
click at [915, 197] on button "20px" at bounding box center [890, 188] width 85 height 18
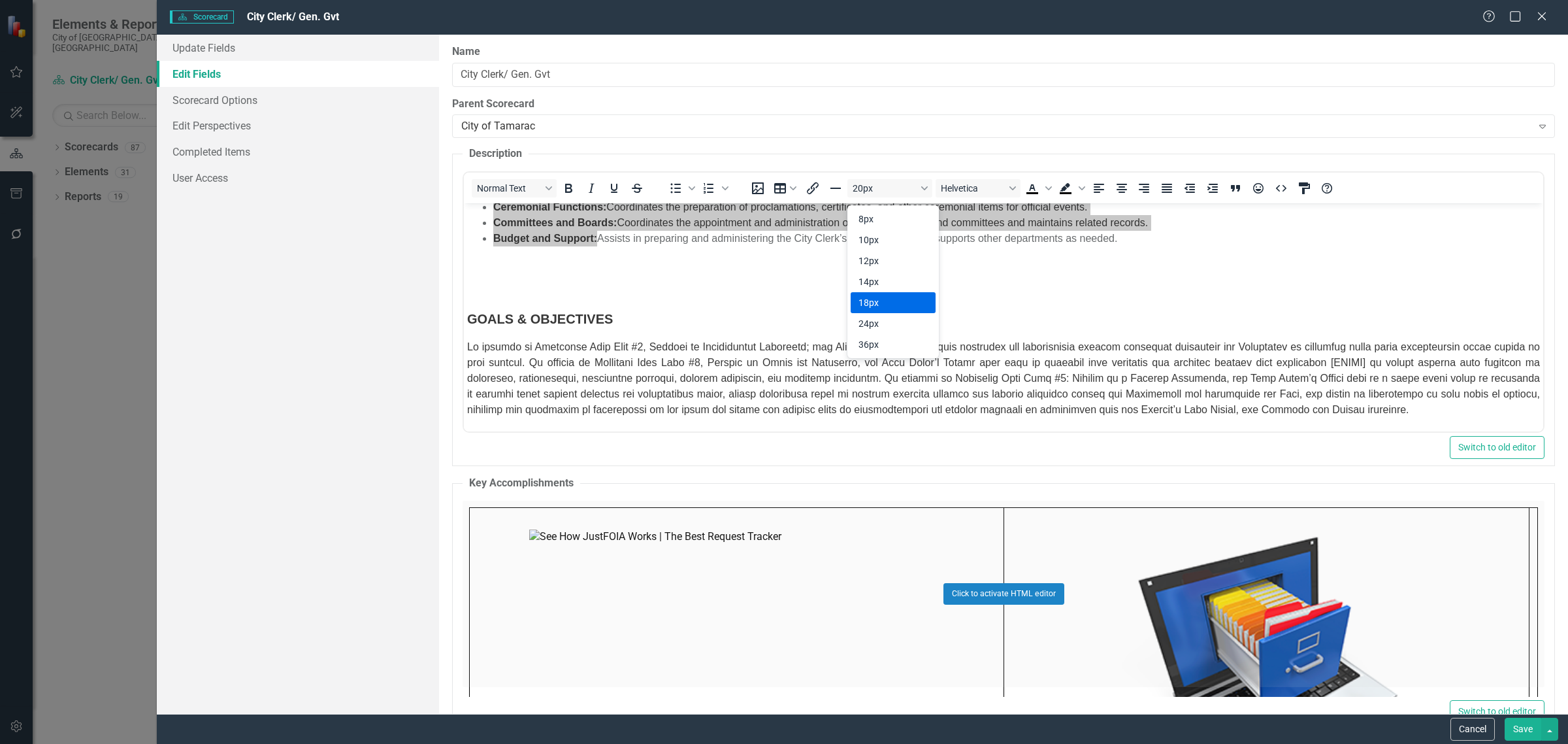
click at [877, 304] on div "18px" at bounding box center [884, 302] width 51 height 16
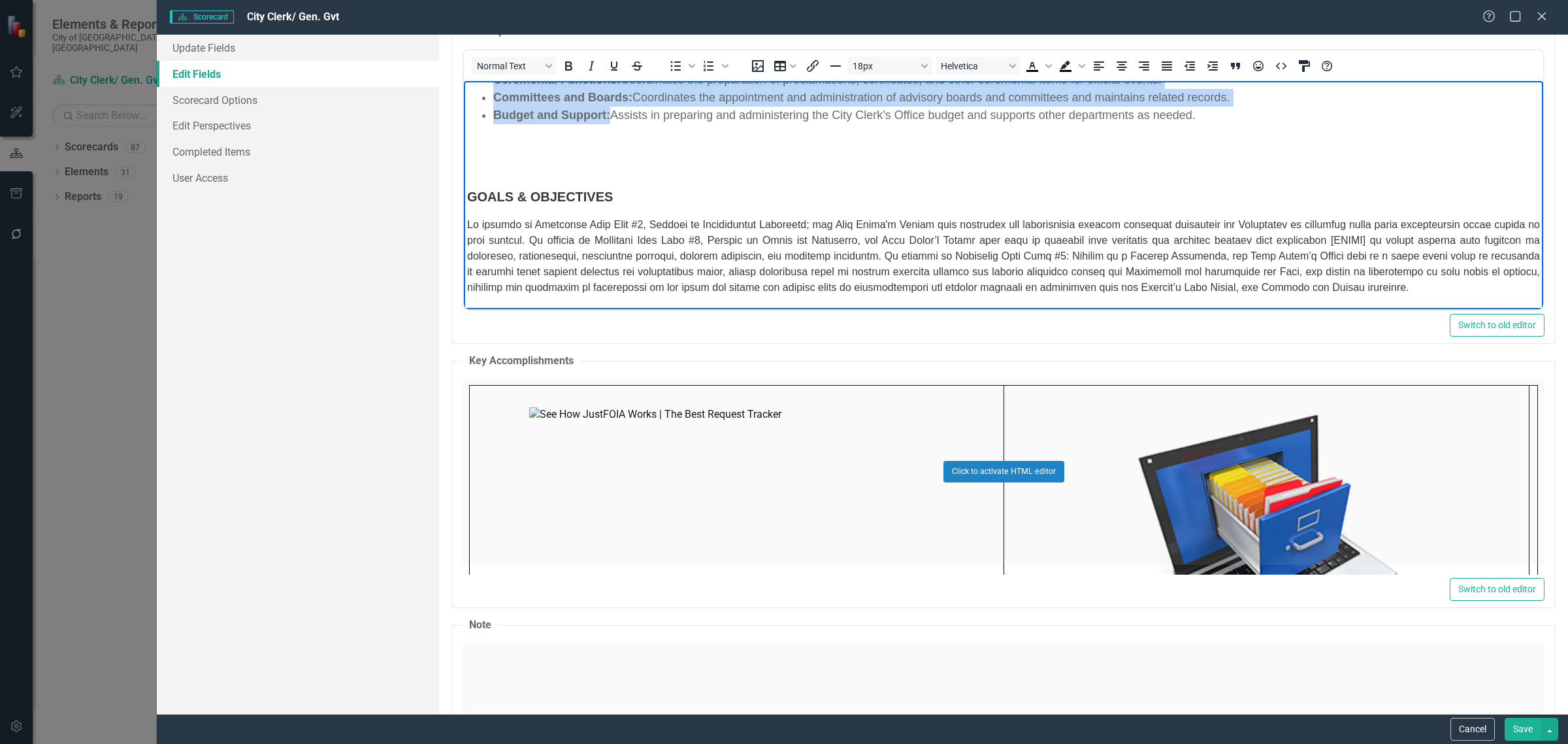
scroll to position [163, 0]
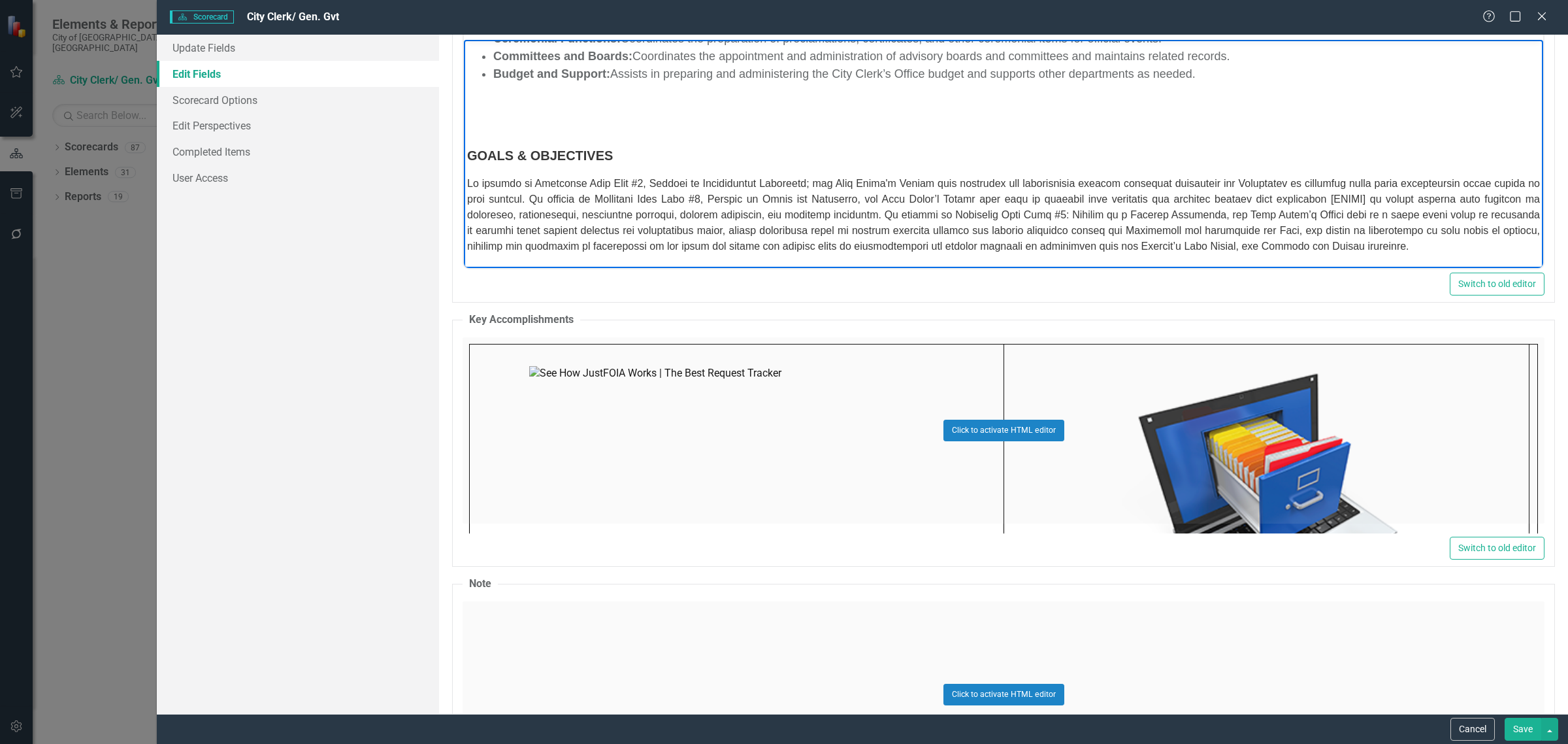
click at [758, 192] on p "Rich Text Area. Press ALT-0 for help." at bounding box center [1003, 215] width 1073 height 79
click at [877, 176] on p "Rich Text Area. Press ALT-0 for help." at bounding box center [1003, 215] width 1073 height 79
drag, startPoint x: 468, startPoint y: 163, endPoint x: 1486, endPoint y: 248, distance: 1021.5
click at [1486, 248] on p "Rich Text Area. Press ALT-0 for help." at bounding box center [1003, 215] width 1073 height 79
copy span "Lo ipsumdo si Ametconse Adip Elit #6, Seddoei te Incididuntut Laboreetd; mag Al…"
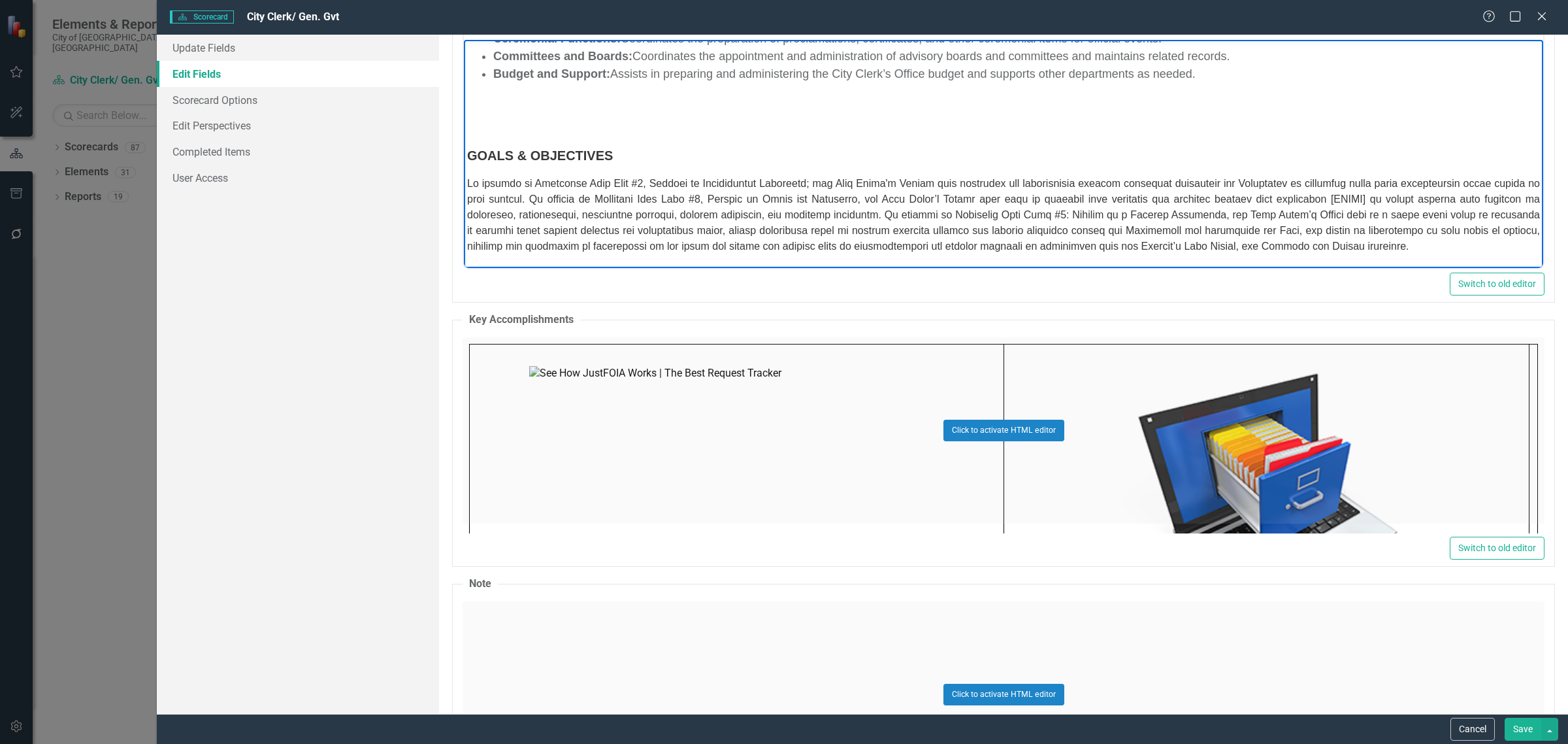
click at [1060, 194] on p "Rich Text Area. Press ALT-0 for help." at bounding box center [1003, 215] width 1073 height 79
drag, startPoint x: 1443, startPoint y: 240, endPoint x: 921, endPoint y: 197, distance: 523.8
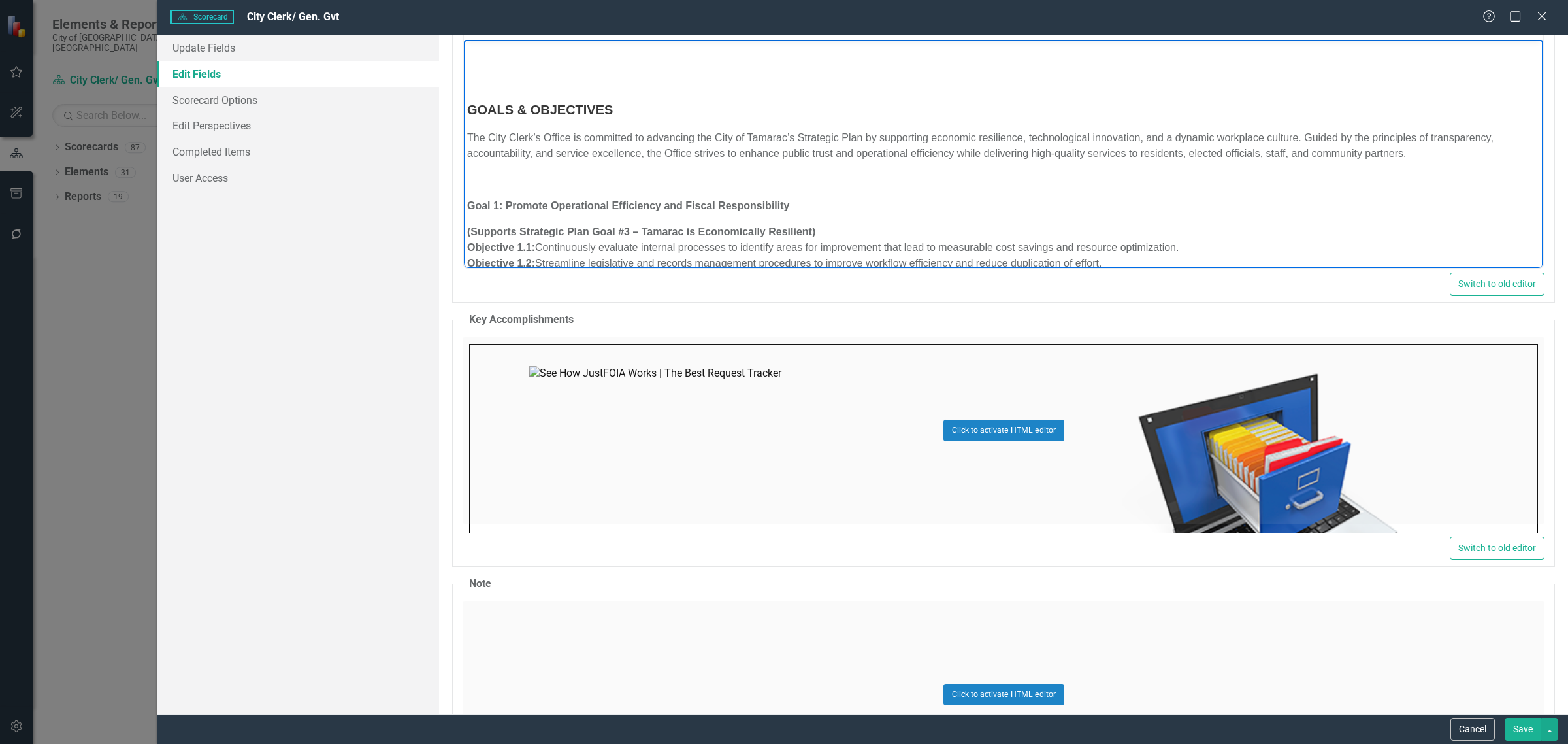
scroll to position [734, 0]
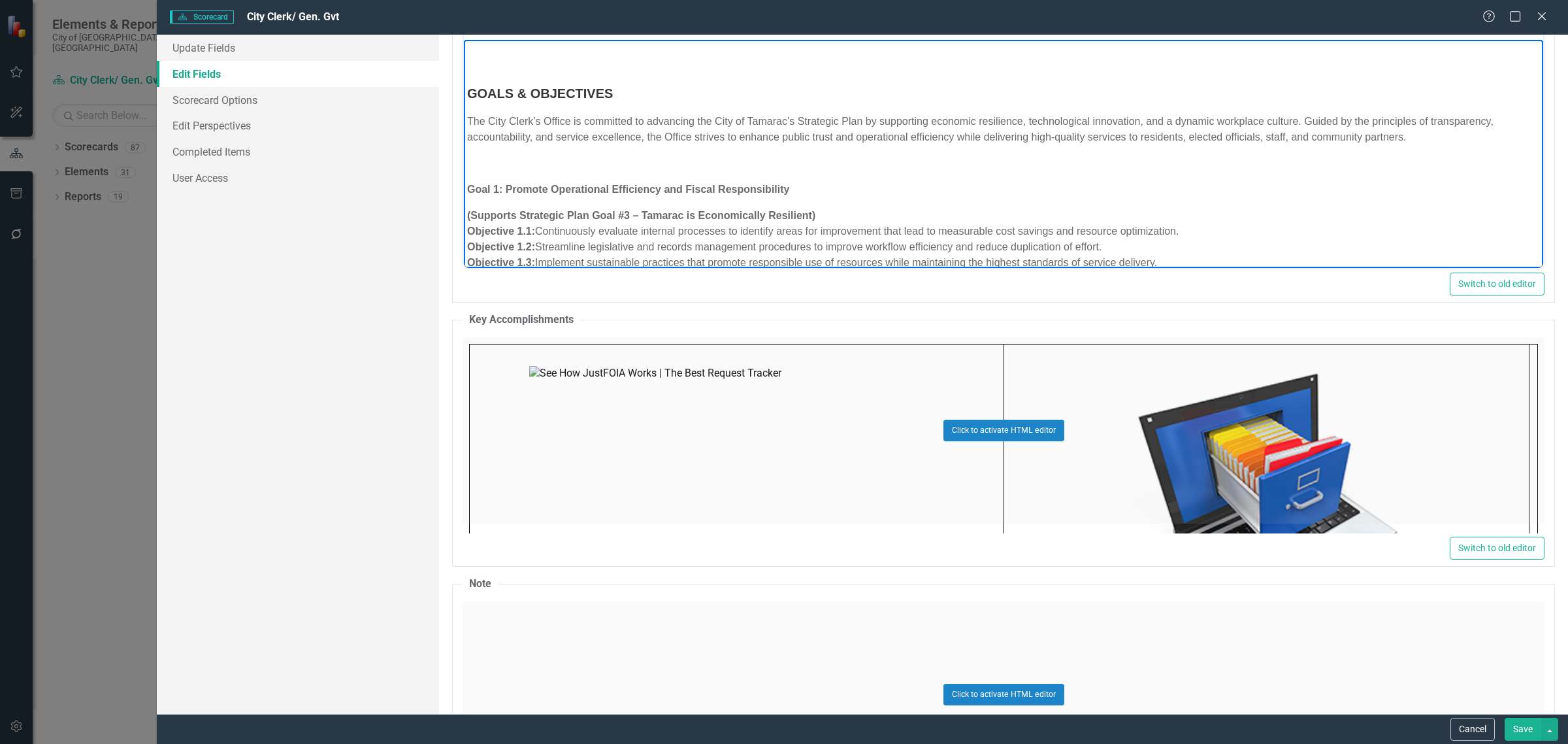
drag, startPoint x: 1106, startPoint y: 235, endPoint x: 469, endPoint y: 196, distance: 638.2
click at [469, 196] on body "MISSION The mission of the City of Tamarac City Clerk’s Office is to uphold tra…" at bounding box center [1003, 72] width 1079 height 1532
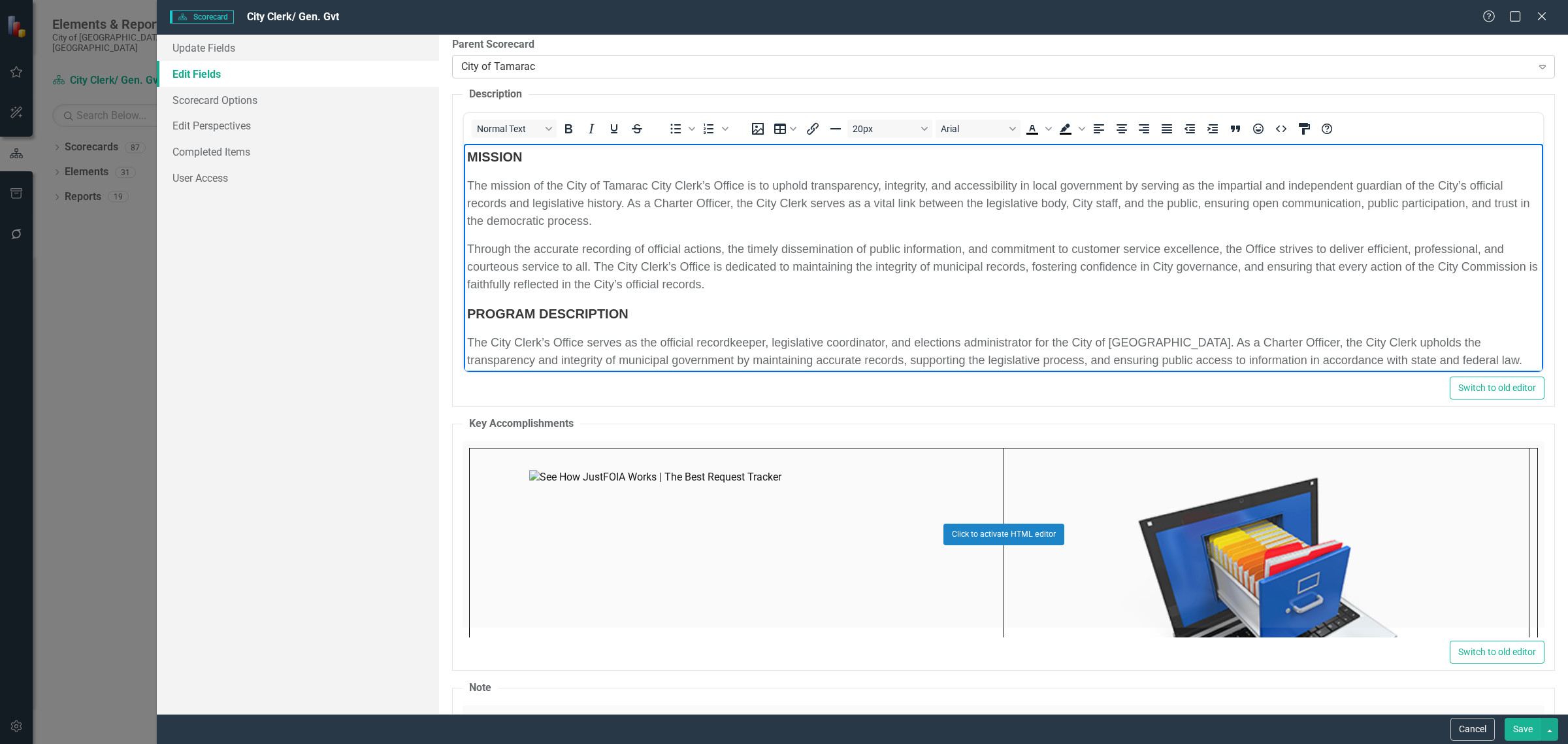
scroll to position [0, 0]
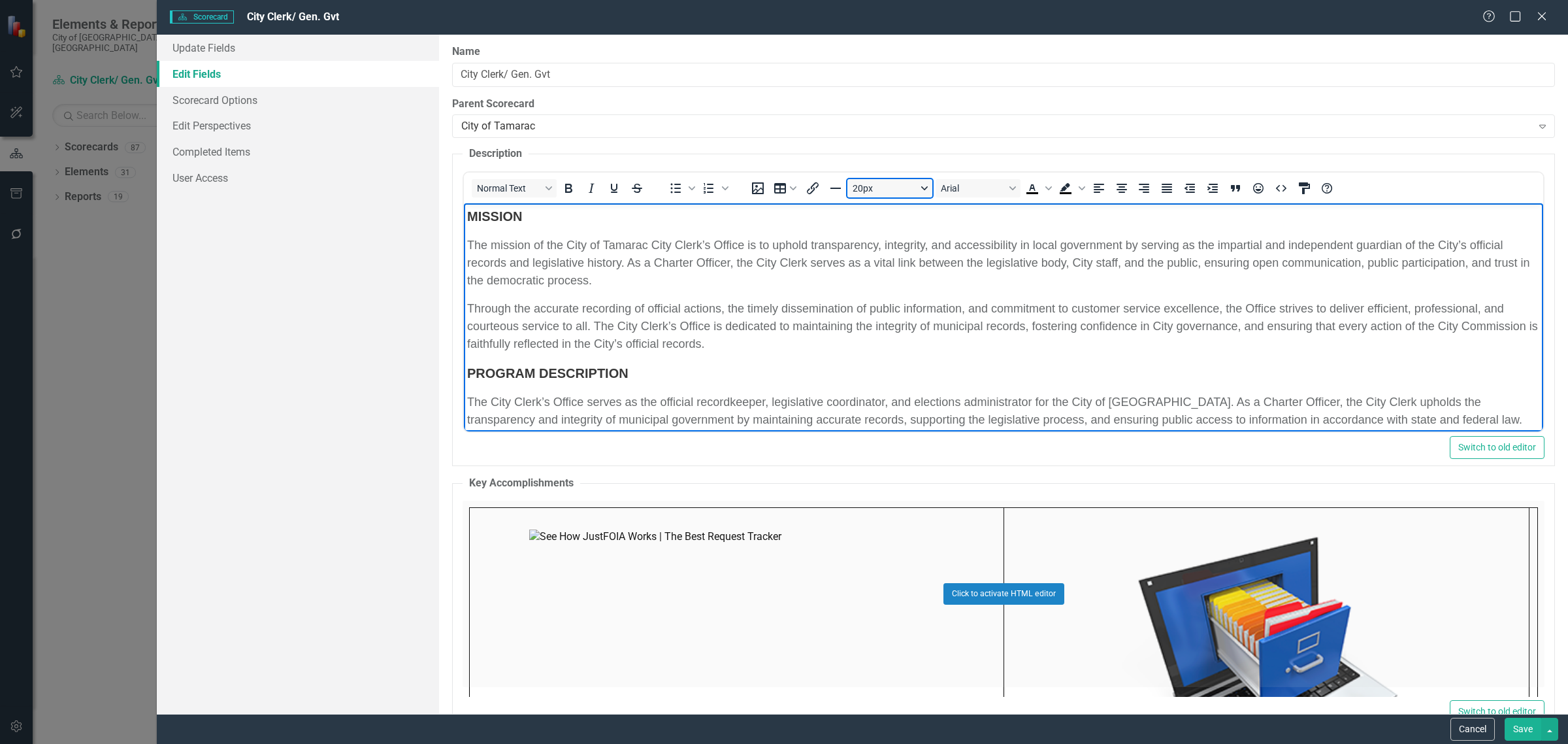
click at [905, 194] on button "20px" at bounding box center [890, 188] width 85 height 18
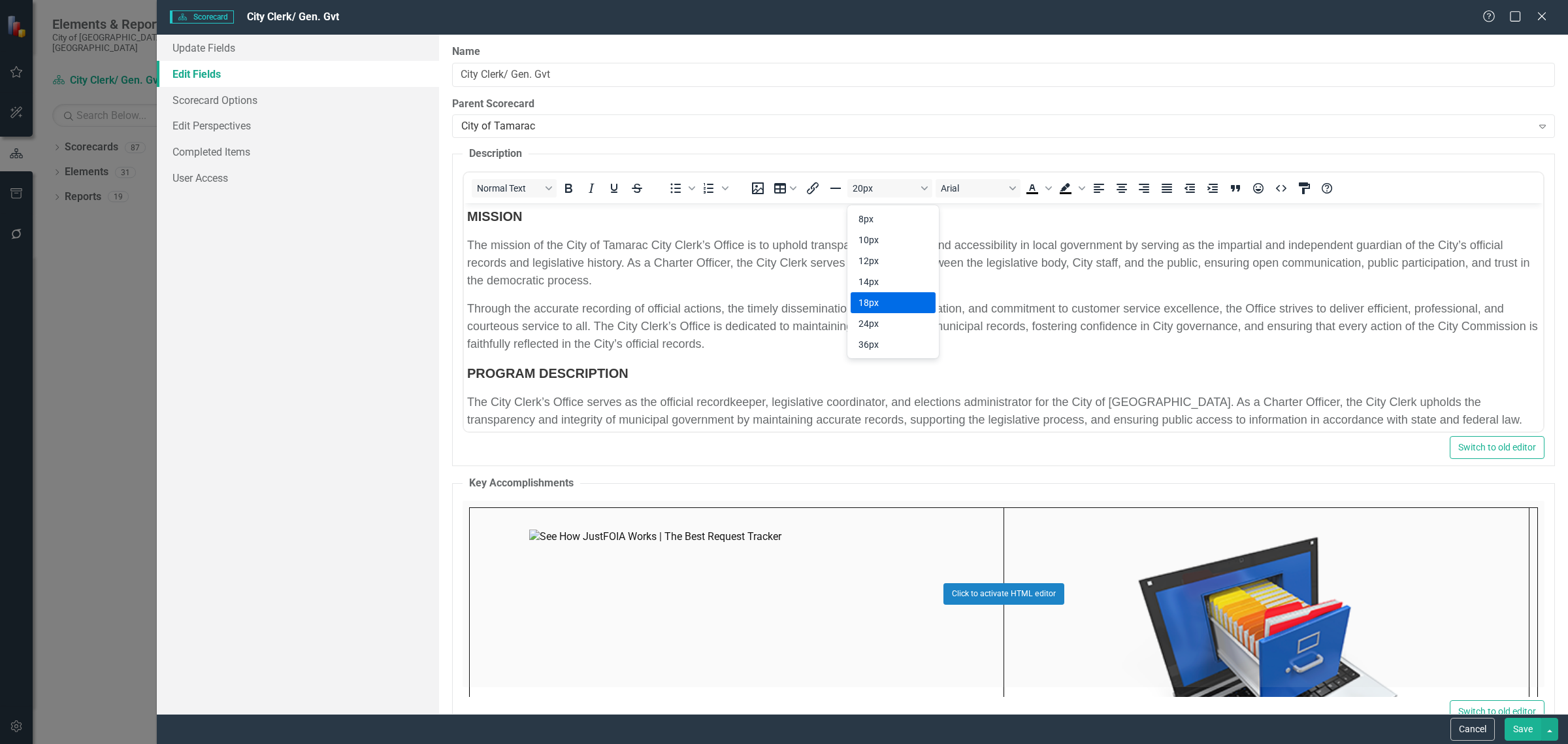
click at [881, 306] on div "18px" at bounding box center [884, 302] width 51 height 16
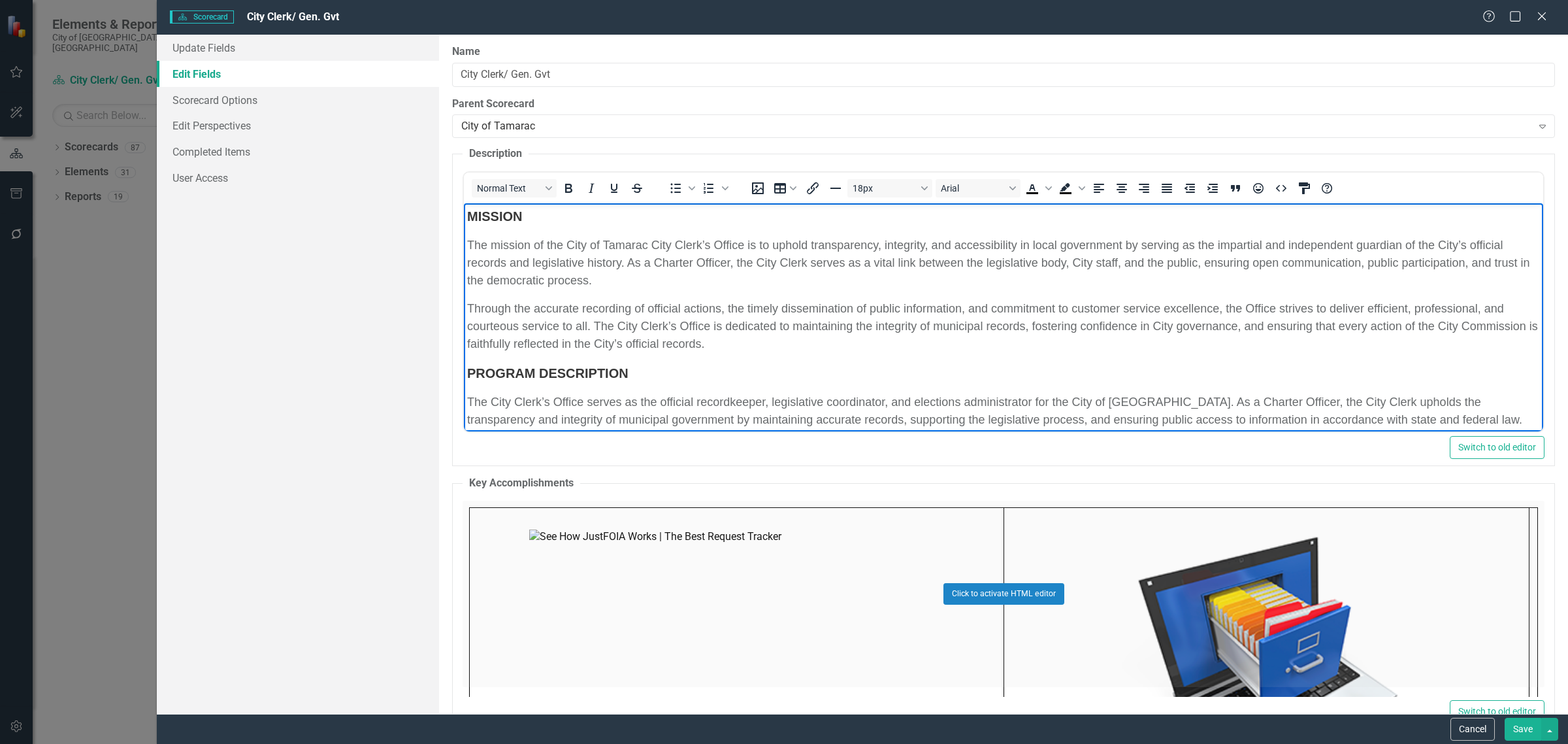
scroll to position [1207, 0]
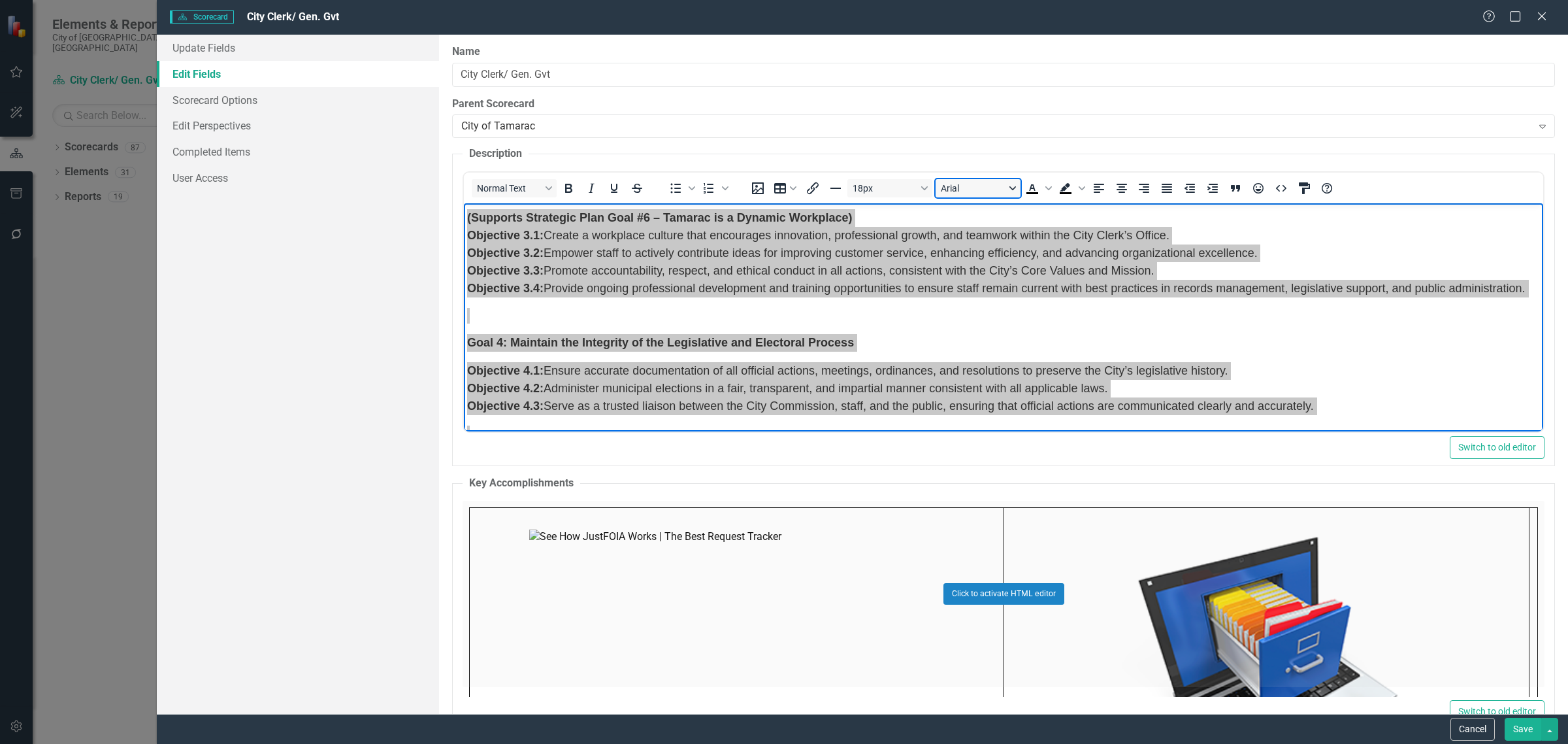
click at [1008, 197] on button "Arial" at bounding box center [978, 188] width 85 height 18
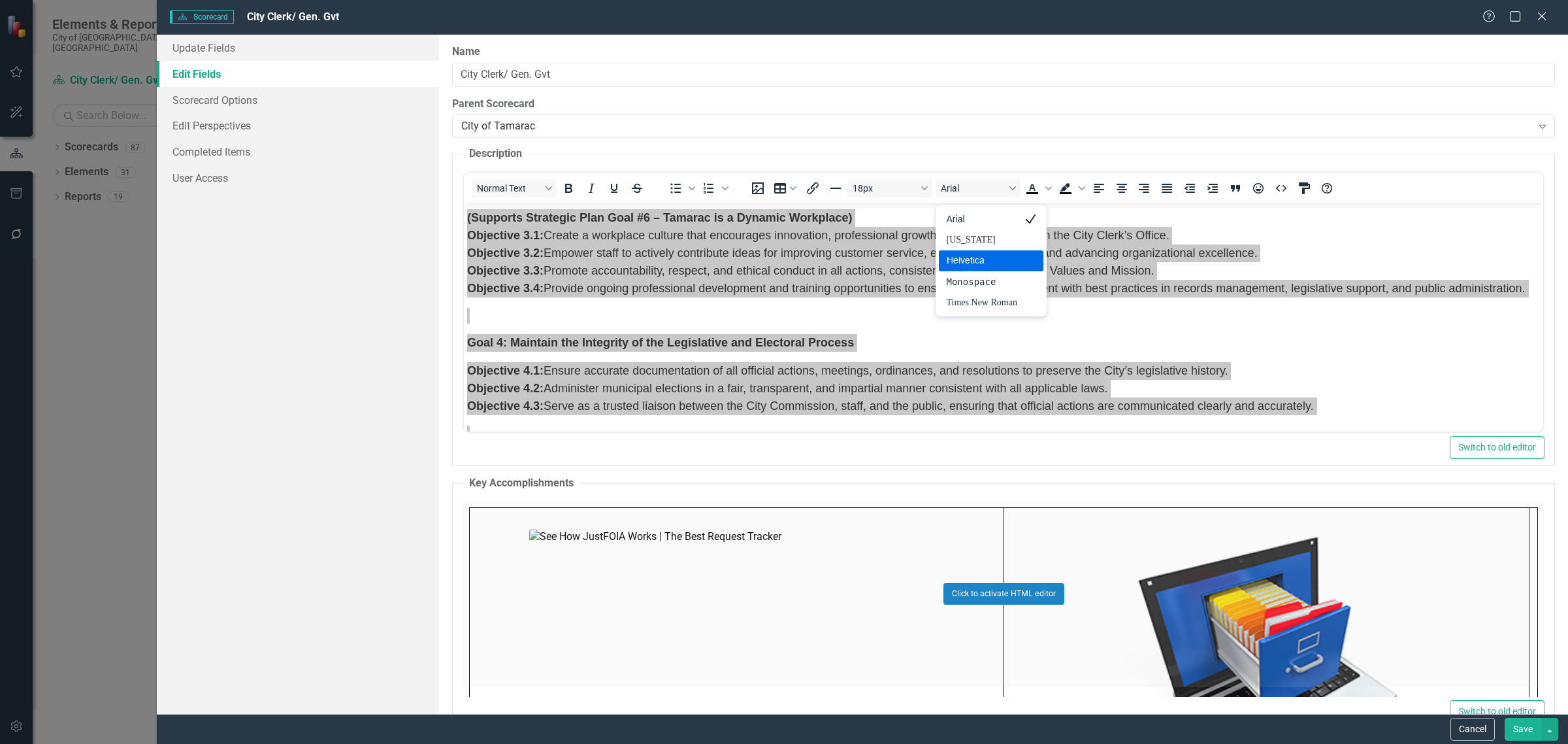
click at [997, 265] on div "Helvetica" at bounding box center [981, 261] width 71 height 16
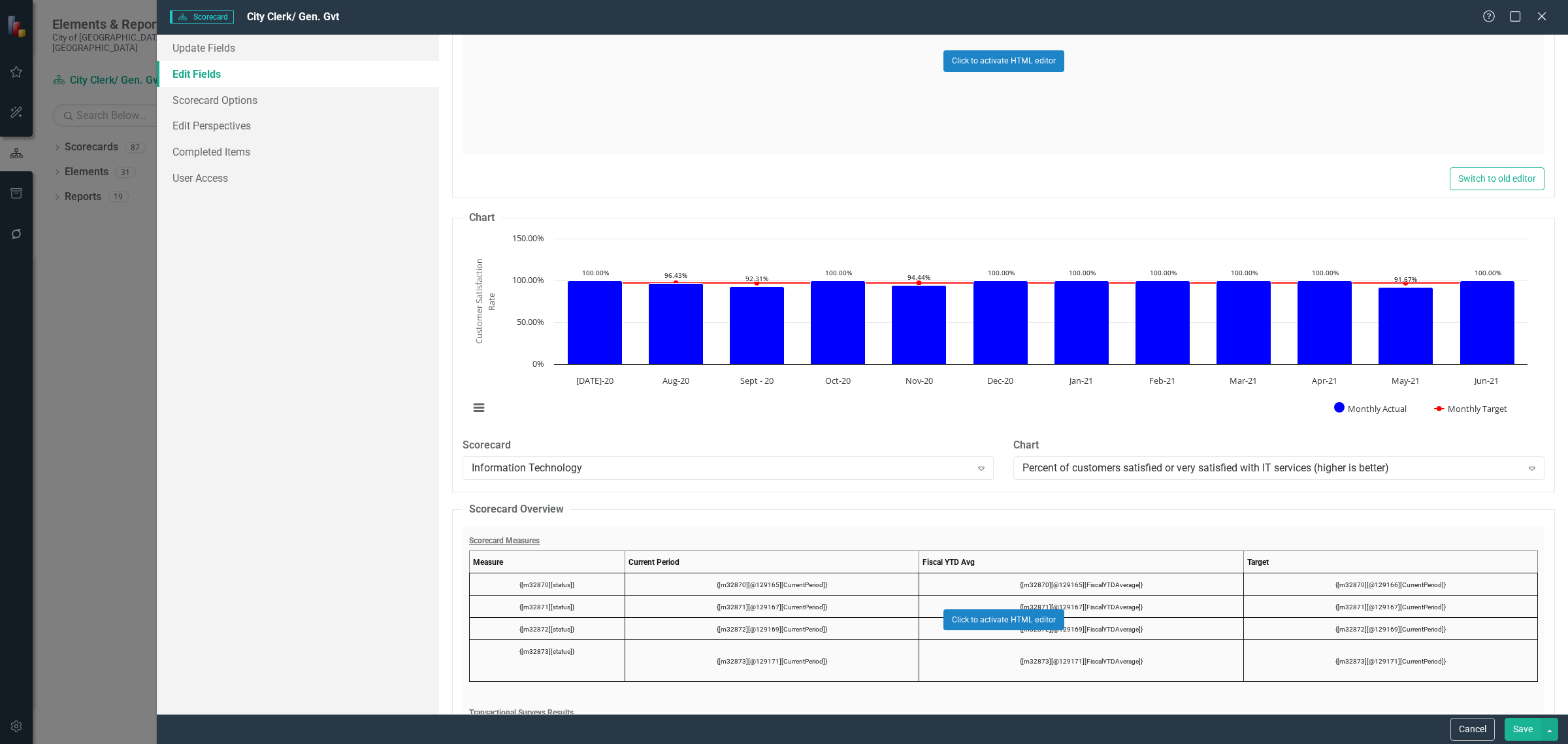
scroll to position [2287, 0]
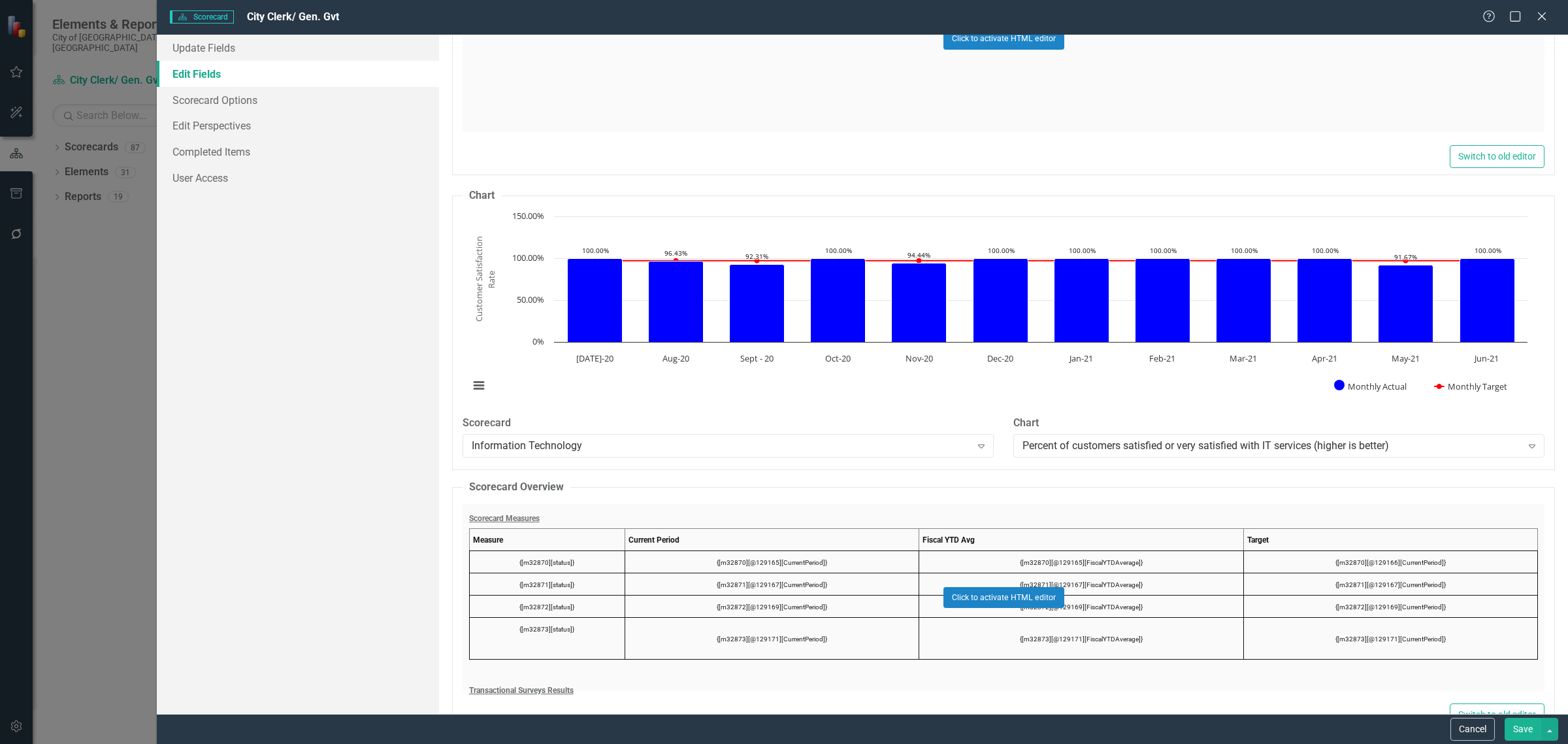
click at [216, 70] on link "Edit Fields" at bounding box center [297, 74] width 282 height 26
click at [220, 46] on link "Update Fields" at bounding box center [297, 48] width 282 height 26
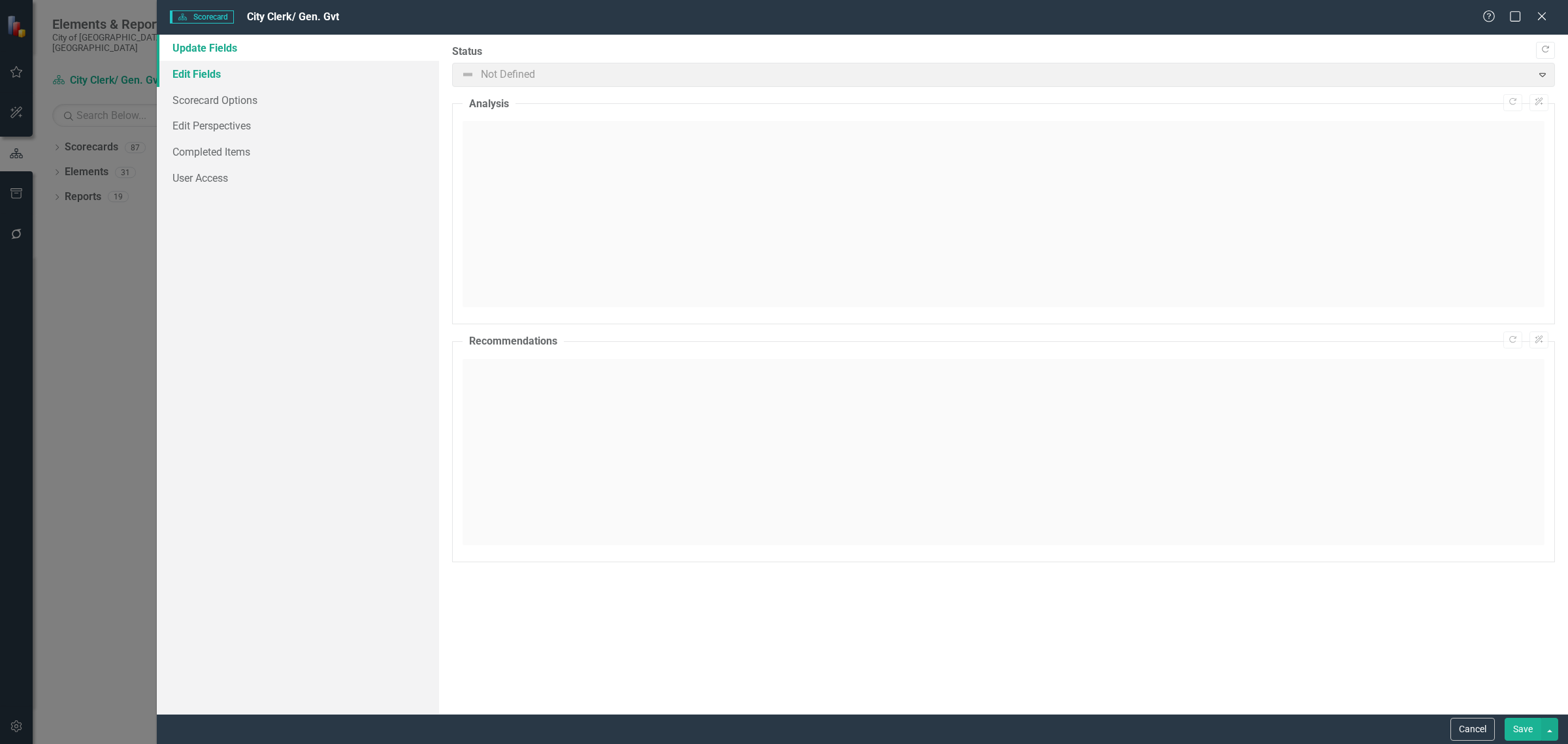
click at [200, 71] on link "Edit Fields" at bounding box center [297, 74] width 282 height 26
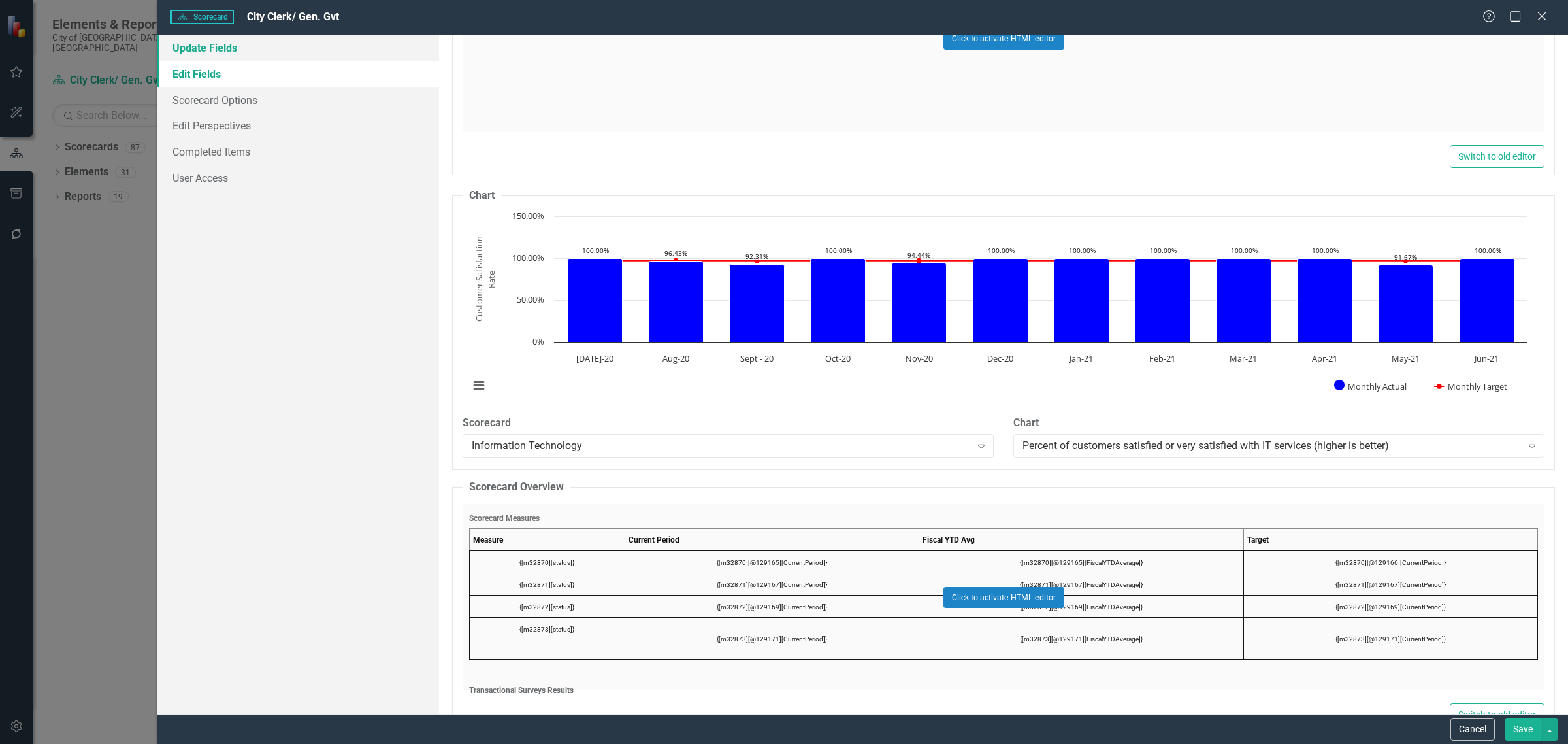
click at [201, 47] on link "Update Fields" at bounding box center [297, 48] width 282 height 26
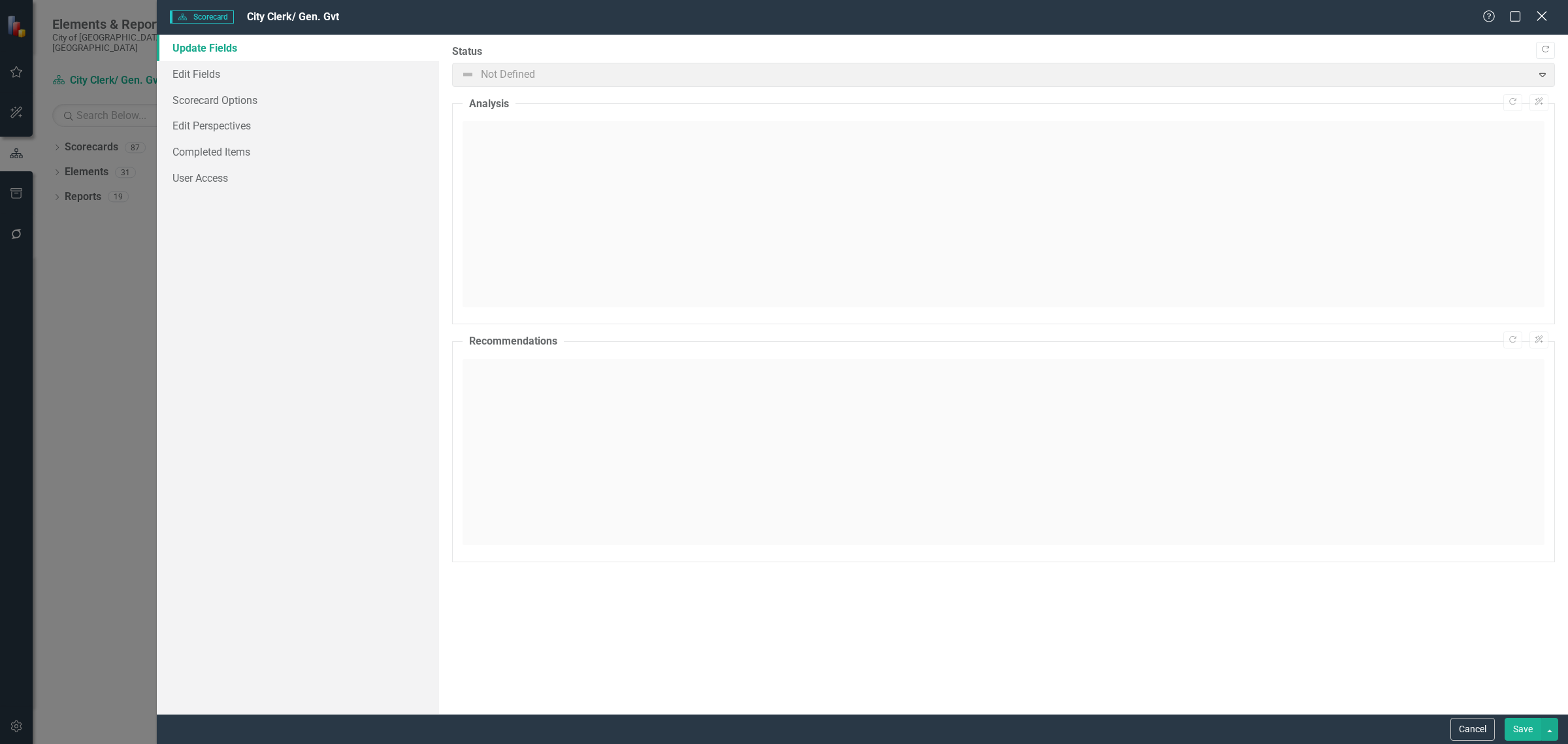
click at [1542, 15] on icon at bounding box center [1541, 15] width 9 height 9
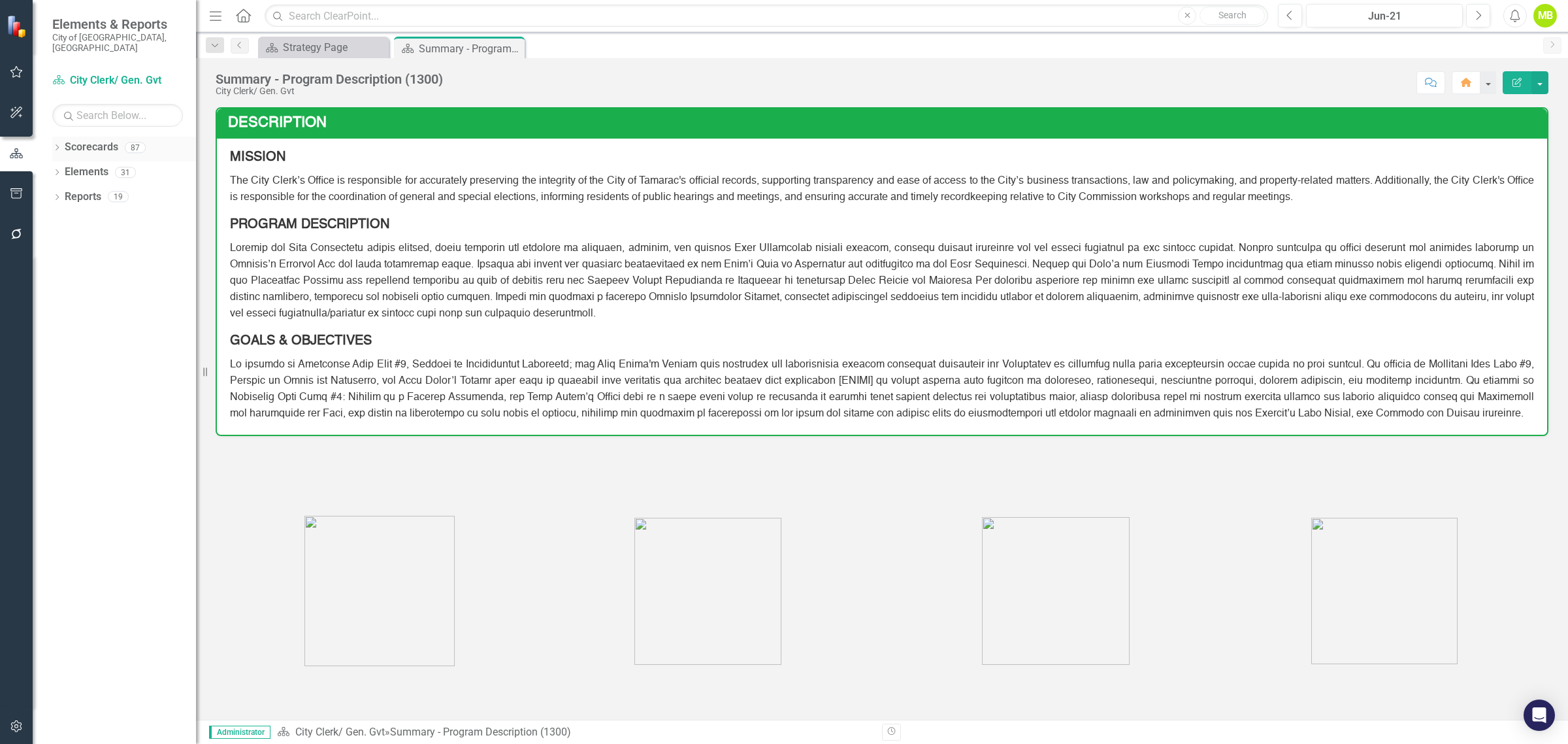
click at [55, 145] on icon "Dropdown" at bounding box center [57, 149] width 9 height 7
click at [64, 168] on icon "Dropdown" at bounding box center [63, 171] width 9 height 8
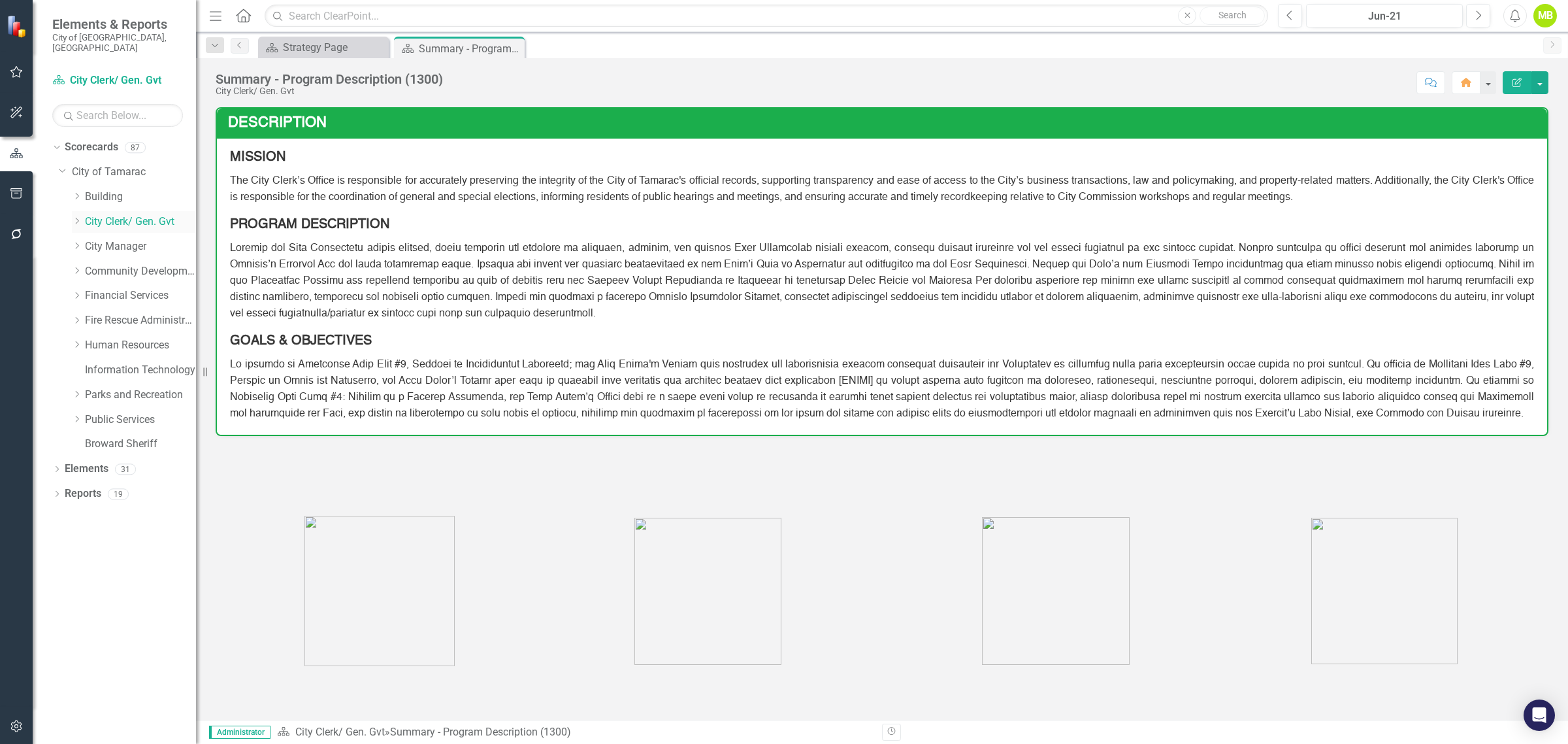
click at [79, 217] on icon "Dropdown" at bounding box center [77, 221] width 9 height 8
click at [116, 243] on link "Agenda and Meeting" at bounding box center [147, 246] width 98 height 15
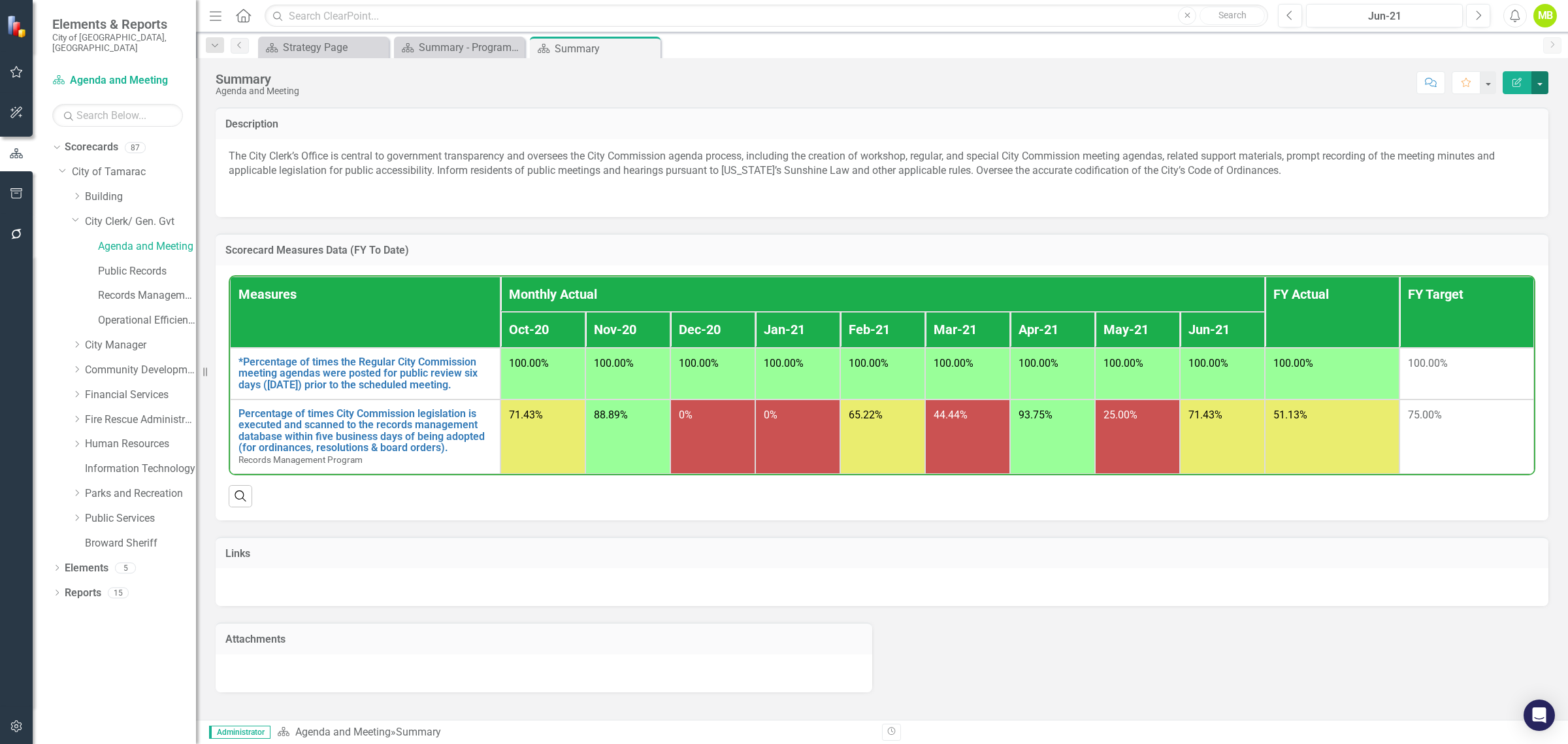
click at [1536, 79] on button "button" at bounding box center [1540, 82] width 17 height 23
click at [1515, 136] on link "Edit Report Edit Layout" at bounding box center [1494, 136] width 106 height 24
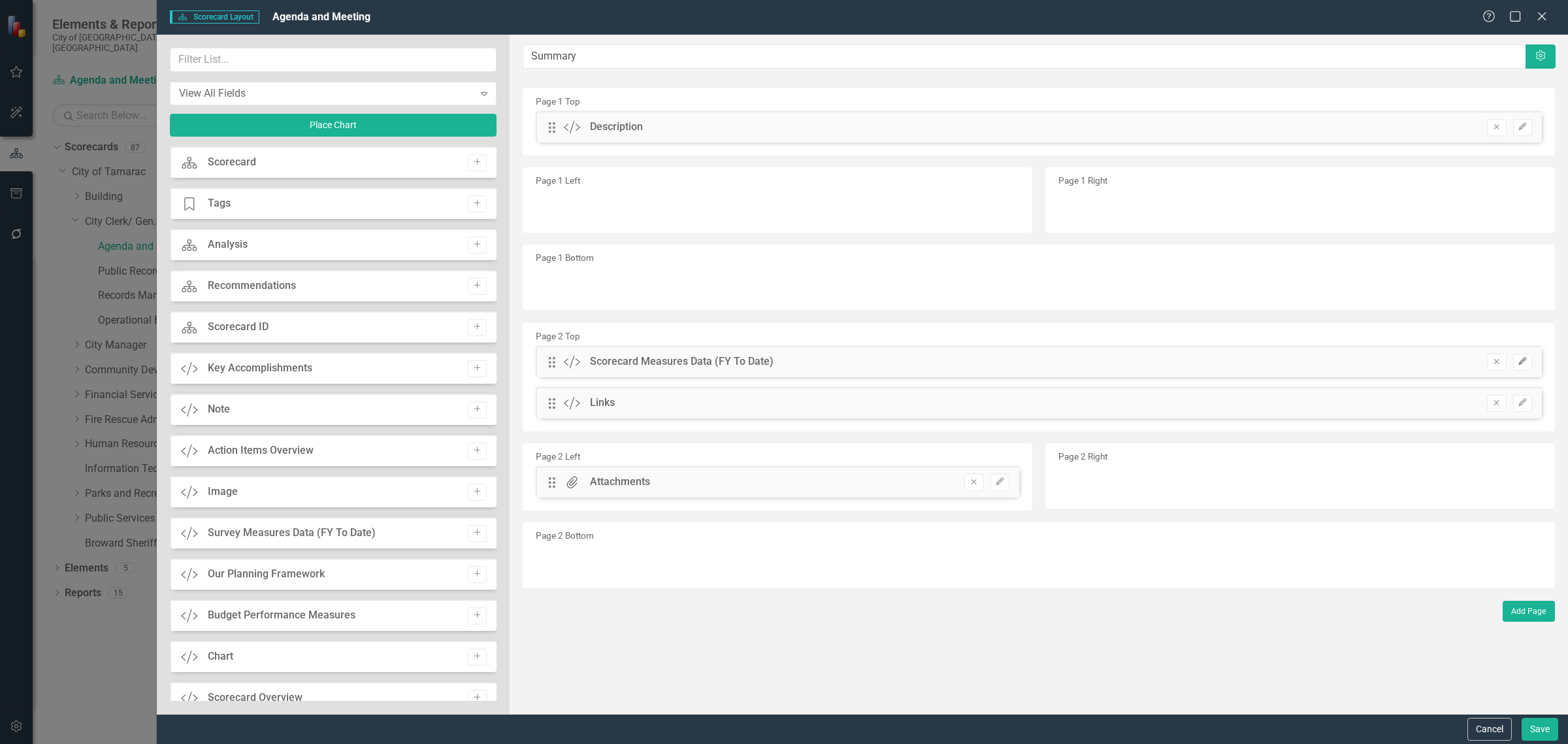
click at [1524, 364] on icon "Edit" at bounding box center [1522, 361] width 9 height 8
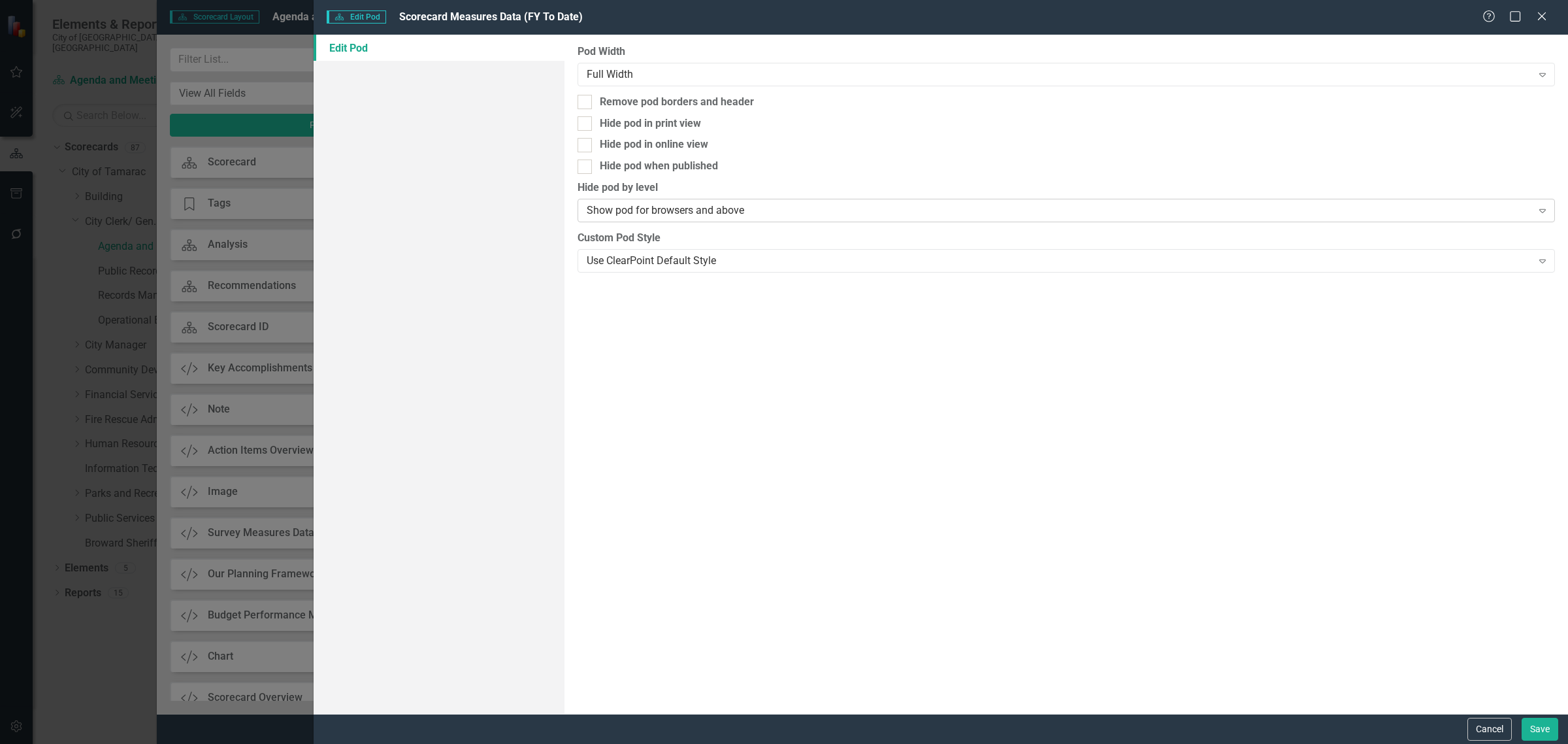
click at [815, 210] on div "Show pod for browsers and above" at bounding box center [1059, 211] width 946 height 15
click at [1537, 11] on icon "Close" at bounding box center [1542, 16] width 13 height 10
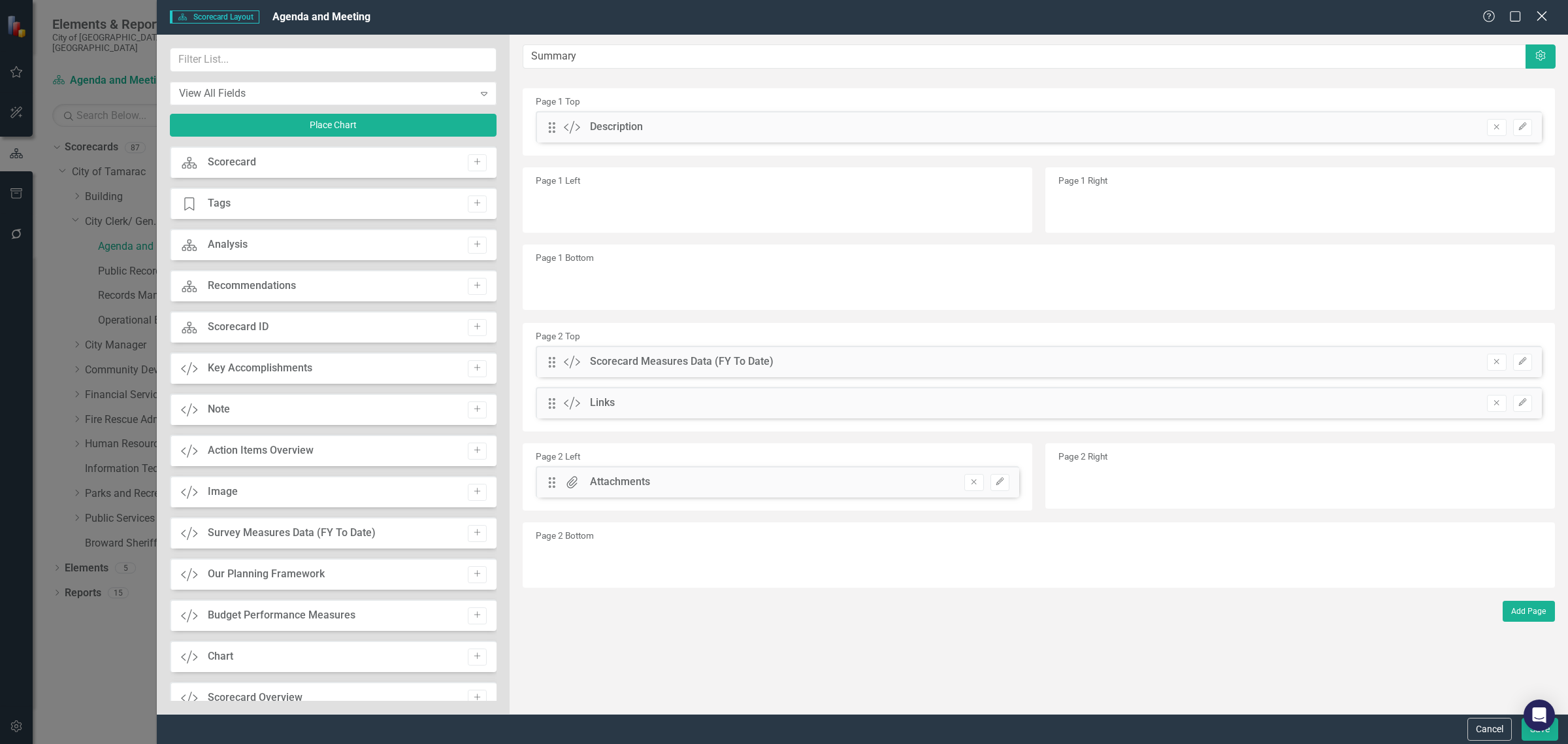
click at [1542, 10] on icon "Close" at bounding box center [1542, 15] width 16 height 12
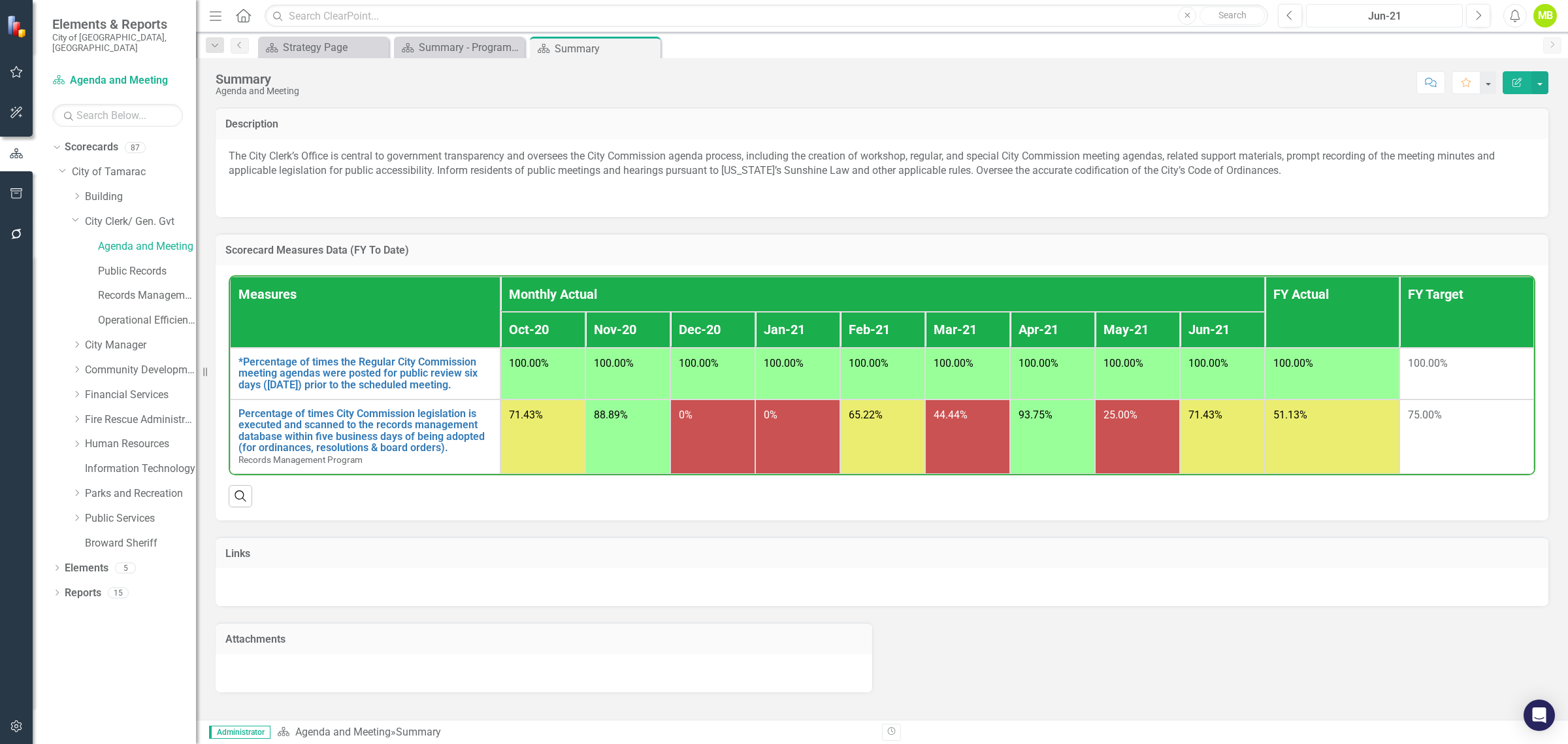
click at [1428, 12] on div "Jun-21" at bounding box center [1384, 17] width 148 height 16
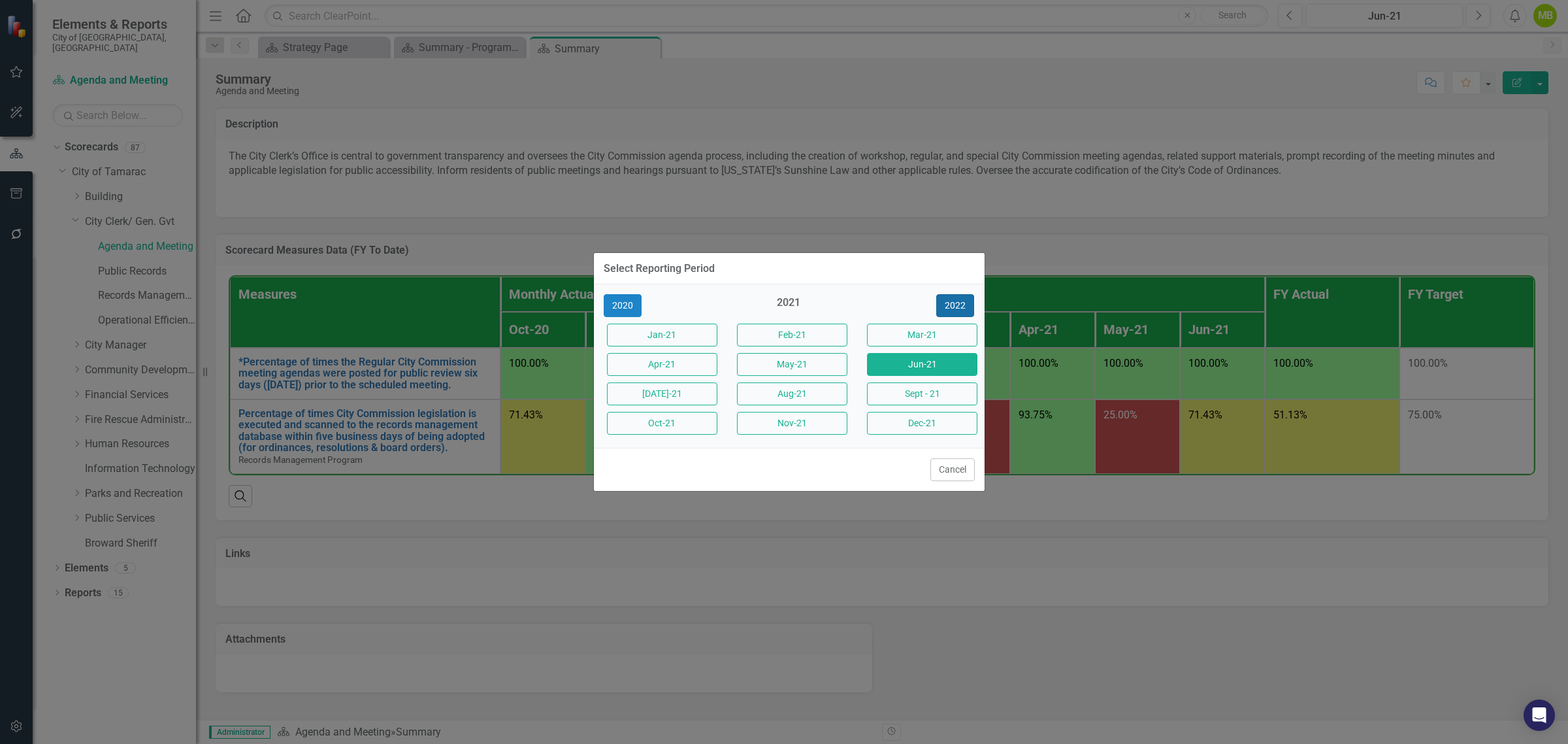
click at [952, 294] on button "2022" at bounding box center [955, 305] width 38 height 23
click at [946, 294] on button "2023" at bounding box center [955, 305] width 38 height 23
click at [946, 294] on button "2024" at bounding box center [955, 305] width 38 height 23
click at [946, 294] on button "2025" at bounding box center [955, 305] width 38 height 23
click at [691, 328] on button "Jan-25" at bounding box center [662, 334] width 111 height 23
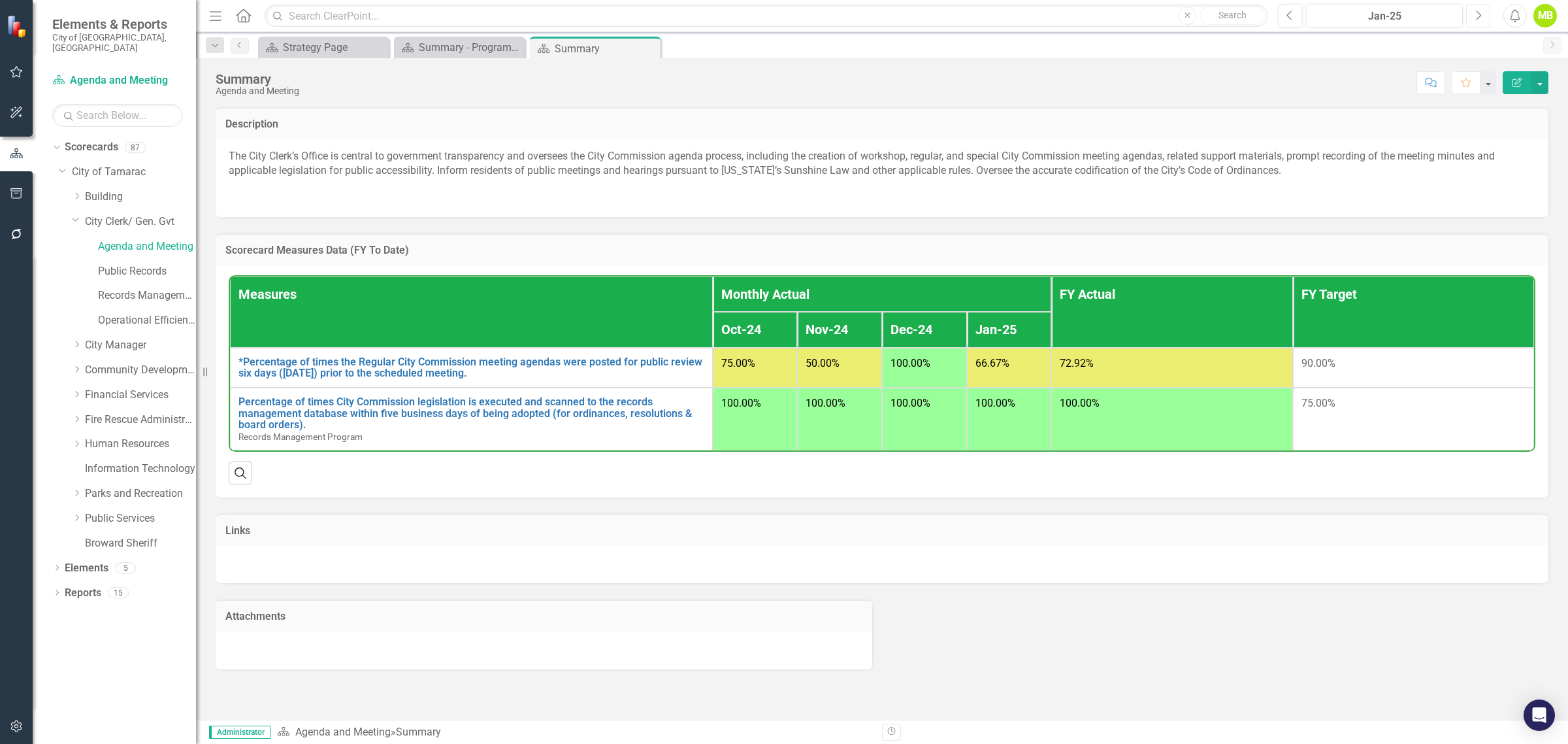
click at [1478, 13] on icon "Next" at bounding box center [1478, 15] width 7 height 12
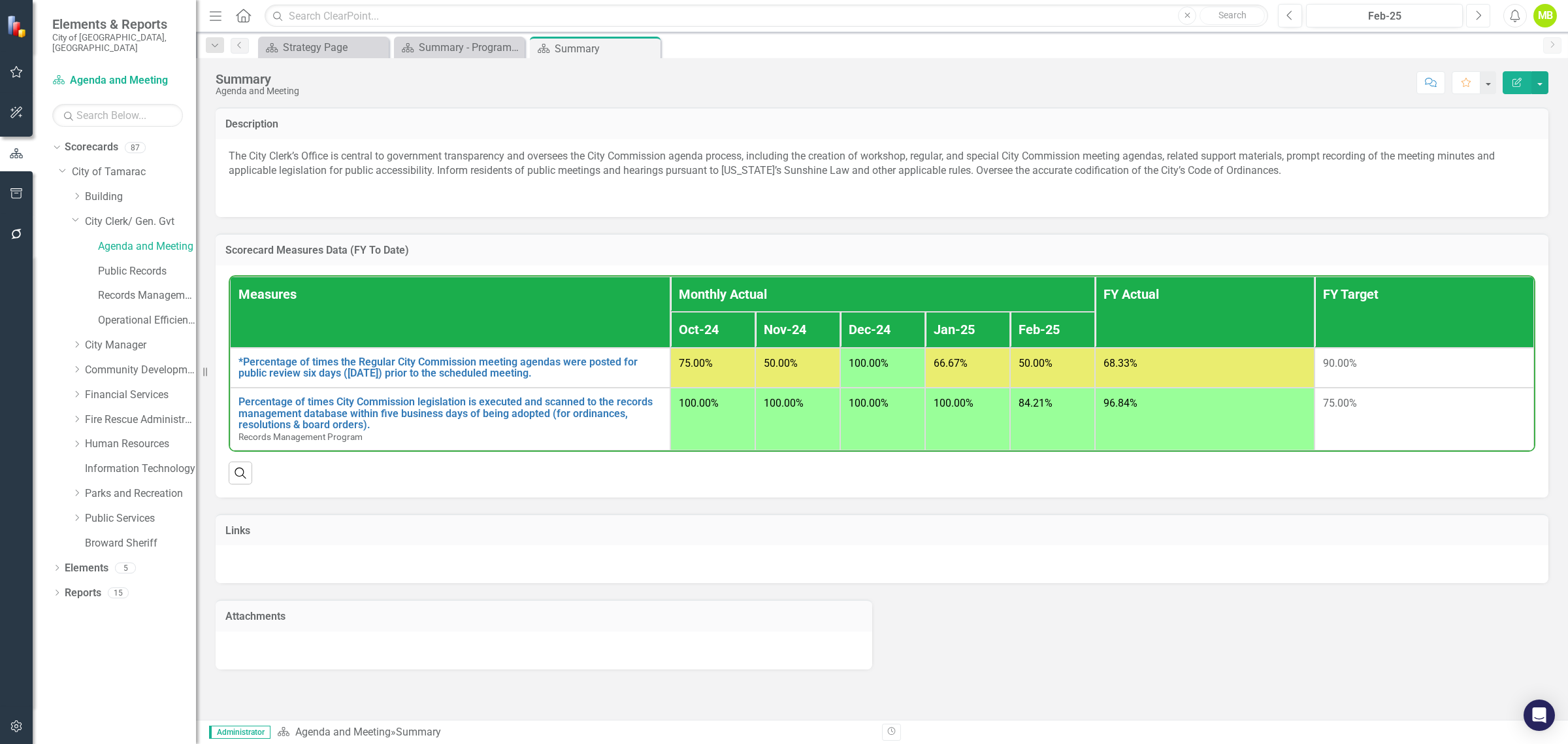
click at [1478, 13] on icon "Next" at bounding box center [1478, 15] width 7 height 12
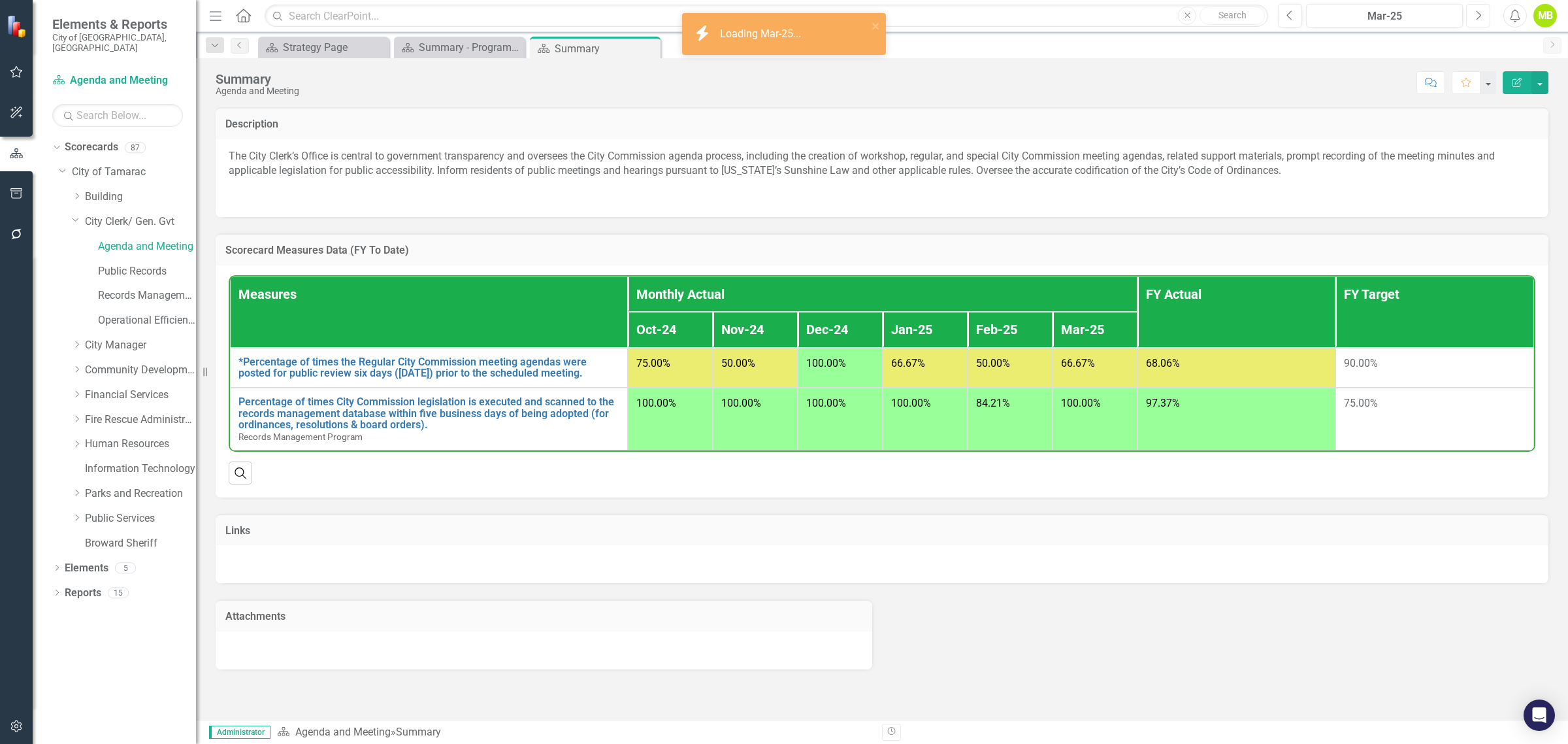
click at [1478, 13] on icon "Next" at bounding box center [1478, 15] width 7 height 12
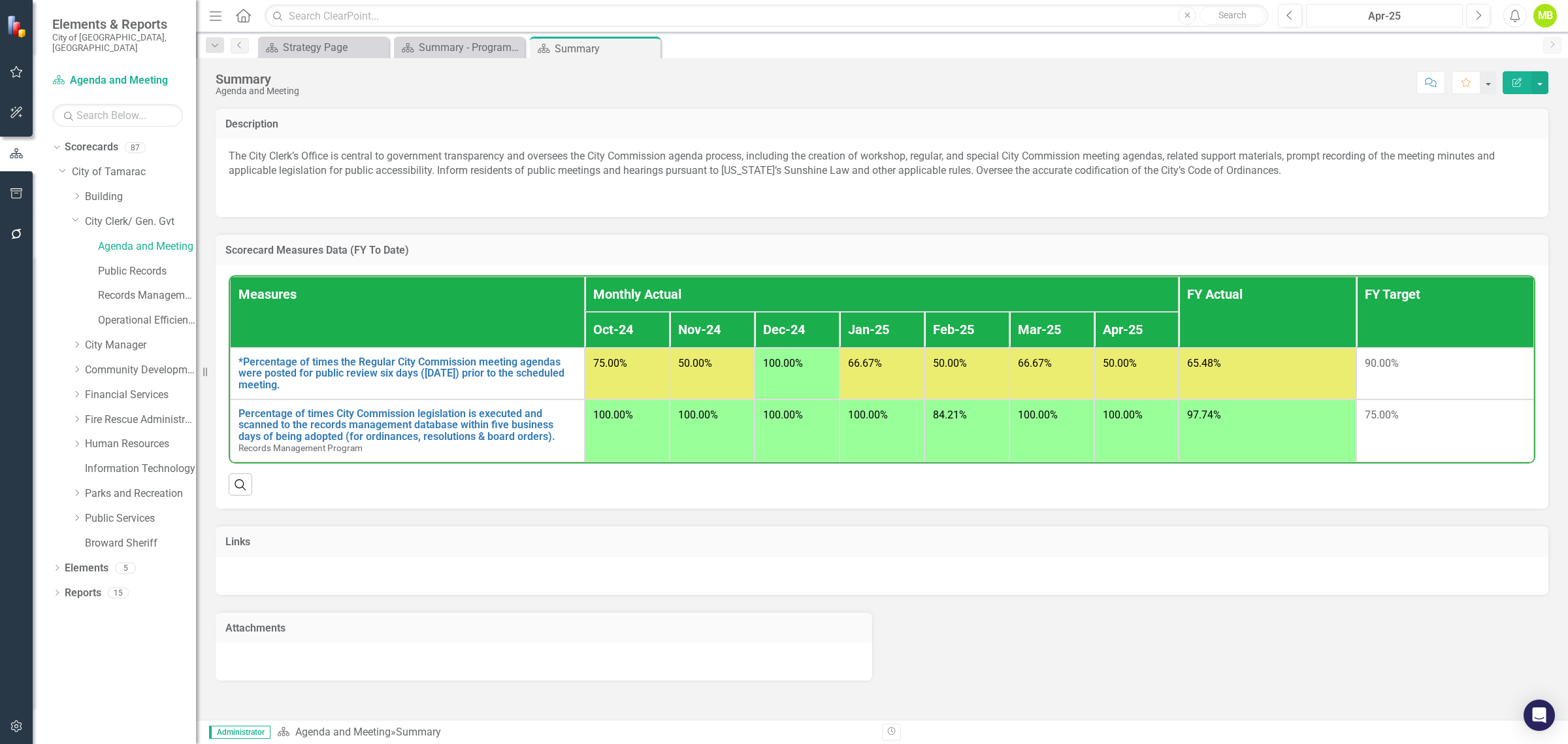
click at [1422, 12] on div "Apr-25" at bounding box center [1384, 17] width 148 height 16
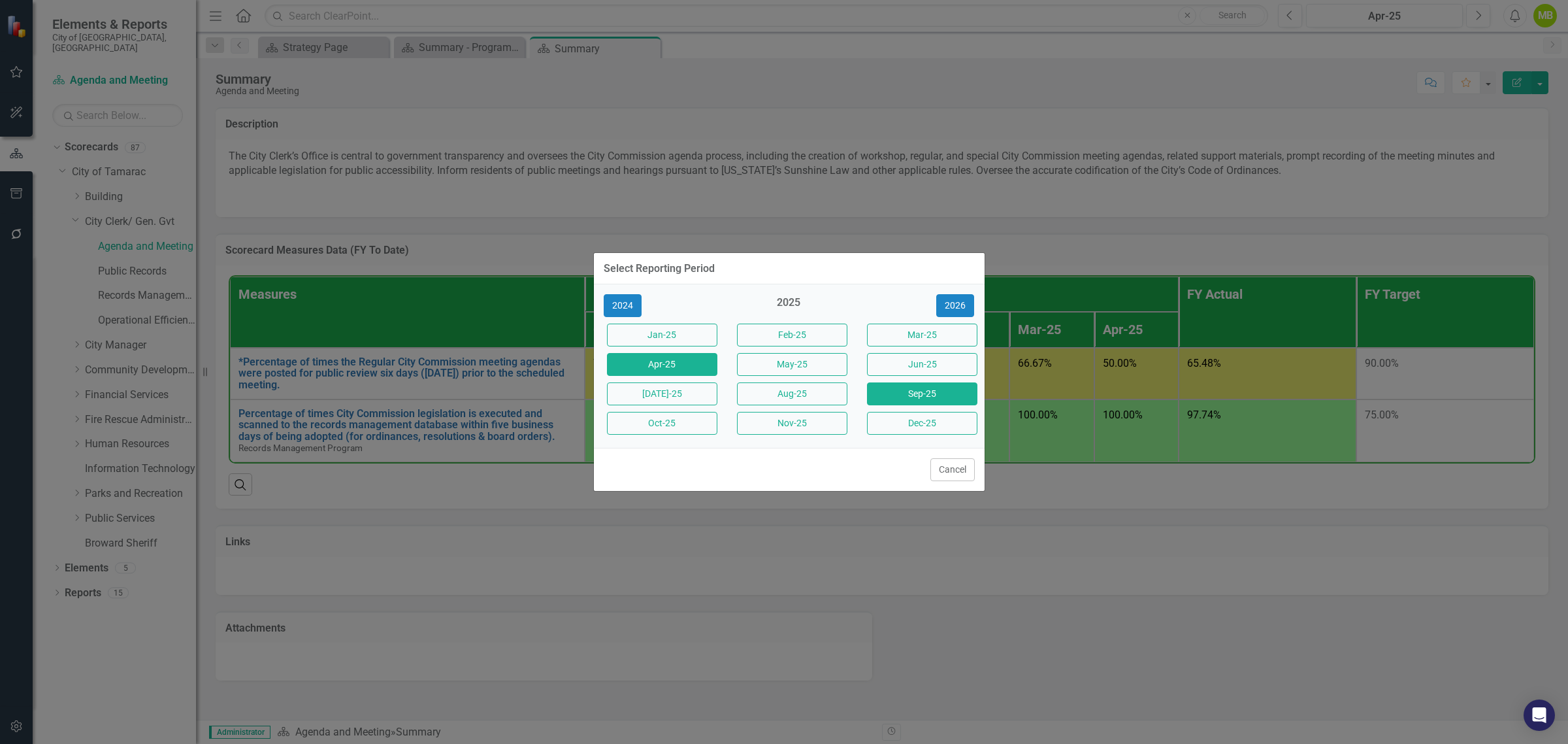
click at [944, 396] on button "Sep-25" at bounding box center [922, 393] width 111 height 23
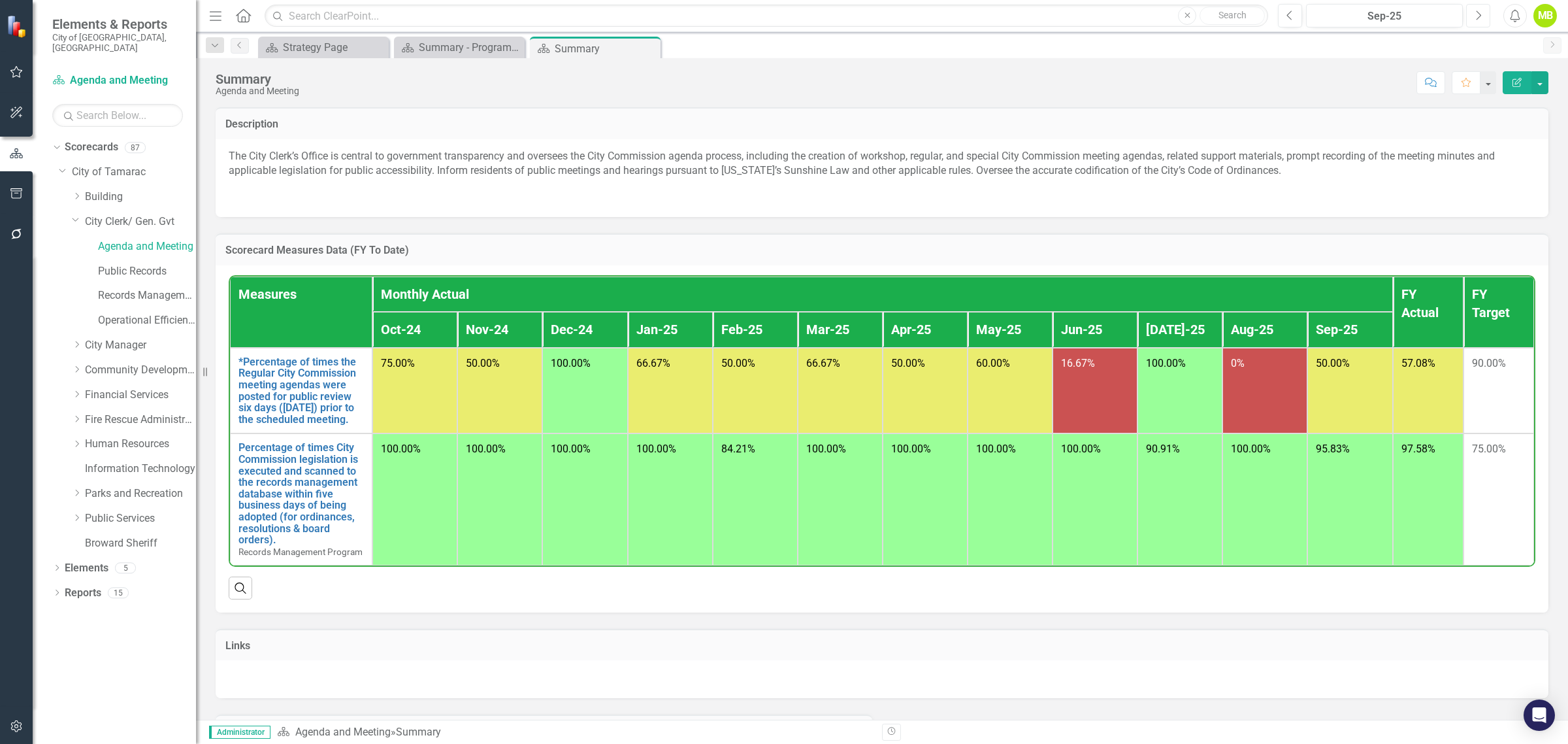
click at [1478, 15] on icon "Next" at bounding box center [1478, 15] width 7 height 12
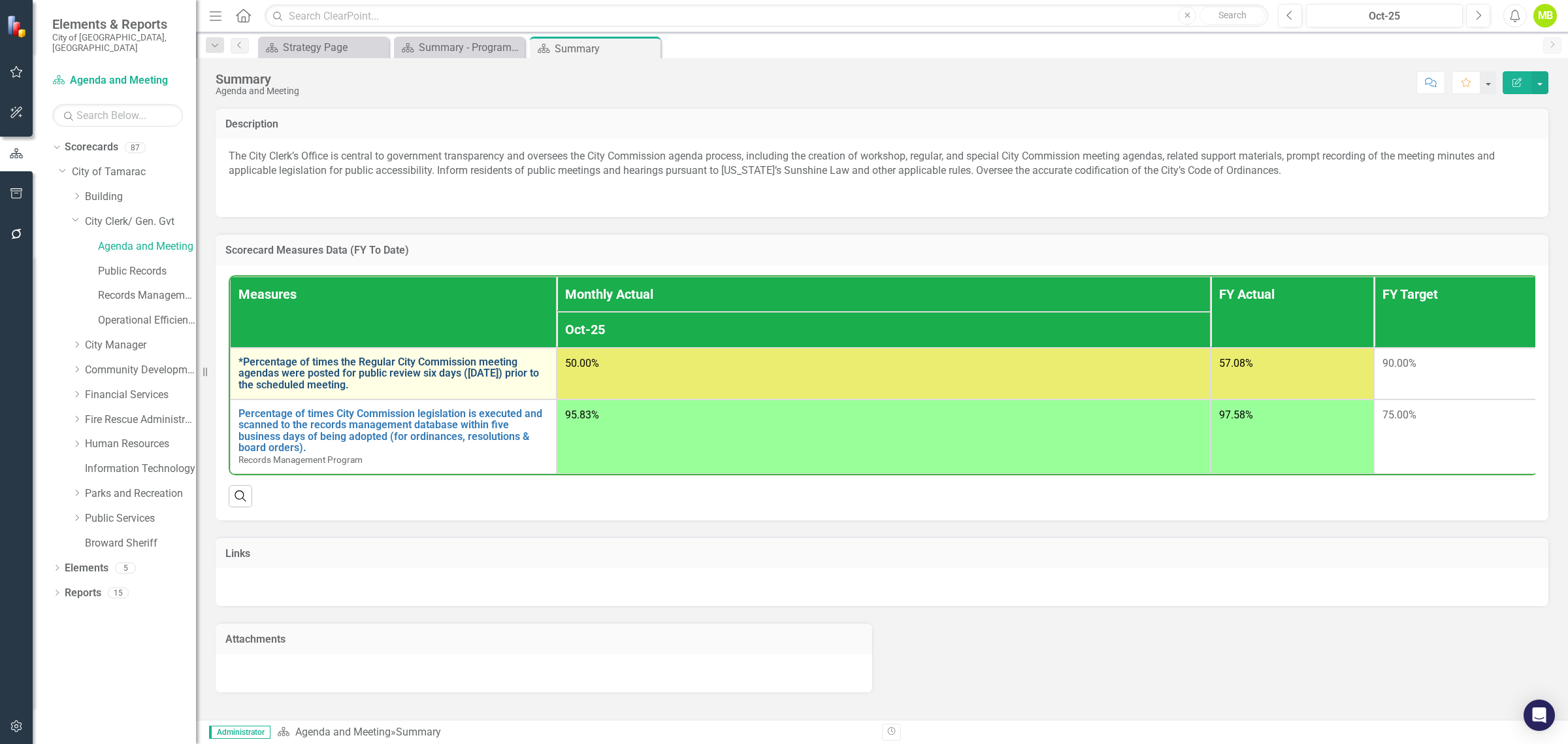
click at [308, 369] on link "*Percentage of times the Regular City Commission meeting agendas were posted fo…" at bounding box center [393, 374] width 310 height 35
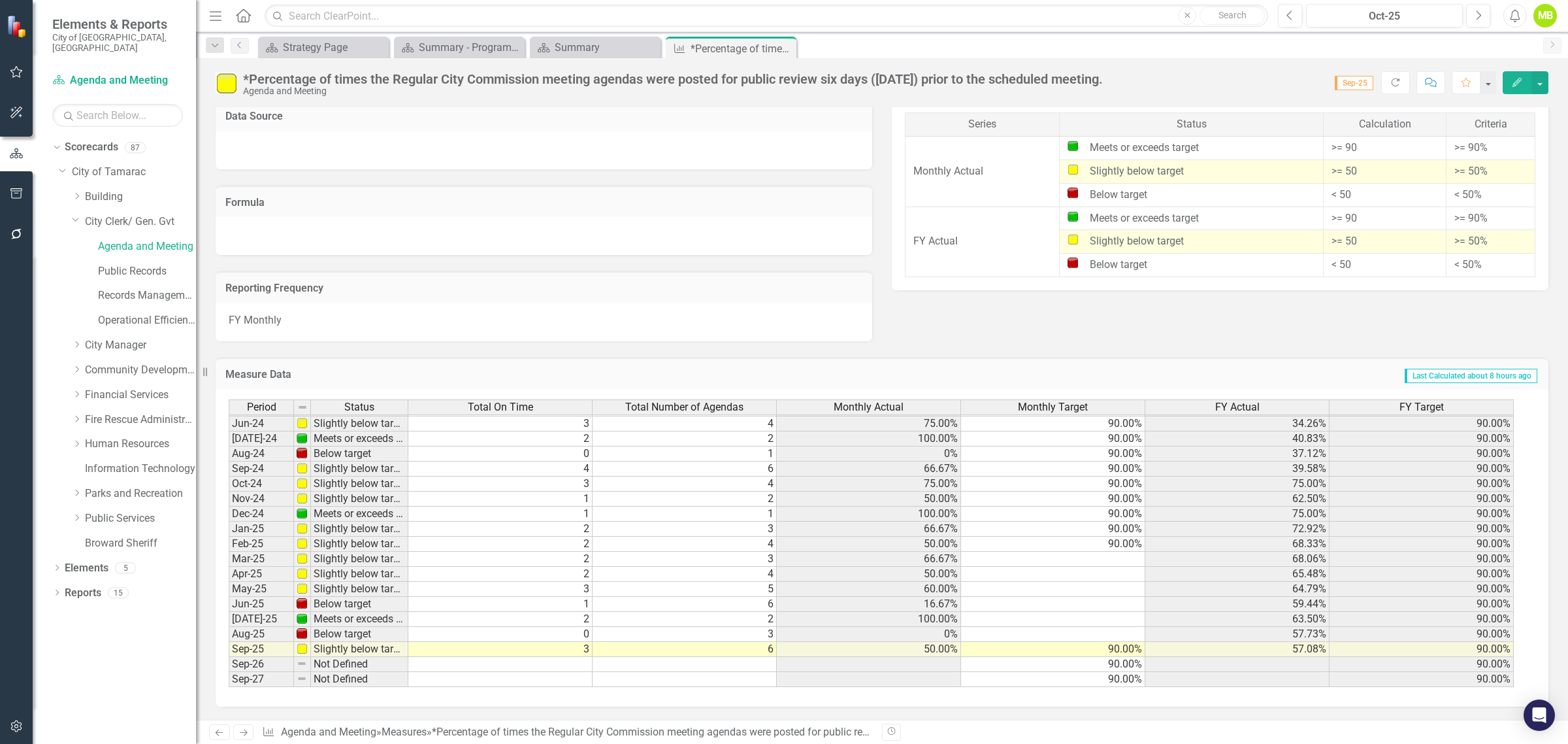
scroll to position [485, 0]
